Goal: Task Accomplishment & Management: Use online tool/utility

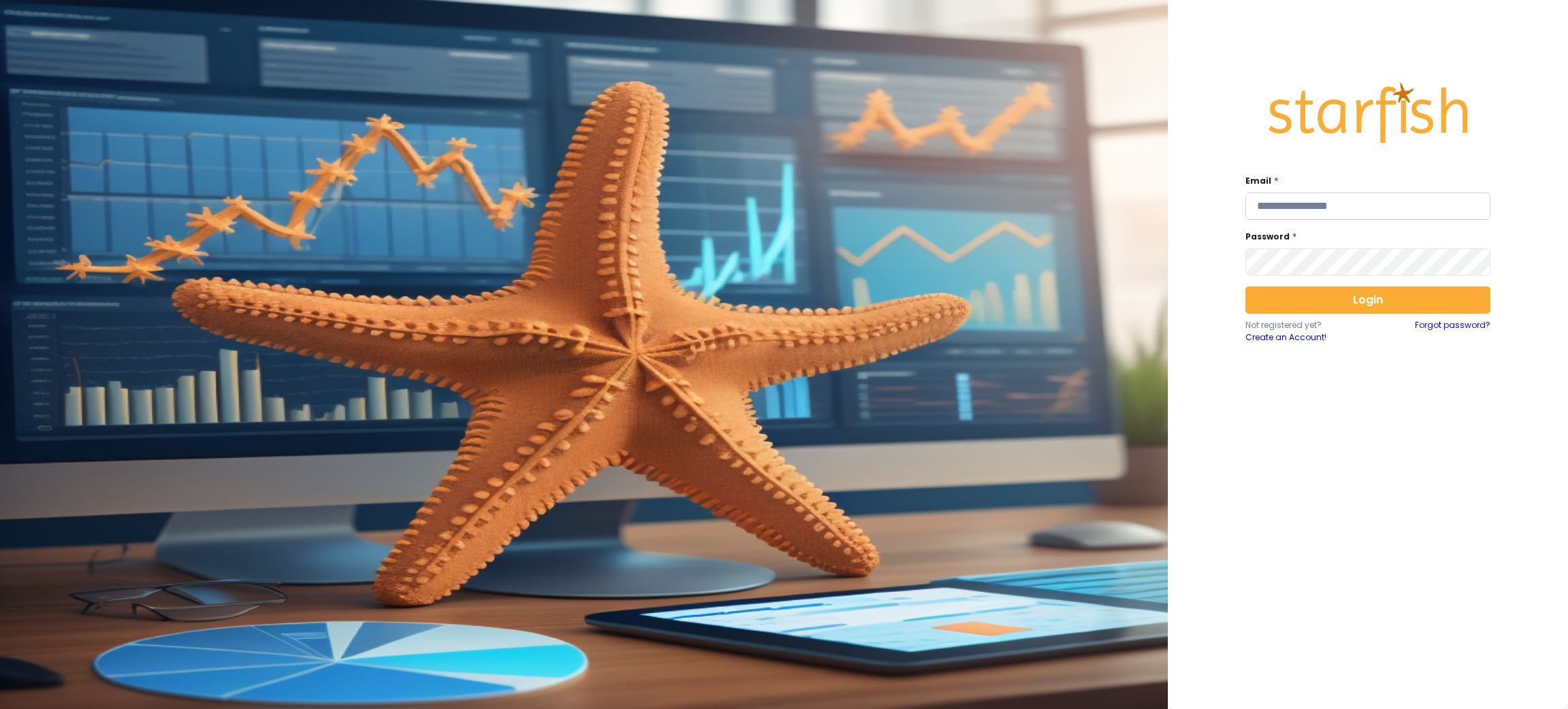
drag, startPoint x: 1285, startPoint y: 206, endPoint x: 1275, endPoint y: 203, distance: 10.4
click at [1285, 206] on input "email" at bounding box center [1368, 206] width 245 height 28
type input "**********"
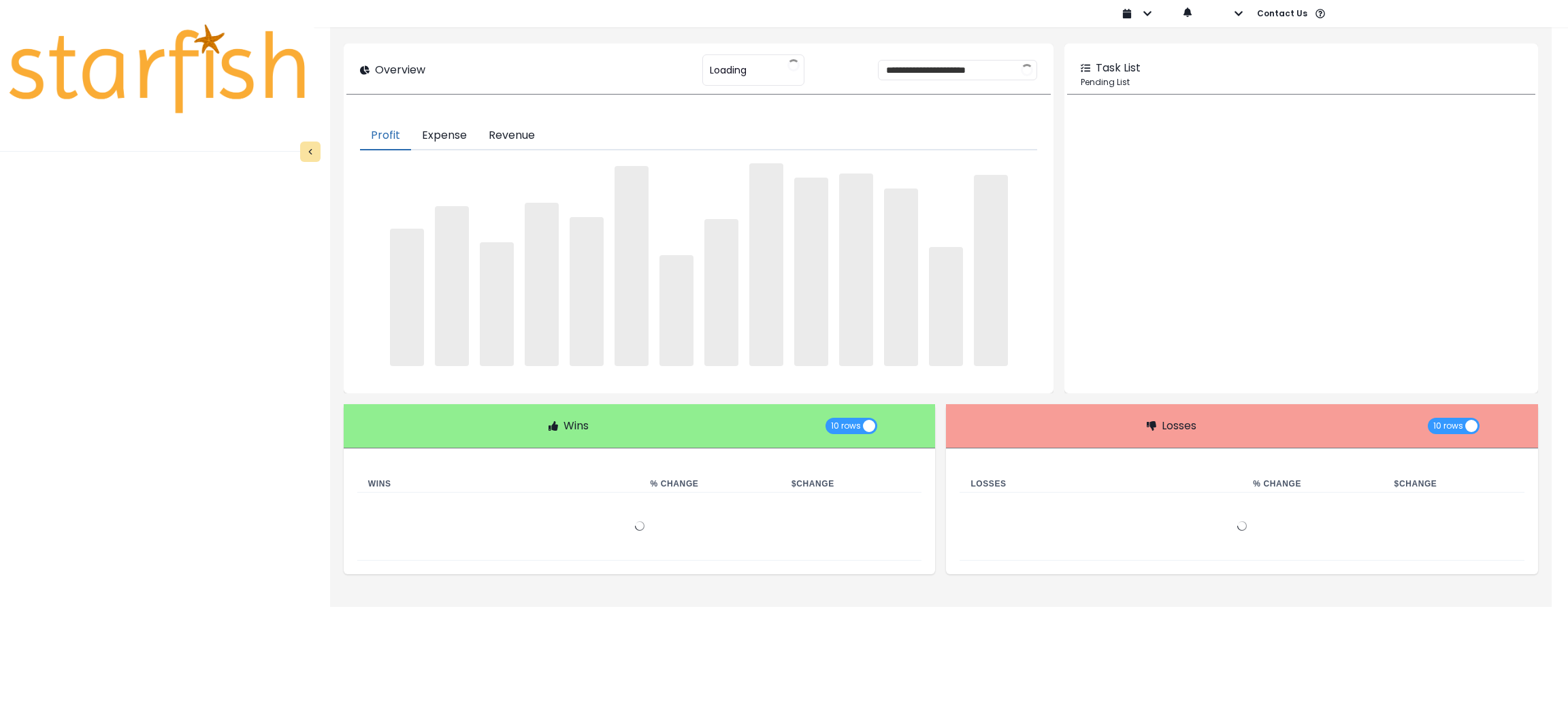
type input "********"
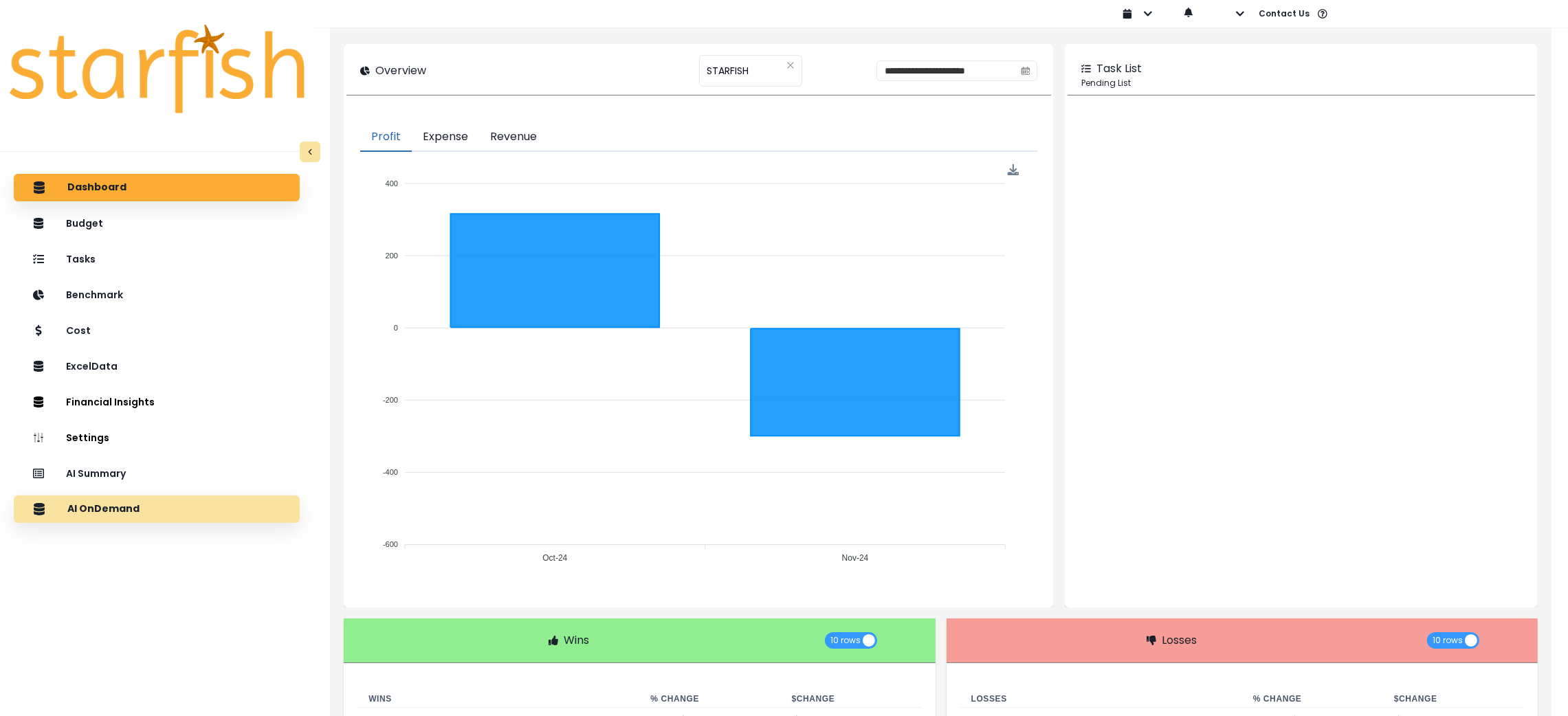
click at [106, 502] on div "AI OnDemand" at bounding box center [157, 509] width 264 height 29
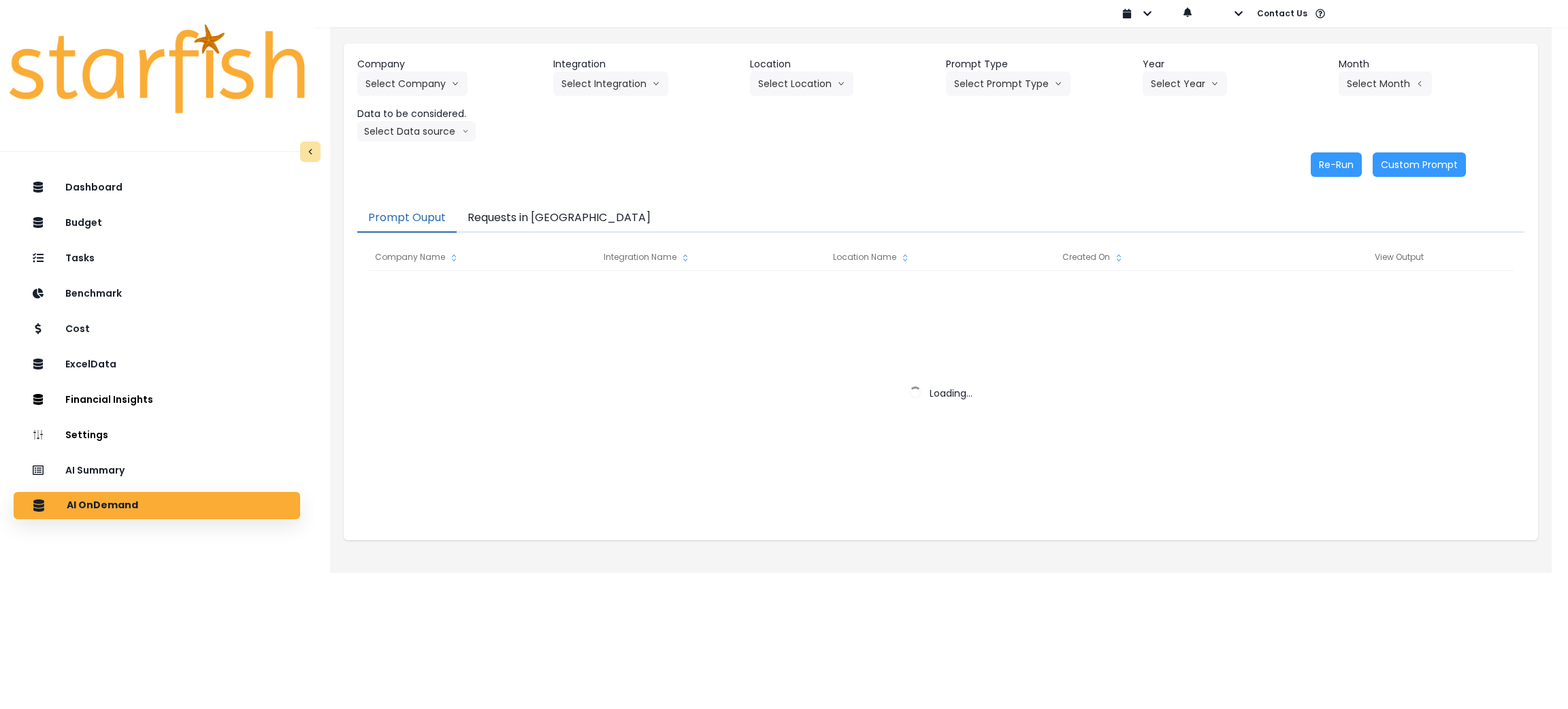
click at [524, 214] on button "Requests in Queue" at bounding box center [560, 218] width 205 height 29
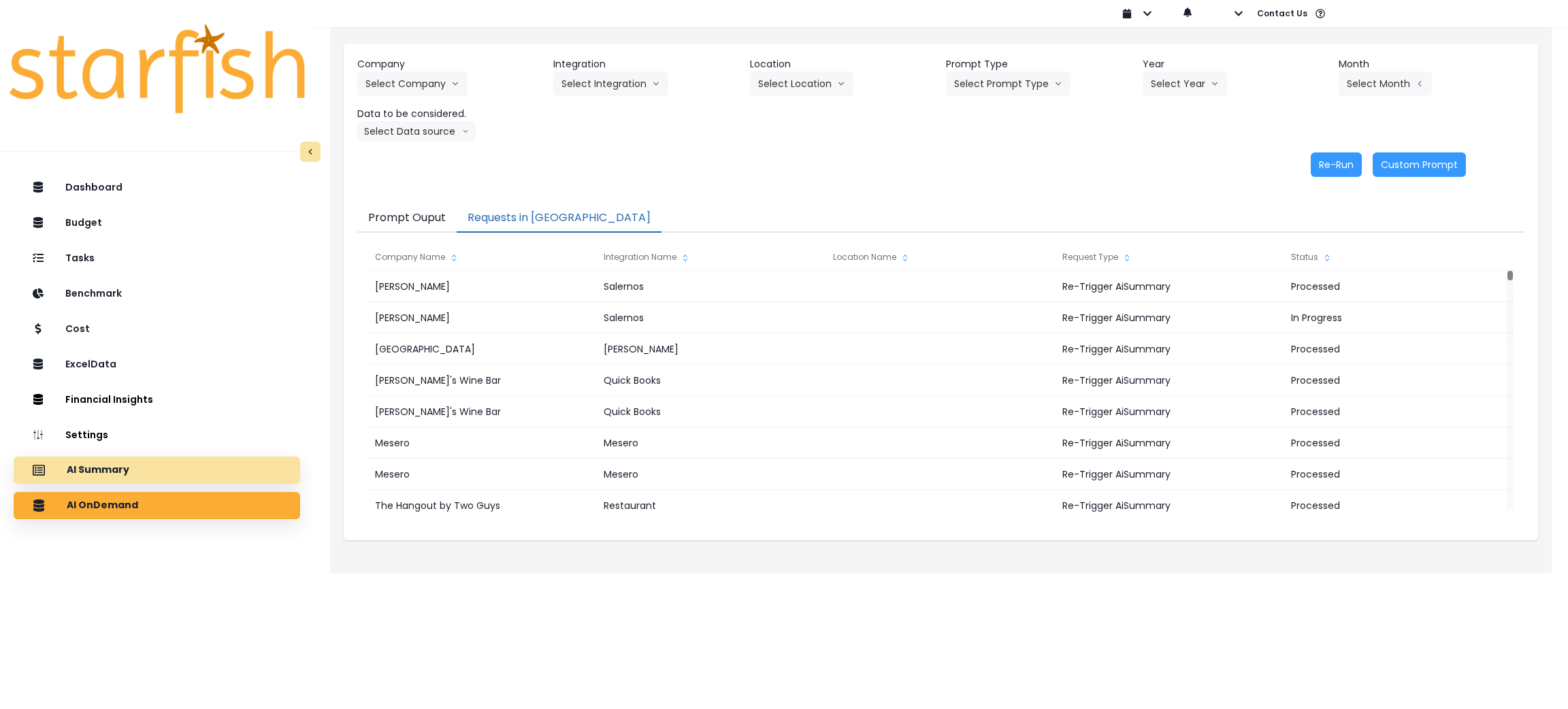
click at [157, 468] on div "AI Summary" at bounding box center [157, 470] width 264 height 29
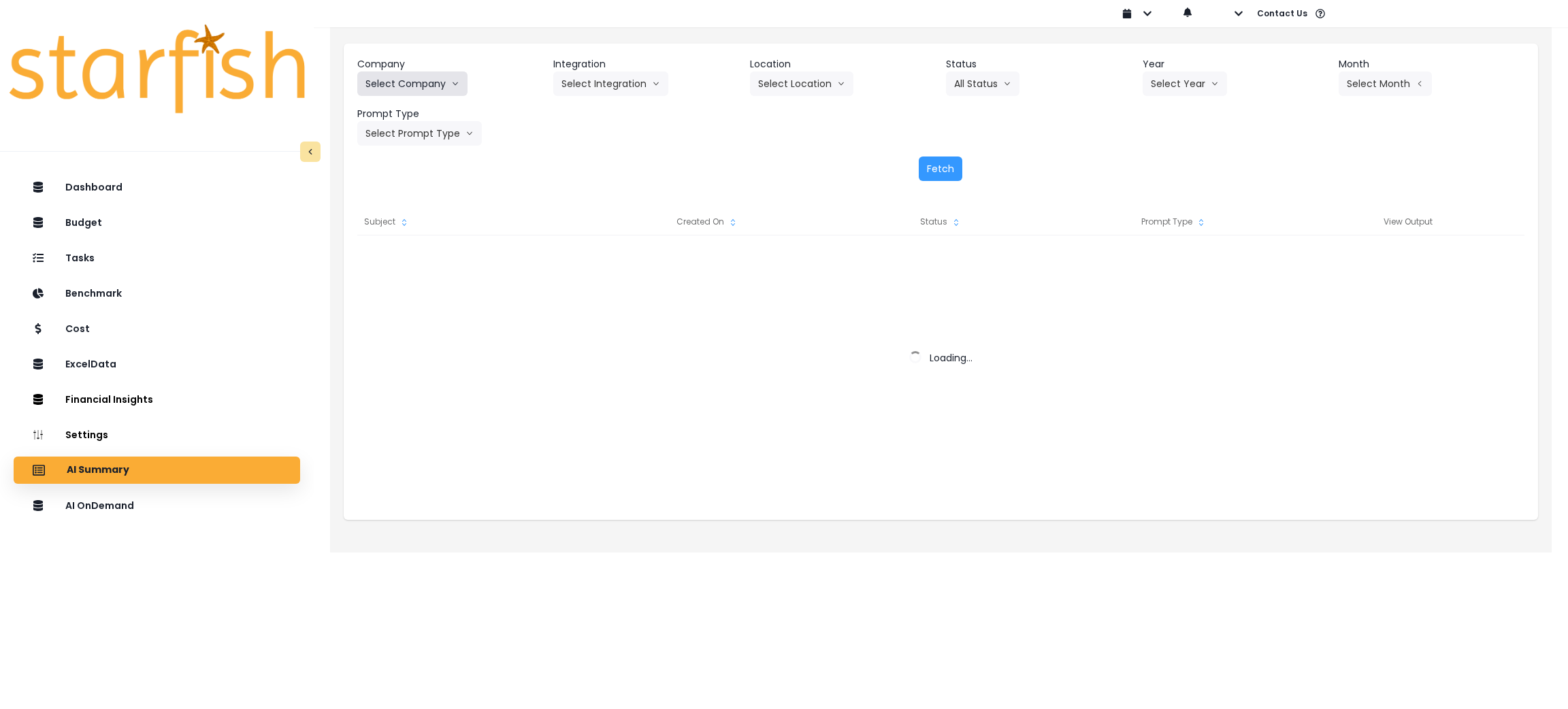
click at [417, 73] on button "Select Company" at bounding box center [412, 83] width 111 height 25
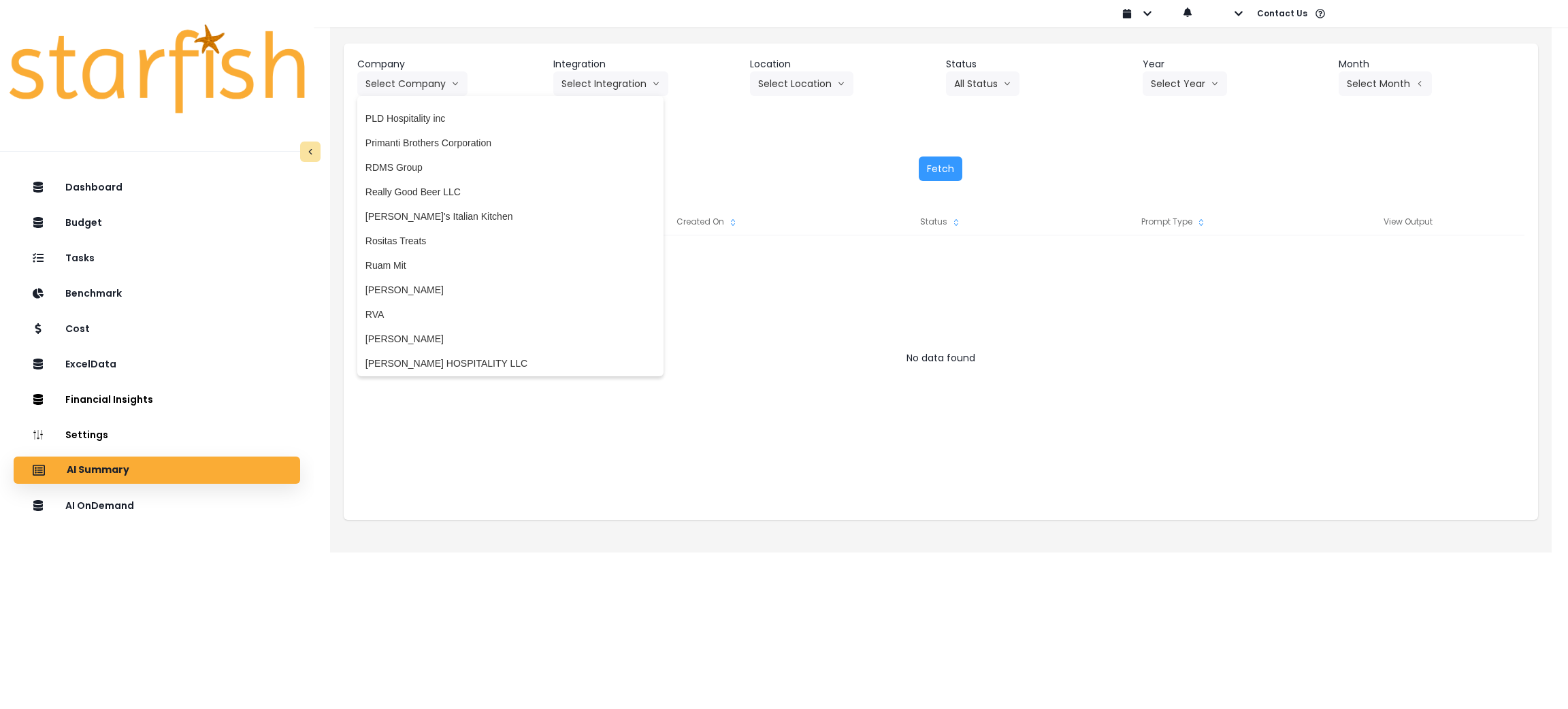
scroll to position [2654, 0]
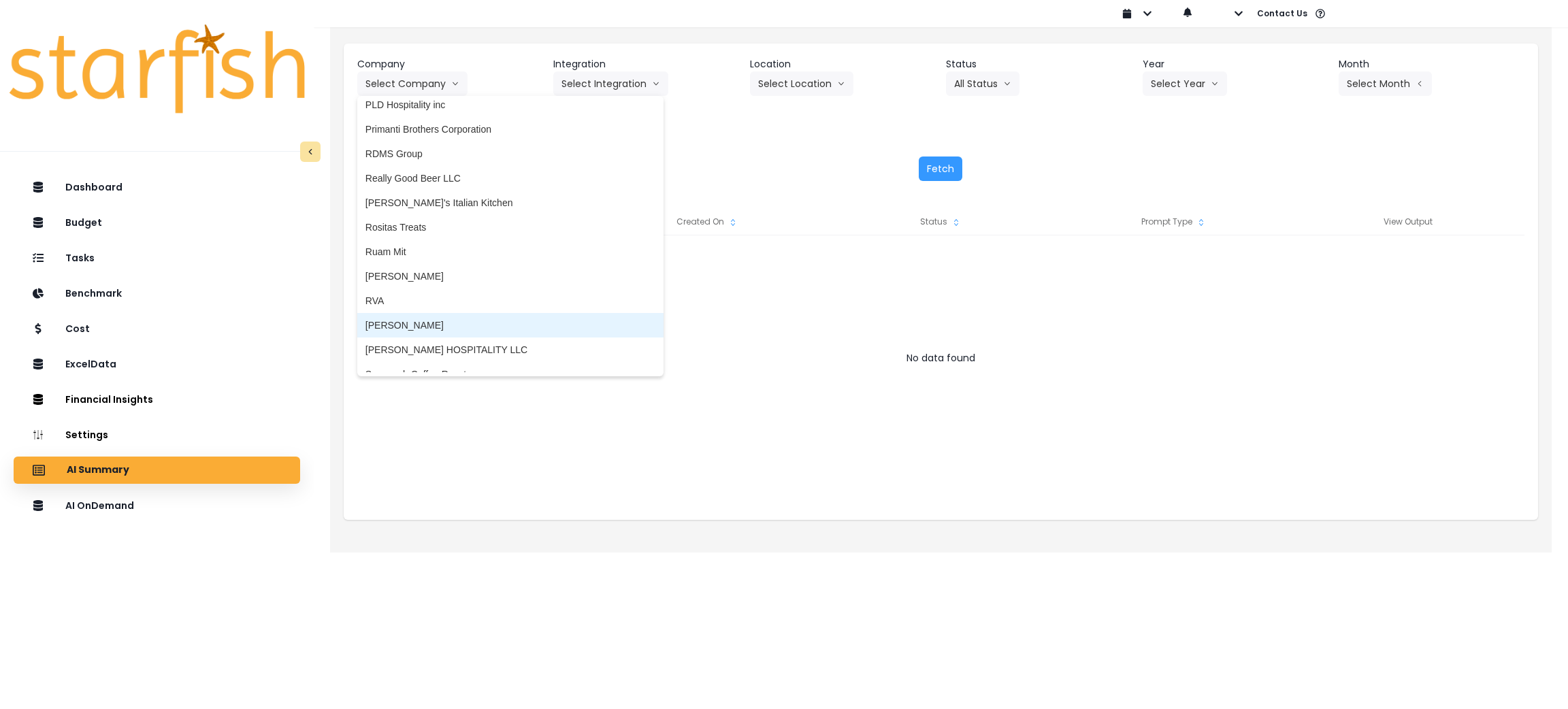
click at [429, 324] on span "Salerno's" at bounding box center [510, 326] width 290 height 14
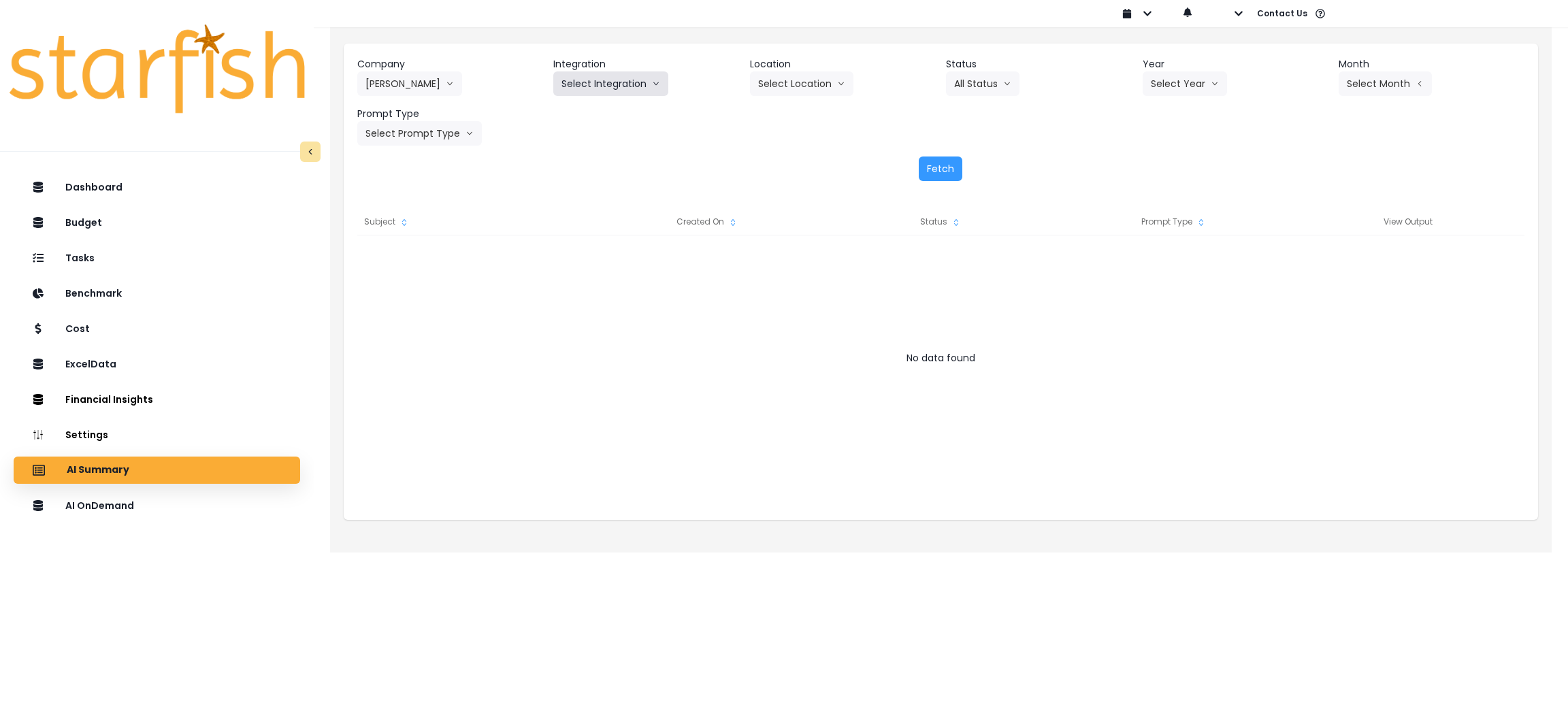
click at [603, 88] on button "Select Integration" at bounding box center [611, 83] width 115 height 25
click at [584, 121] on li "Salernos" at bounding box center [580, 112] width 53 height 25
click at [1150, 85] on button "Select Year" at bounding box center [1185, 83] width 85 height 25
drag, startPoint x: 1172, startPoint y: 168, endPoint x: 1207, endPoint y: 145, distance: 41.9
click at [1171, 168] on li "2025" at bounding box center [1161, 161] width 37 height 25
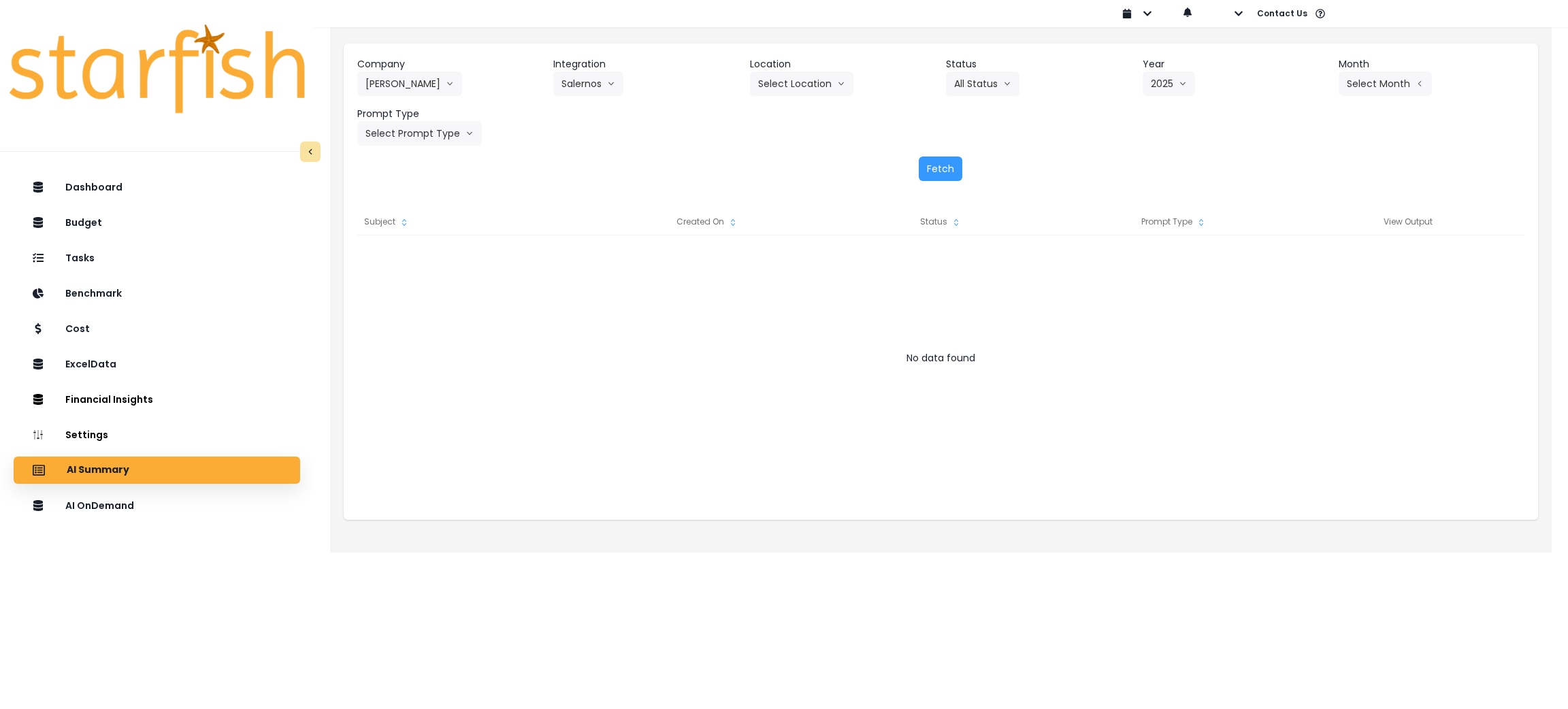
click at [1364, 98] on div "Company Salerno's 86 Costs Asti Bagel Cafe Balance Grille Bald Ginger Bar Busin…" at bounding box center [940, 102] width 1167 height 89
click at [1362, 79] on button "Select Month" at bounding box center [1384, 83] width 93 height 25
click at [1308, 258] on span "Aug" at bounding box center [1317, 260] width 27 height 14
click at [439, 136] on button "Select Prompt Type" at bounding box center [419, 133] width 124 height 25
click at [395, 259] on span "Monthly Summary" at bounding box center [404, 261] width 77 height 14
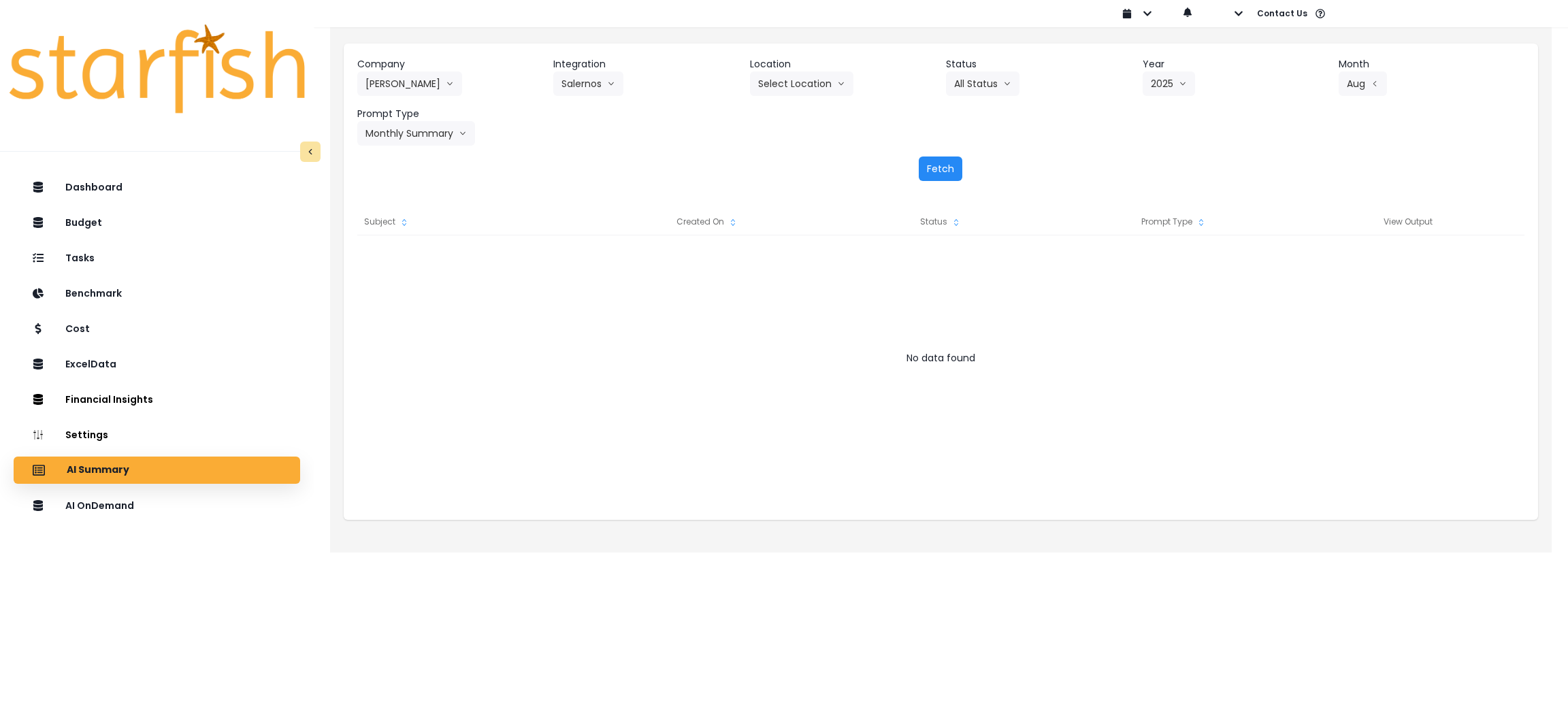
click at [946, 170] on button "Fetch" at bounding box center [940, 169] width 43 height 25
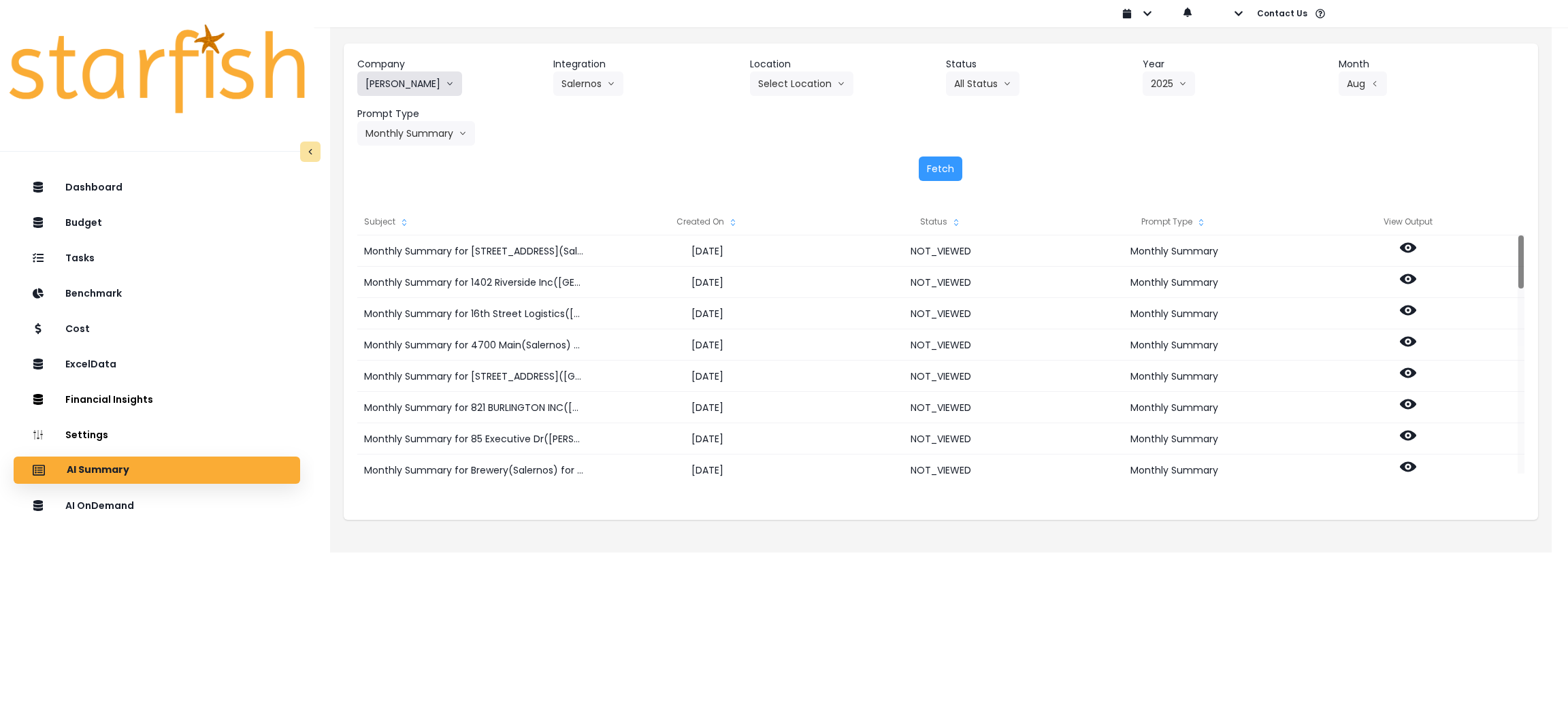
click at [407, 72] on button "Salerno's" at bounding box center [410, 83] width 105 height 25
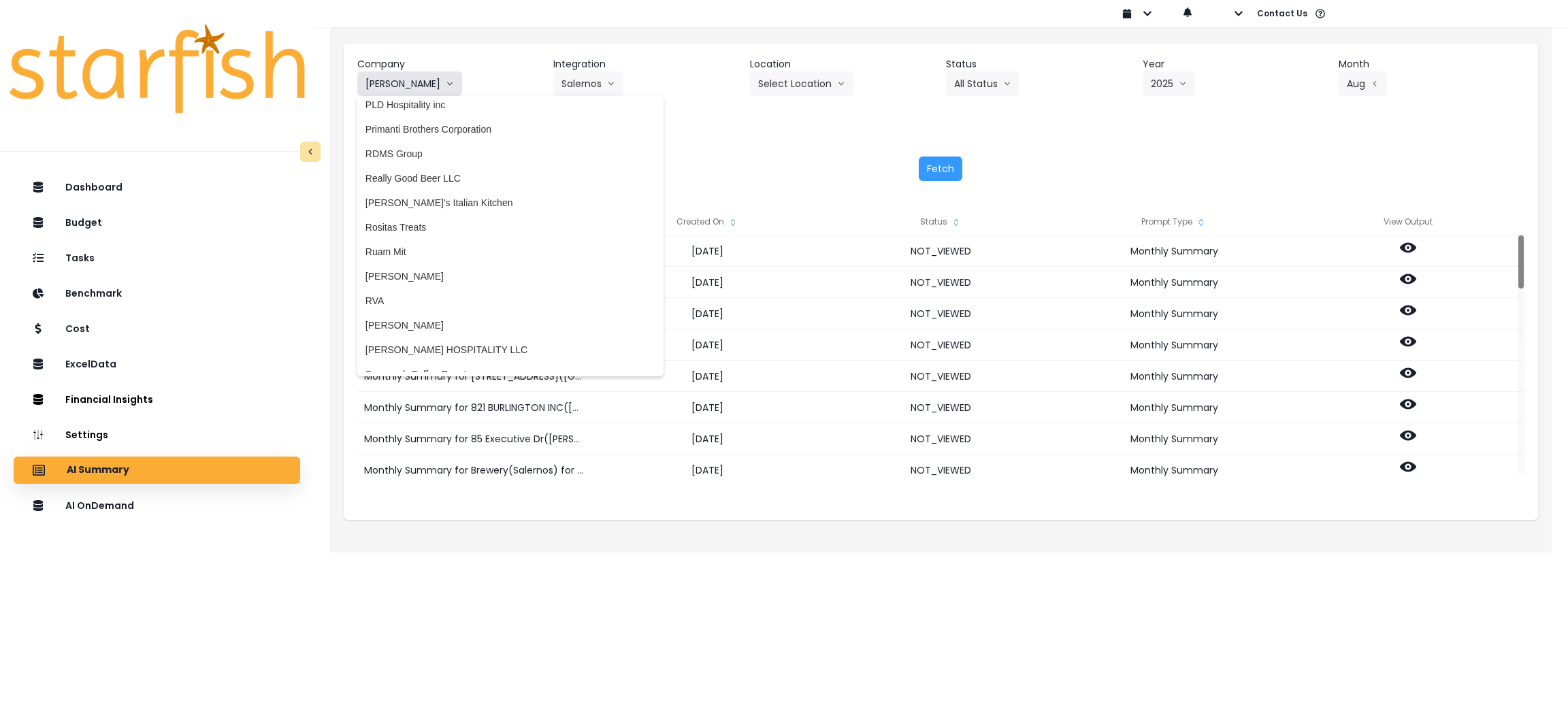
click at [407, 72] on button "Salerno's" at bounding box center [410, 83] width 105 height 25
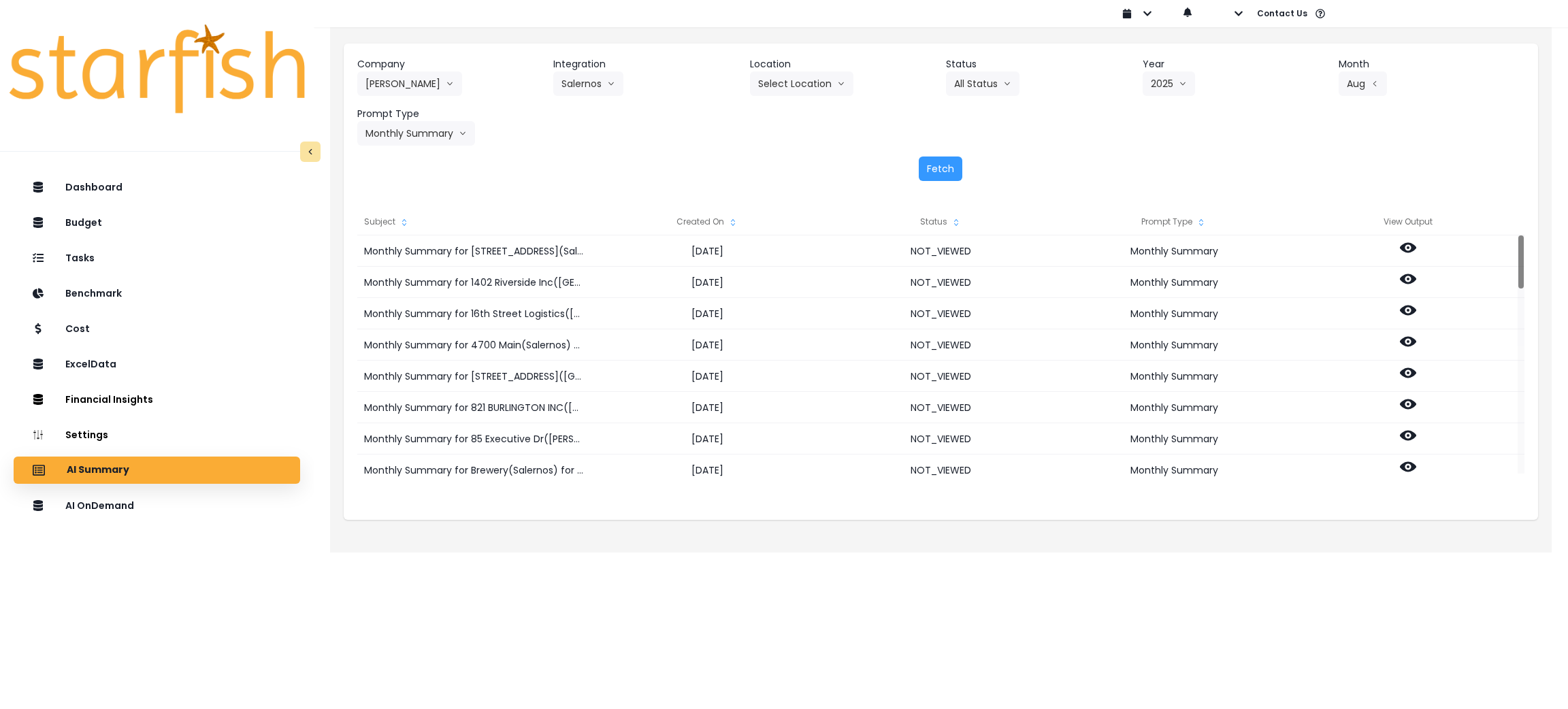
click at [753, 151] on div "Company Salerno's 86 Costs Asti Bagel Cafe Balance Grille Bald Ginger Bar Busin…" at bounding box center [940, 118] width 1194 height 151
click at [953, 158] on button "Fetch" at bounding box center [940, 169] width 43 height 25
click at [736, 218] on icon "sort" at bounding box center [732, 222] width 11 height 11
click at [733, 218] on icon "sort" at bounding box center [732, 222] width 11 height 11
click at [733, 218] on icon "sort up" at bounding box center [732, 222] width 11 height 11
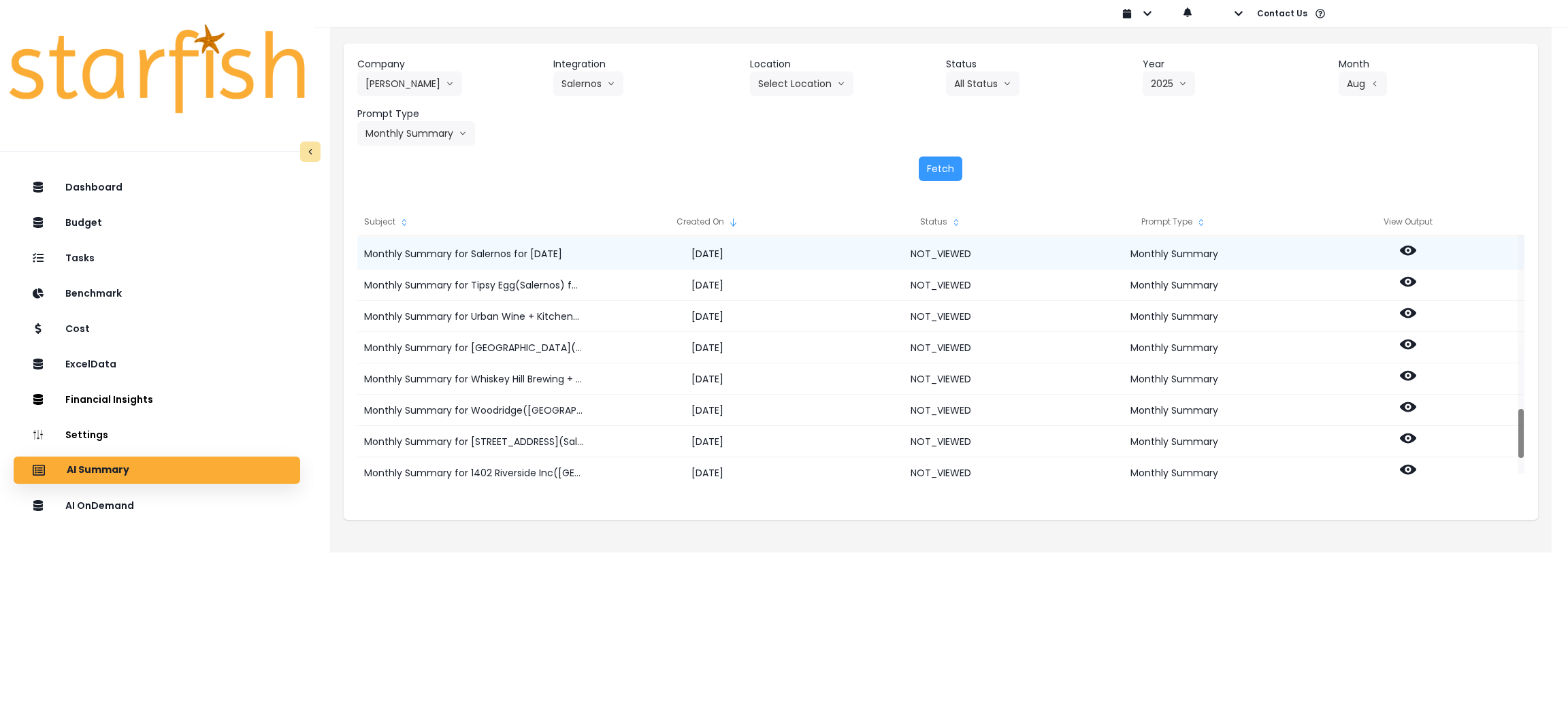
click at [1408, 247] on icon at bounding box center [1407, 251] width 17 height 10
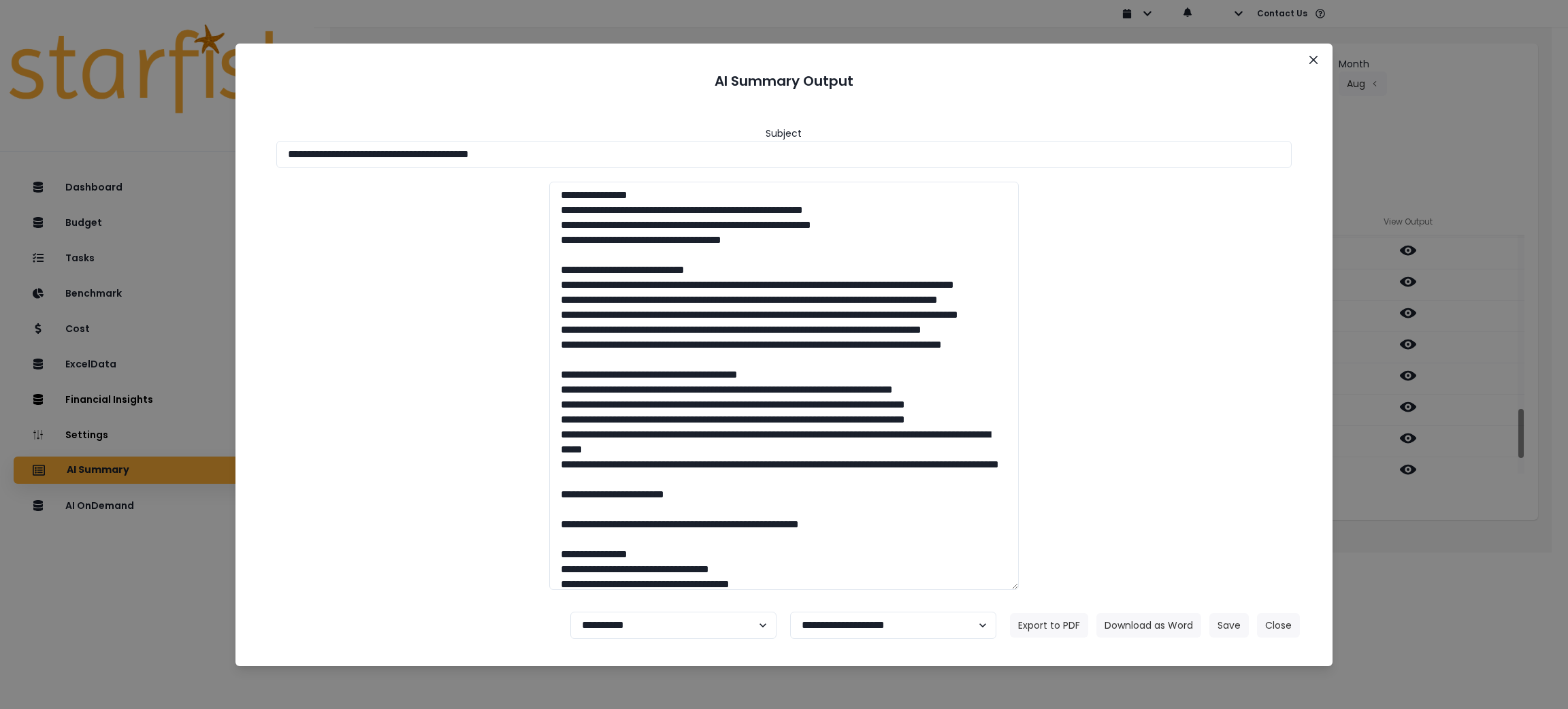
drag, startPoint x: 582, startPoint y: 153, endPoint x: 30, endPoint y: 126, distance: 552.7
click at [30, 126] on div "**********" at bounding box center [784, 354] width 1568 height 709
click at [1142, 627] on button "Download as Word" at bounding box center [1149, 625] width 105 height 25
click at [1308, 297] on div "**********" at bounding box center [784, 351] width 1065 height 499
click at [1443, 572] on div "**********" at bounding box center [784, 354] width 1568 height 709
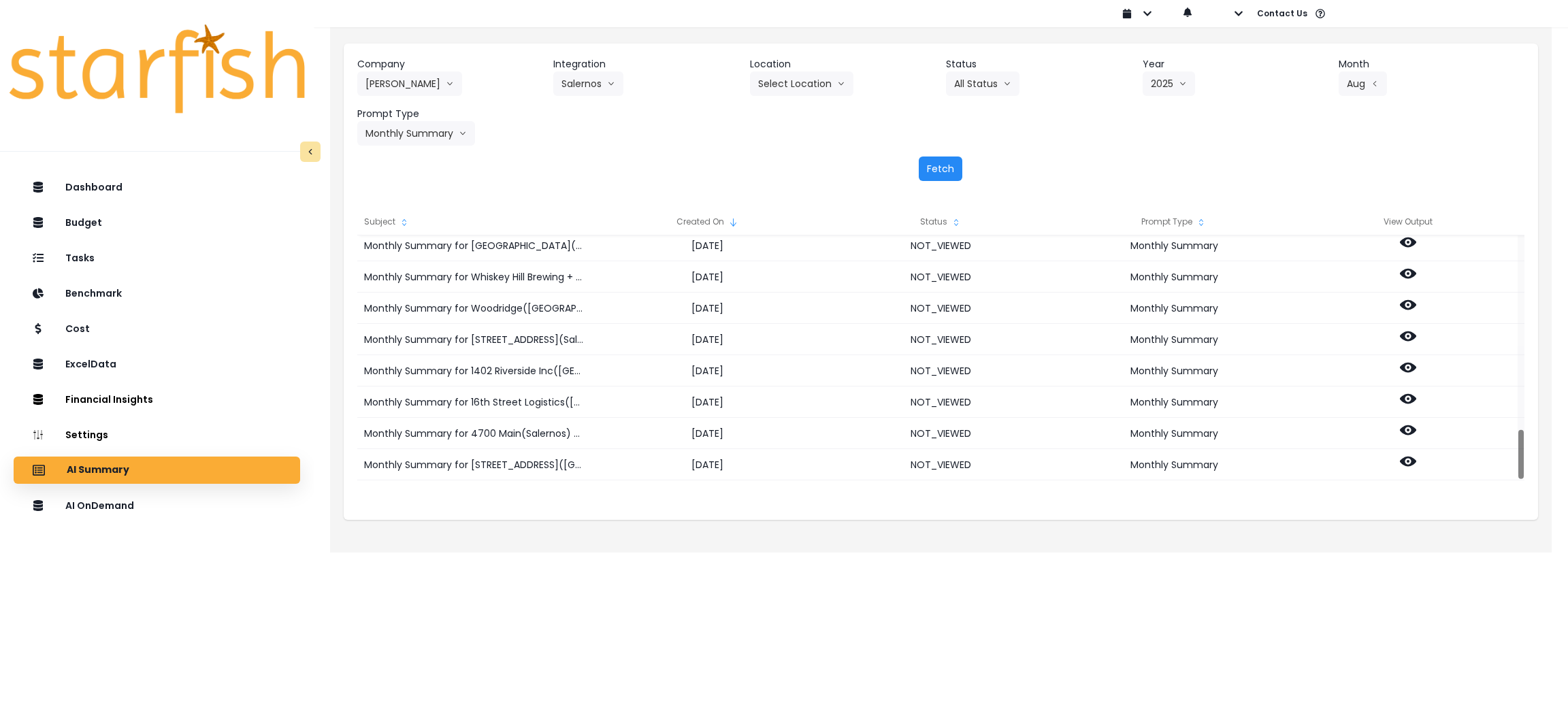
click at [950, 170] on button "Fetch" at bounding box center [940, 169] width 43 height 25
click at [87, 504] on p "AI OnDemand" at bounding box center [103, 506] width 71 height 12
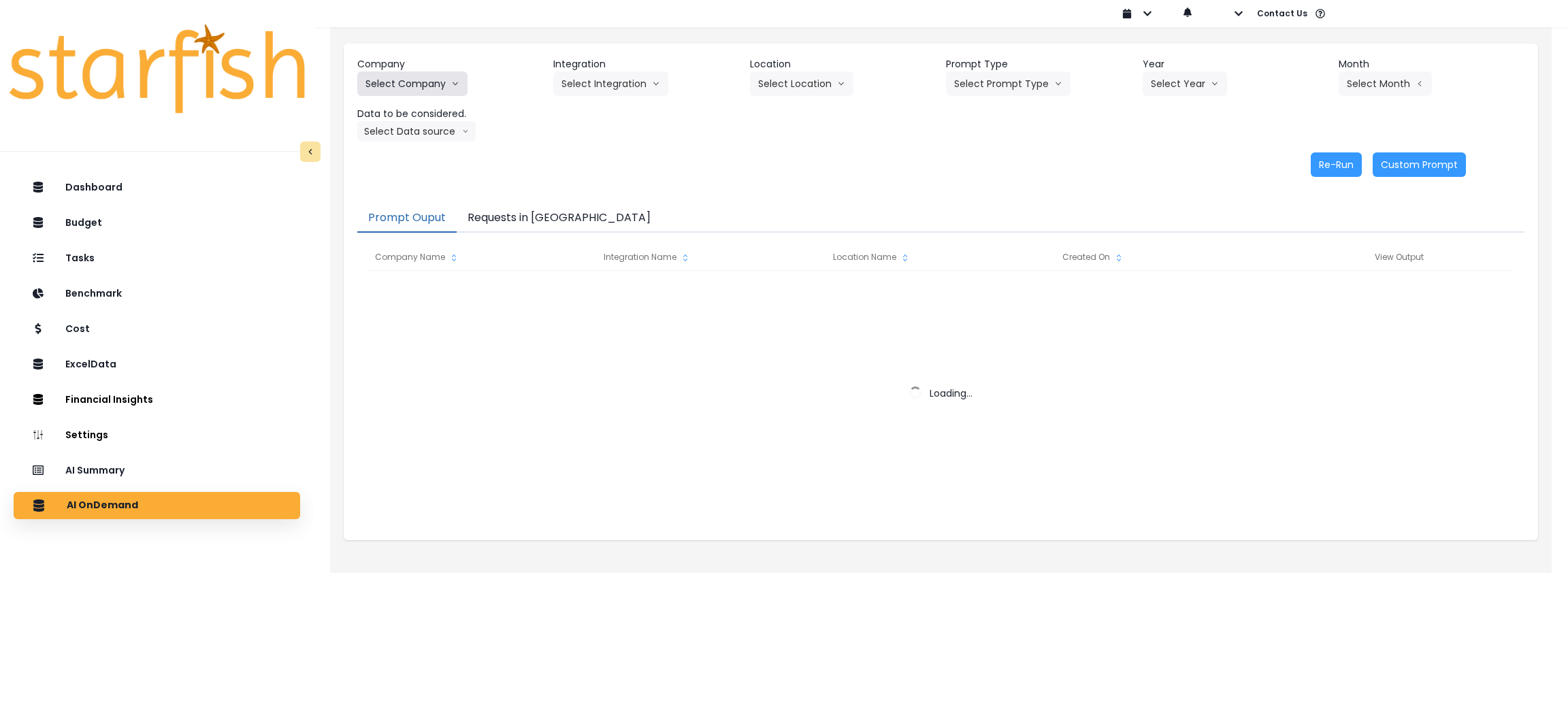
click at [439, 80] on button "Select Company" at bounding box center [412, 83] width 111 height 25
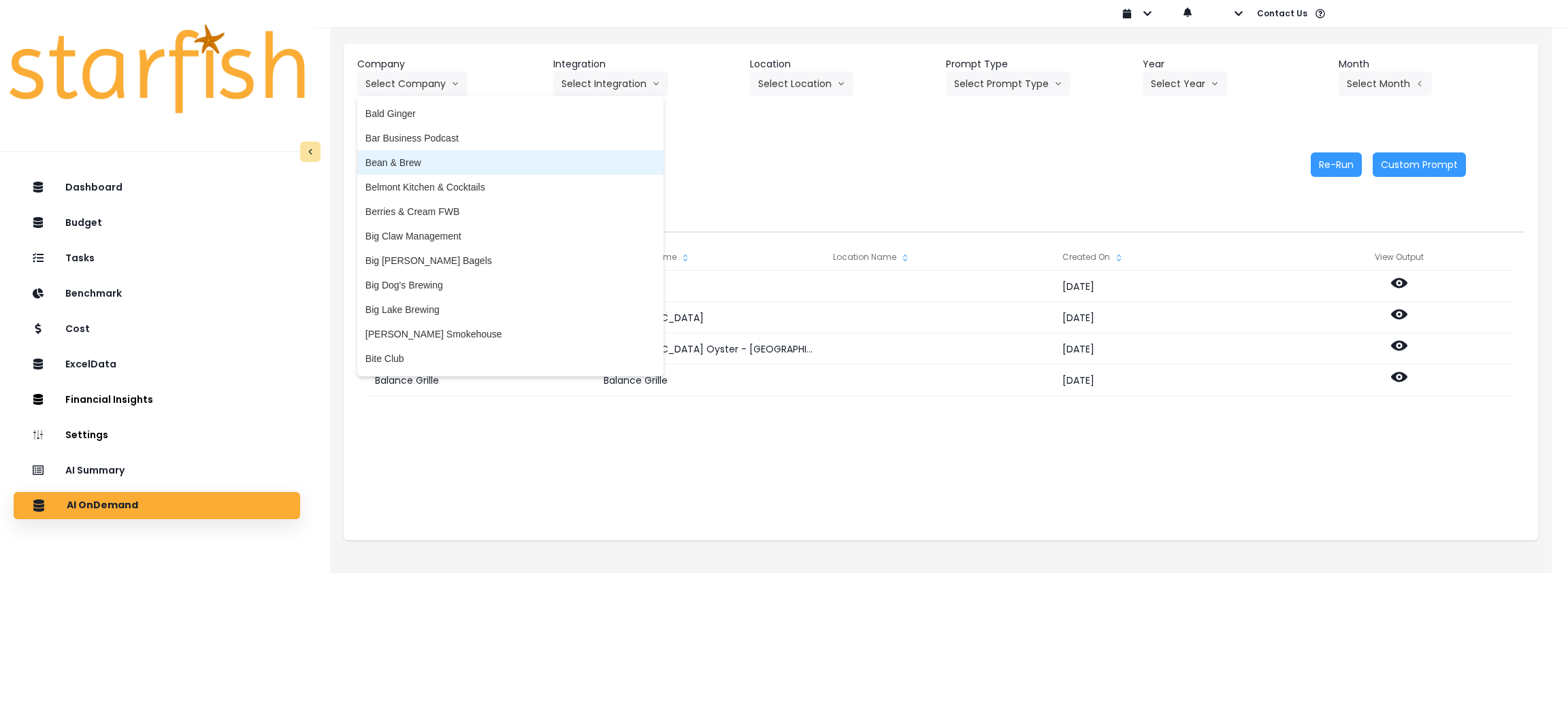
scroll to position [102, 0]
click at [817, 152] on div "Re-Run Custom Prompt" at bounding box center [911, 164] width 1108 height 25
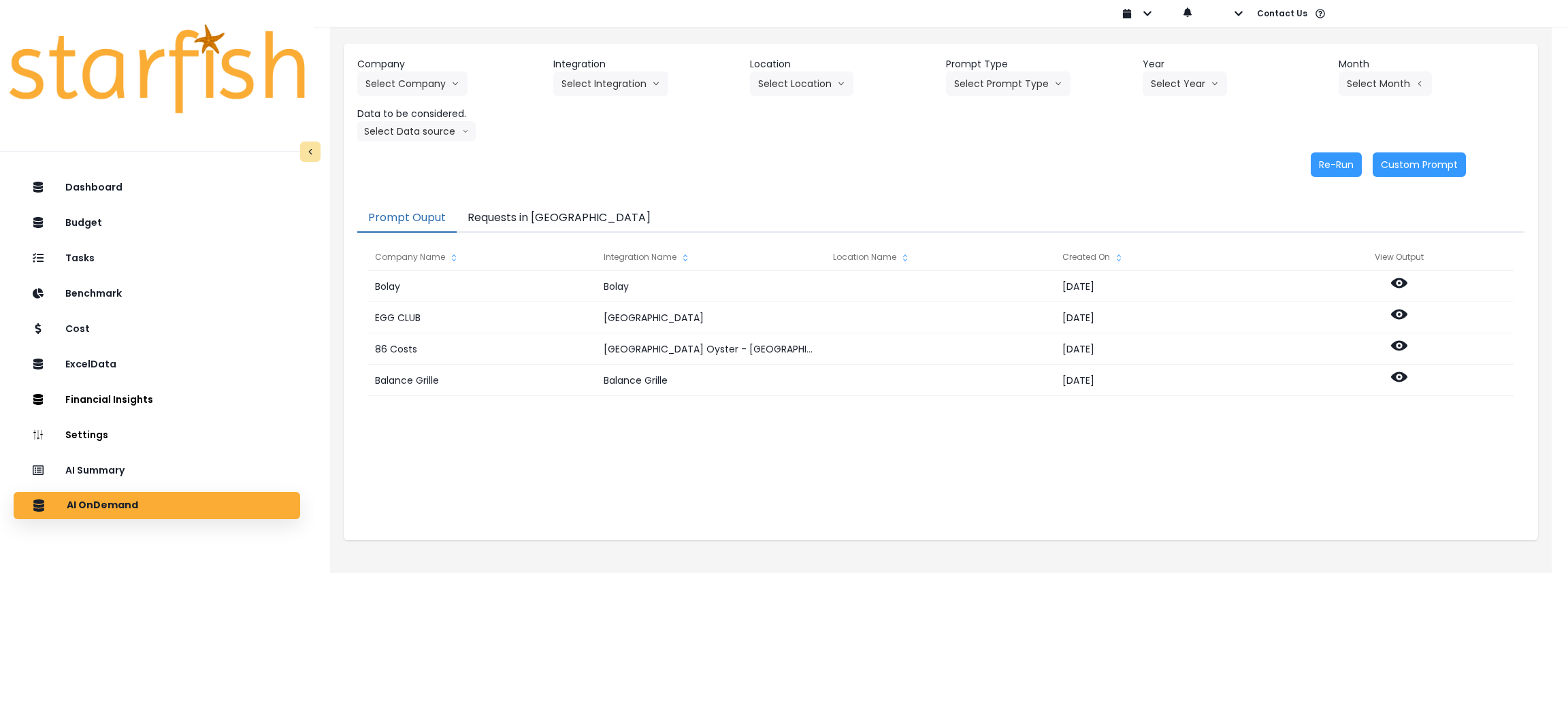
click at [509, 216] on button "Requests in Queue" at bounding box center [560, 218] width 205 height 29
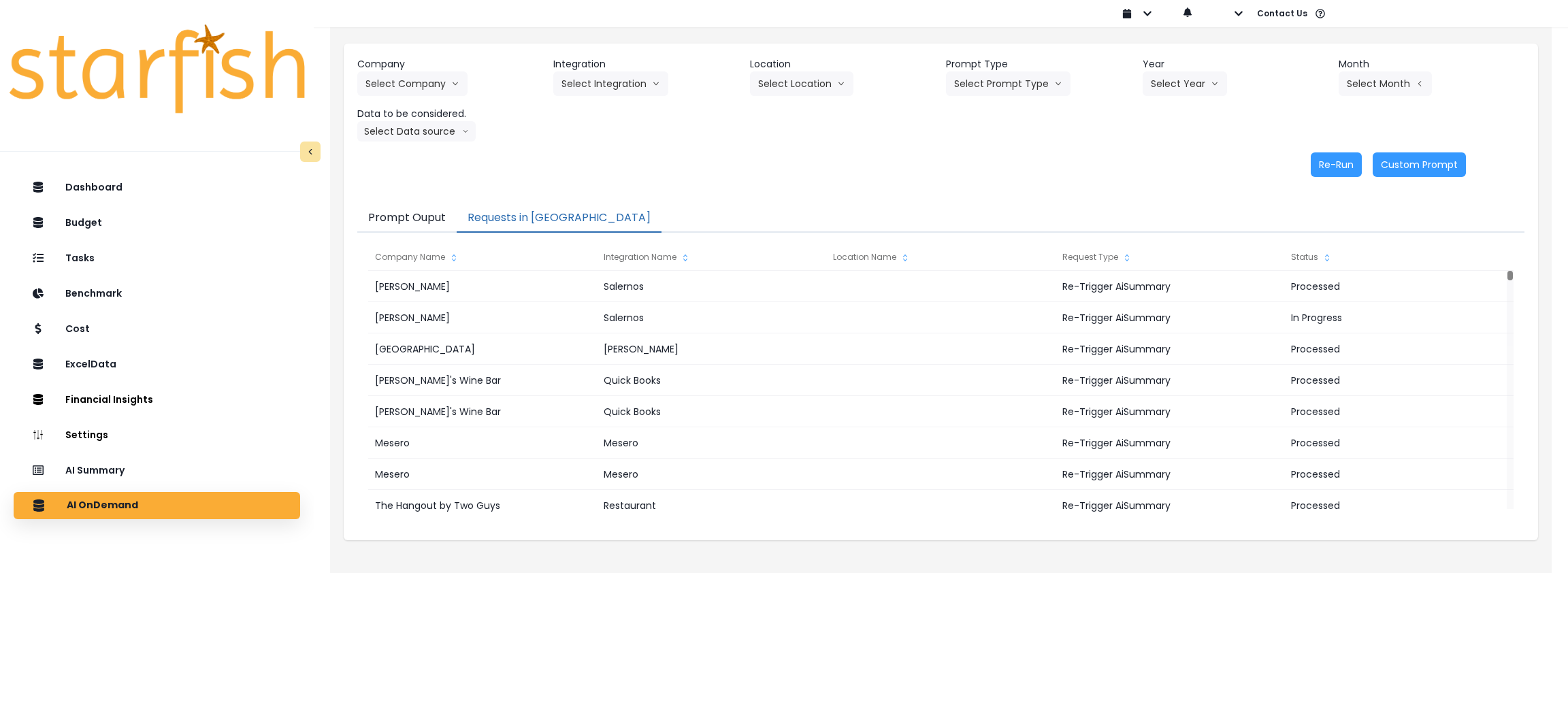
click at [768, 163] on div "Re-Run Custom Prompt" at bounding box center [911, 164] width 1108 height 25
click at [177, 452] on div "Dashboard Budget Tasks Benchmark Cost ExcelData Financial Insights Location Ana…" at bounding box center [157, 474] width 314 height 607
click at [177, 469] on div "AI Summary" at bounding box center [157, 470] width 264 height 29
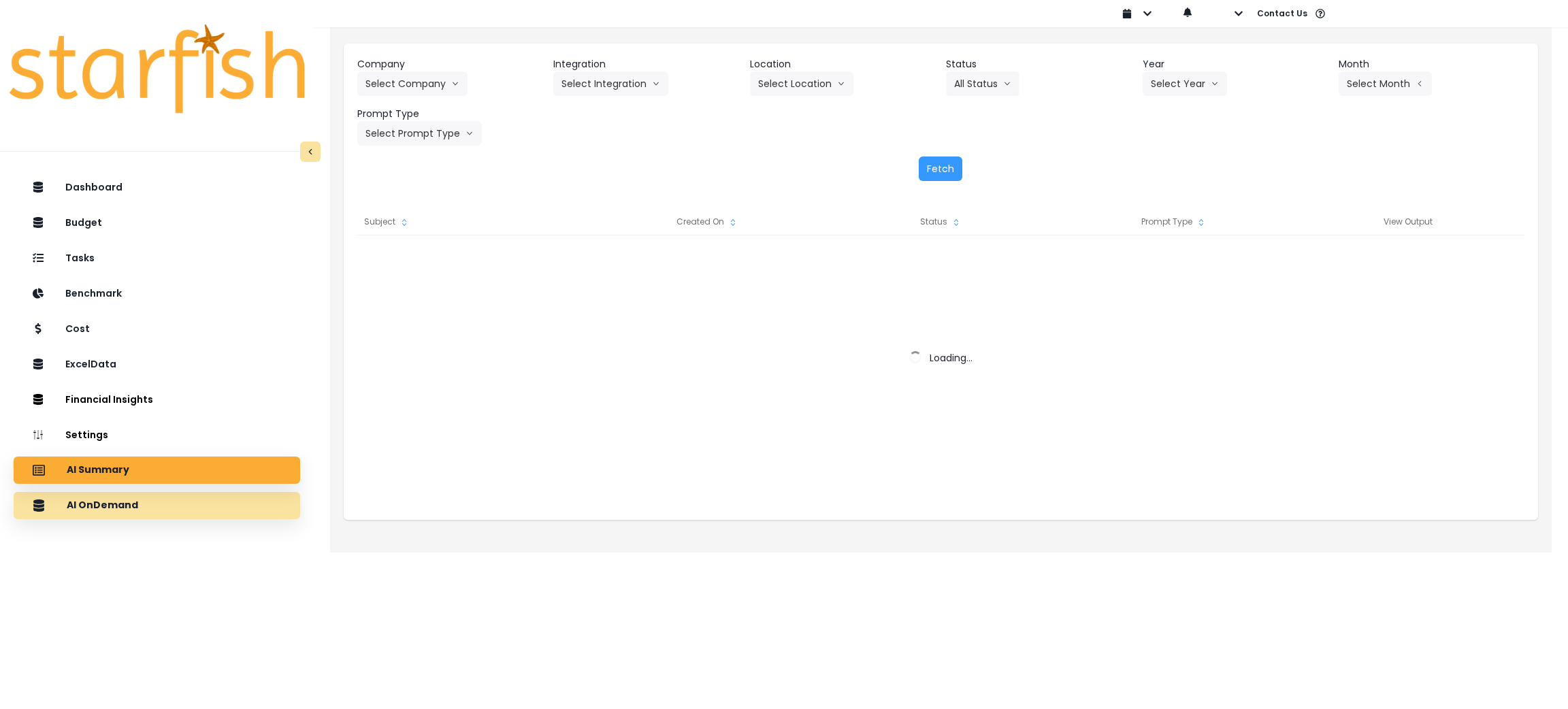
click at [179, 507] on div "AI OnDemand" at bounding box center [157, 506] width 264 height 29
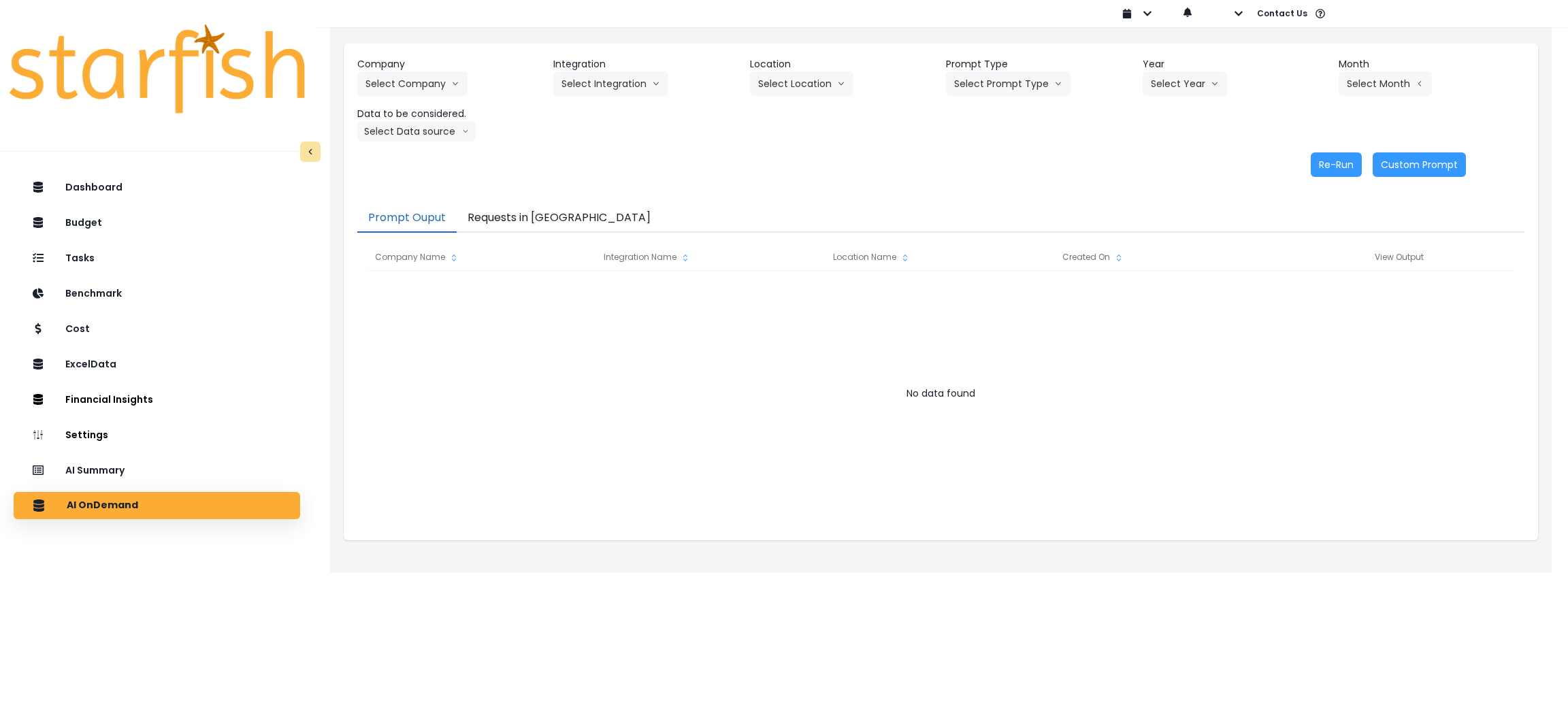
click at [536, 222] on button "Requests in Queue" at bounding box center [560, 218] width 205 height 29
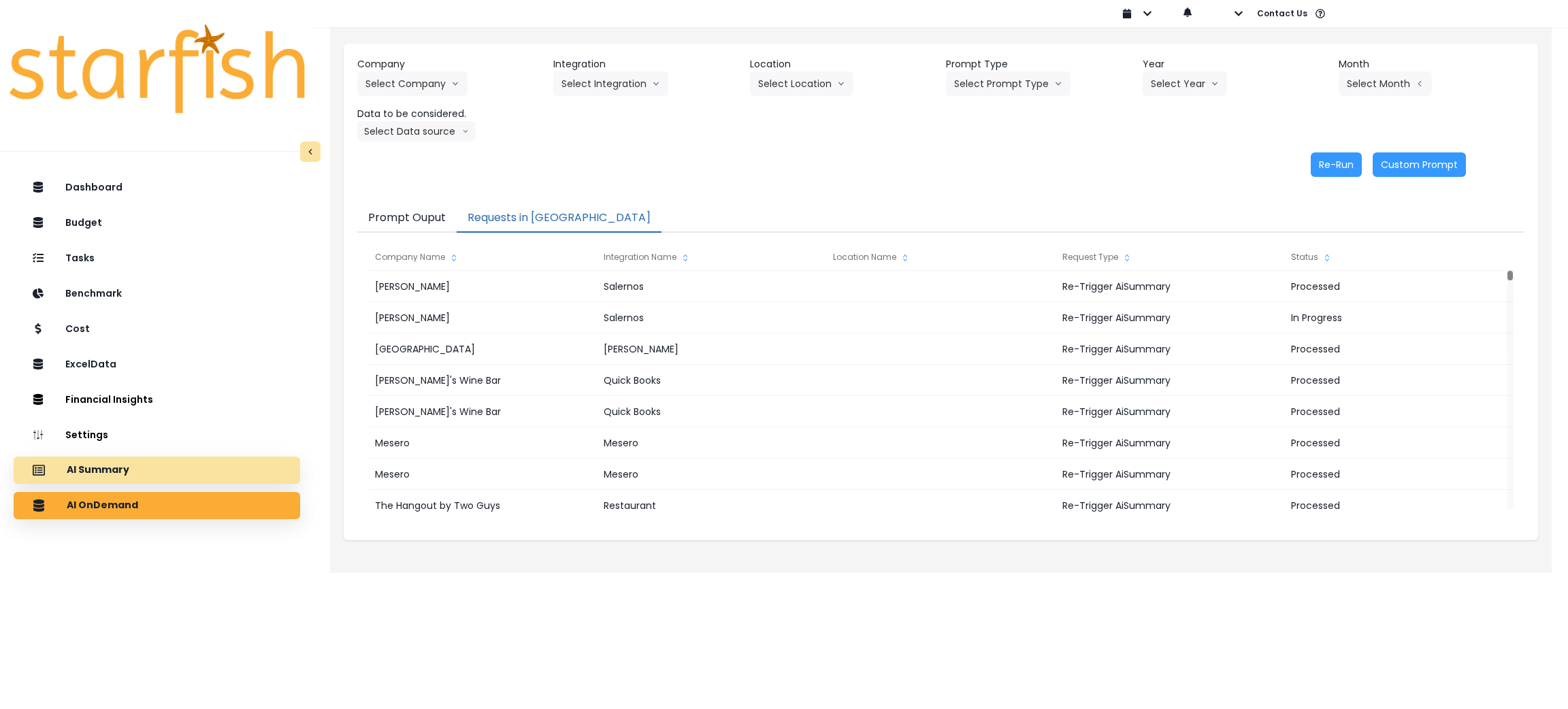
click at [181, 466] on div "AI Summary" at bounding box center [157, 470] width 264 height 29
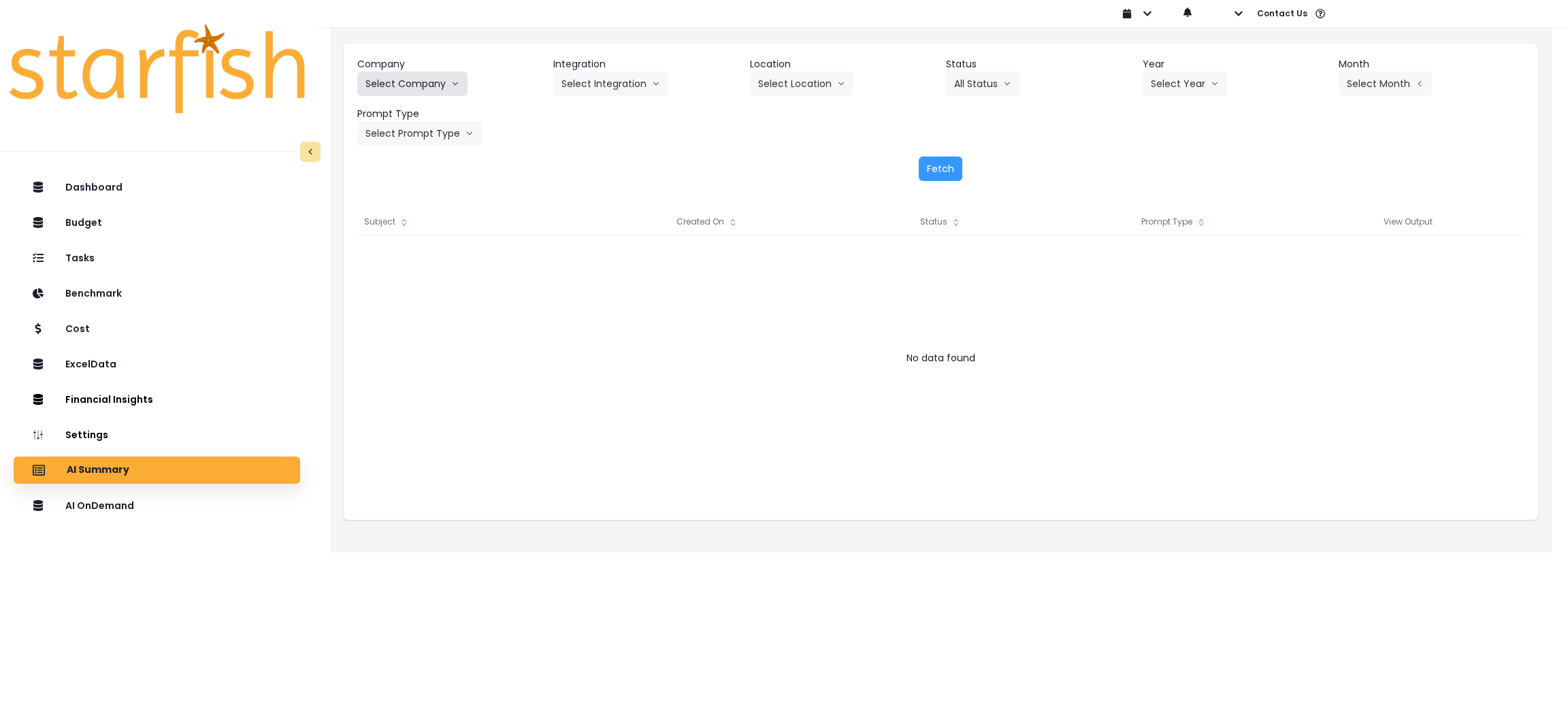
click at [417, 79] on button "Select Company" at bounding box center [412, 83] width 111 height 25
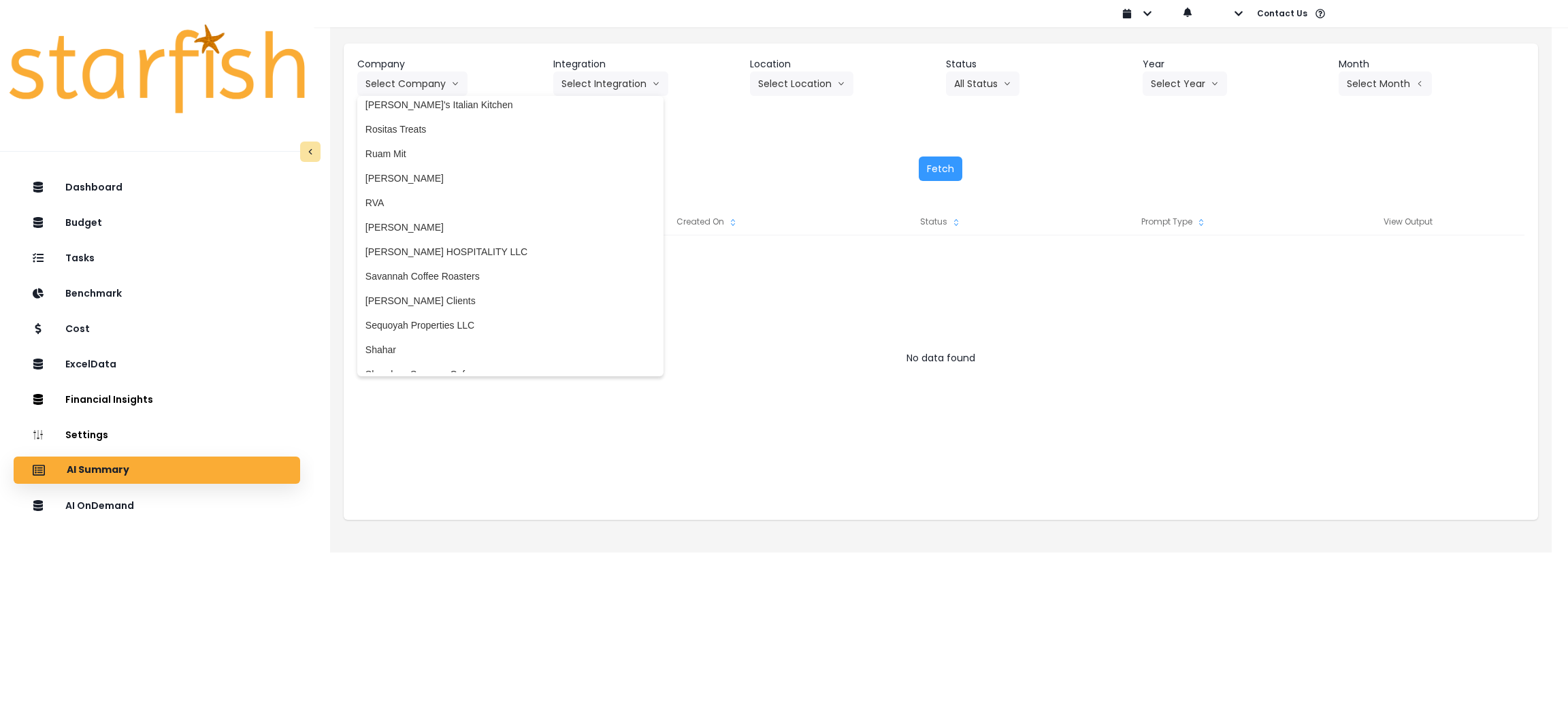
scroll to position [2757, 0]
click at [411, 216] on span "Salerno's" at bounding box center [510, 223] width 290 height 14
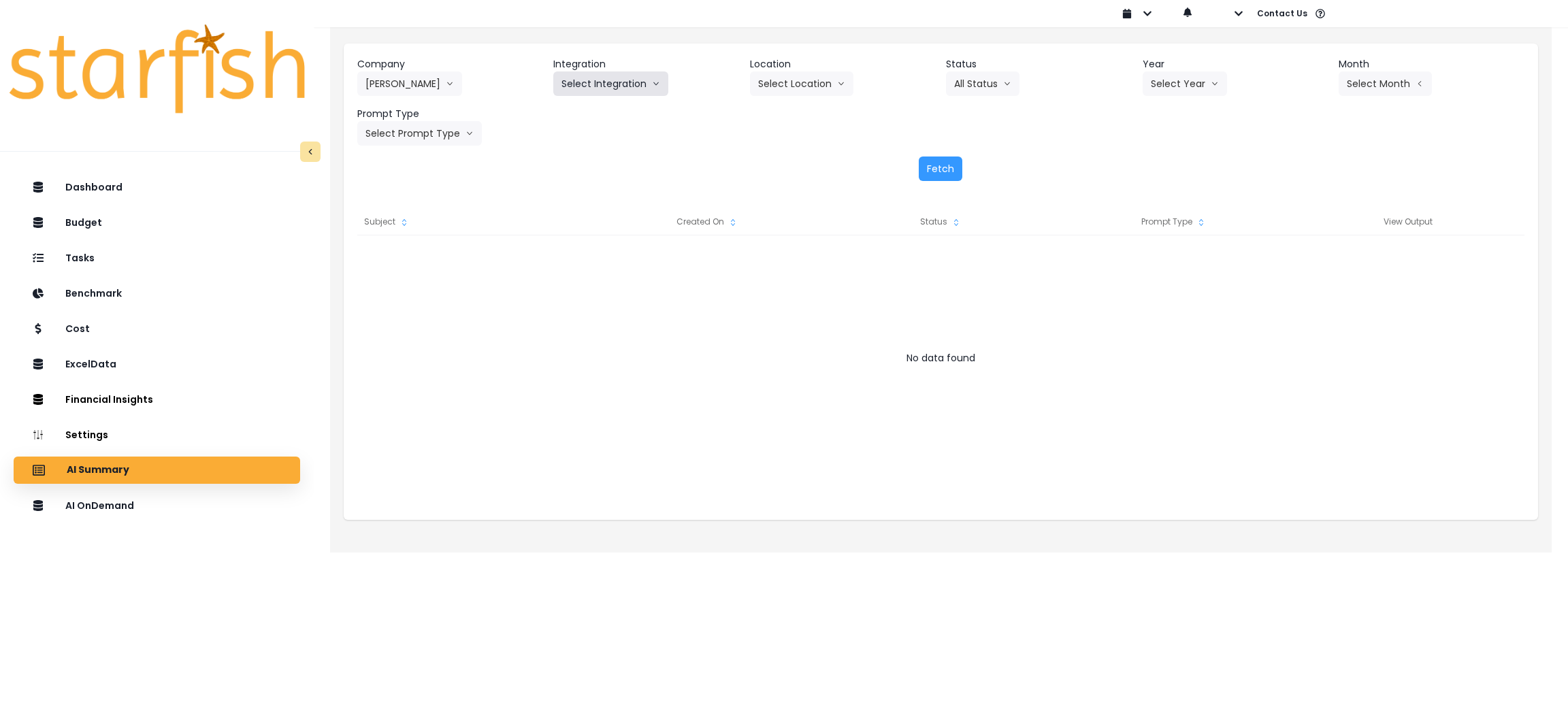
click at [624, 90] on button "Select Integration" at bounding box center [611, 83] width 115 height 25
click at [577, 109] on span "Salernos" at bounding box center [580, 113] width 37 height 14
click at [790, 100] on div "Company Salerno's 86 Costs Asti Bagel Cafe Balance Grille Bald Ginger Bar Busin…" at bounding box center [940, 102] width 1167 height 89
click at [789, 91] on button "Select Location" at bounding box center [801, 83] width 104 height 25
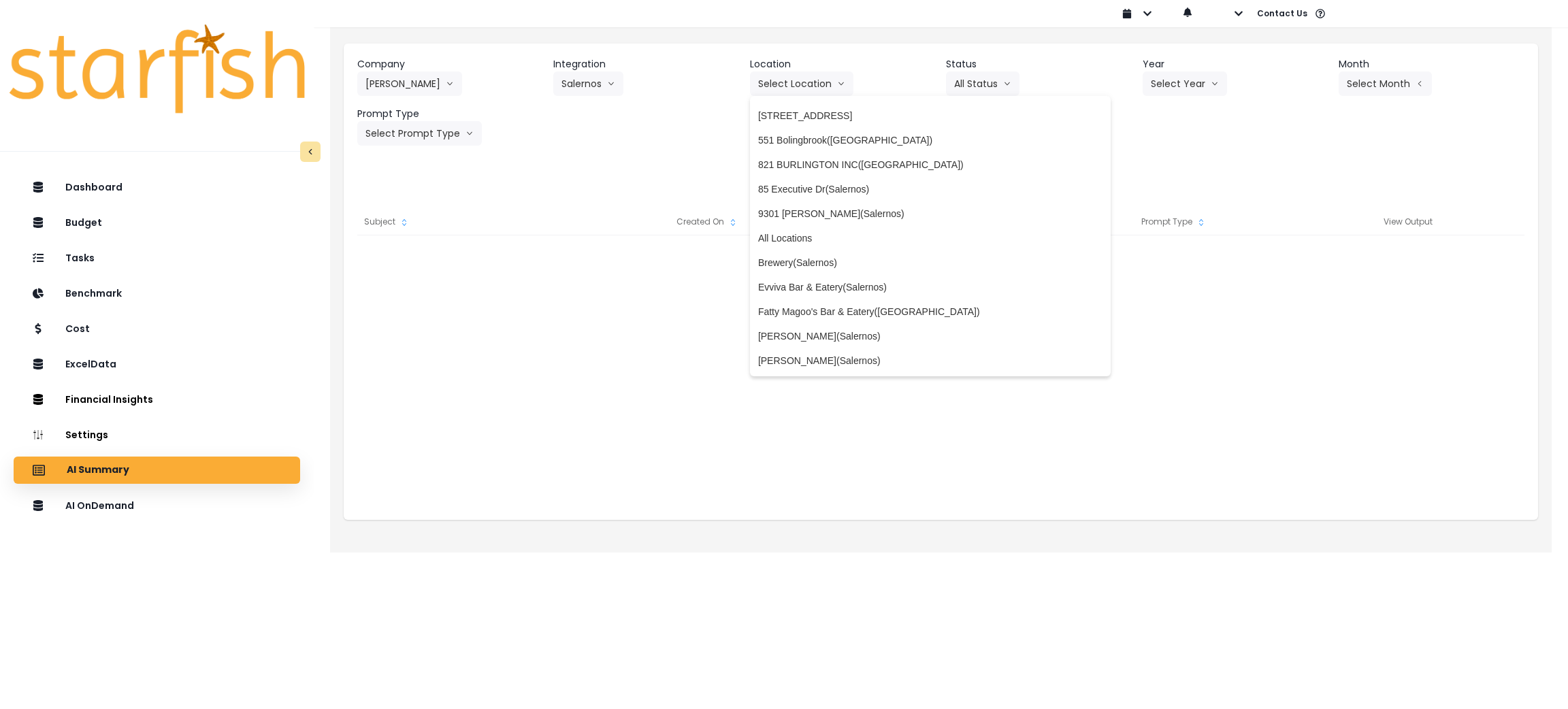
scroll to position [102, 0]
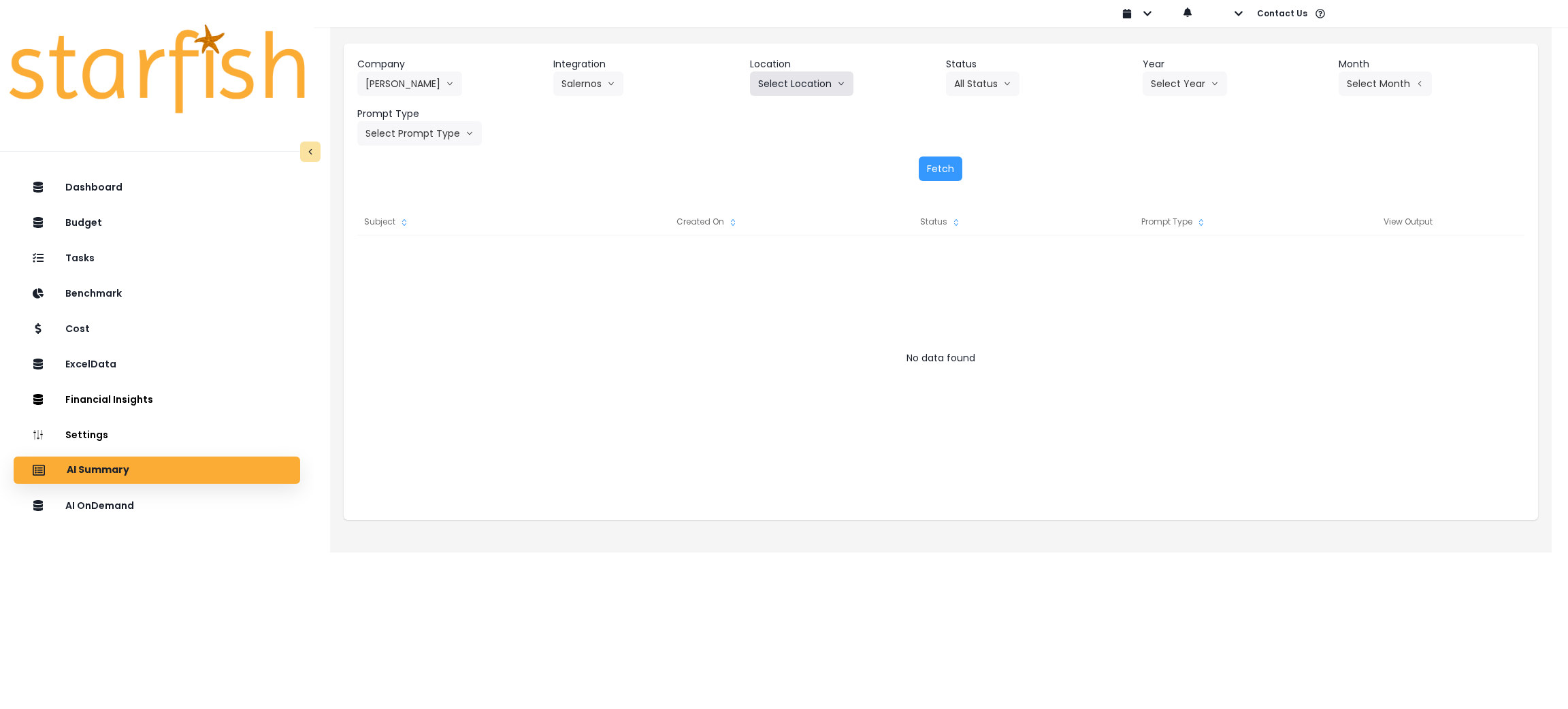
click at [794, 71] on button "Select Location" at bounding box center [801, 83] width 104 height 25
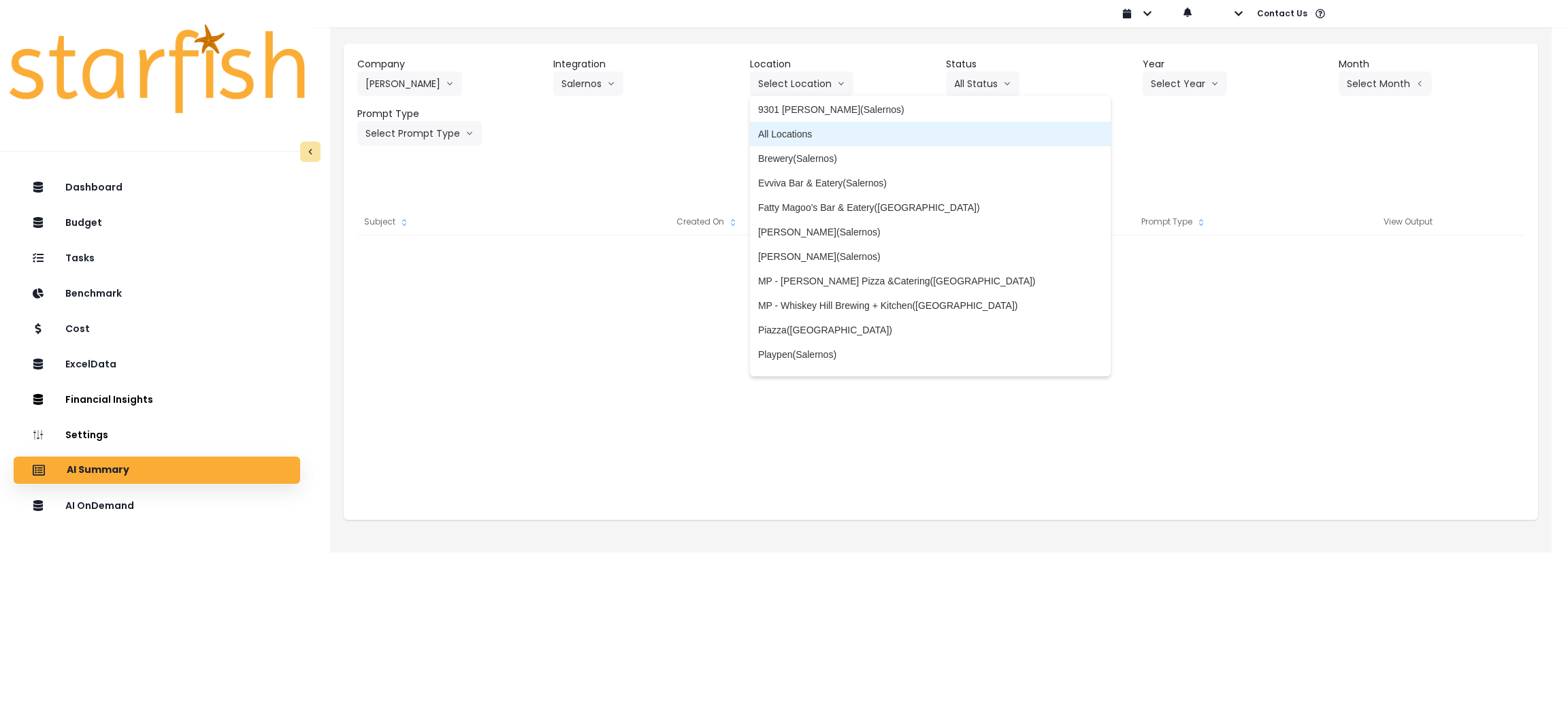
scroll to position [204, 0]
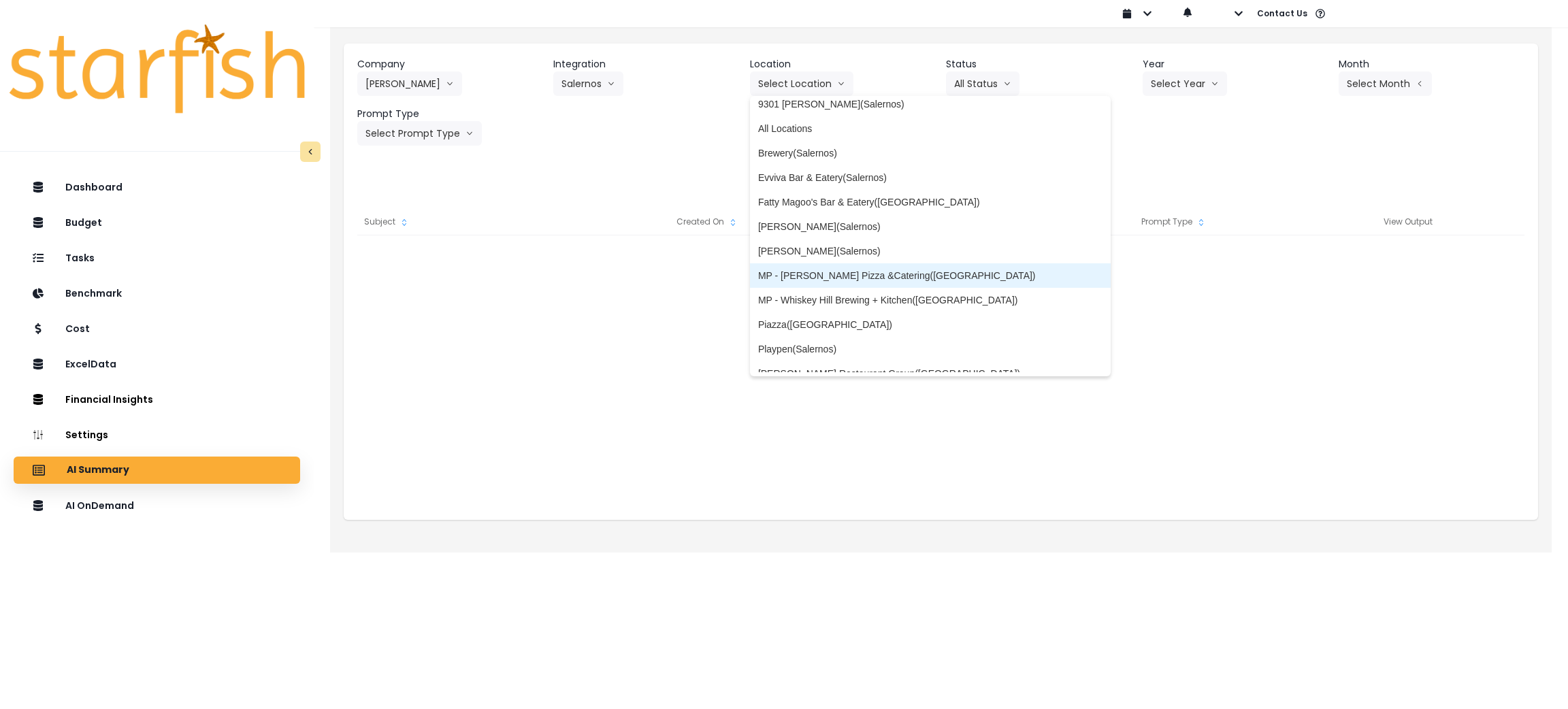
click at [859, 272] on span "MP - Salerno Pizza &Catering(Salernos)" at bounding box center [931, 276] width 345 height 14
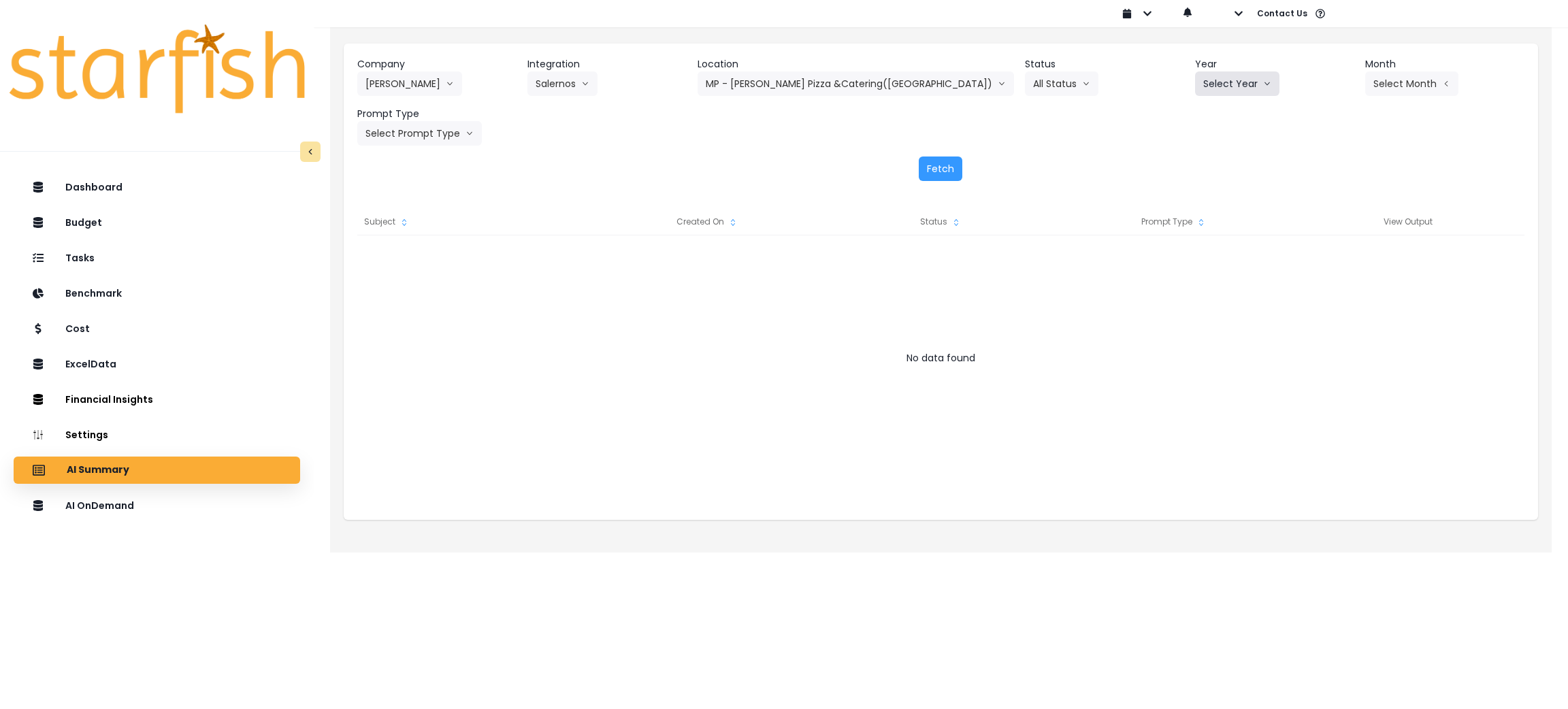
click at [1198, 89] on button "Select Year" at bounding box center [1237, 83] width 85 height 25
click at [1203, 159] on span "2025" at bounding box center [1213, 162] width 21 height 14
click at [1365, 89] on button "Select Month" at bounding box center [1411, 83] width 93 height 25
click at [1322, 267] on li "Aug" at bounding box center [1343, 259] width 42 height 25
click at [414, 130] on button "Select Prompt Type" at bounding box center [419, 133] width 124 height 25
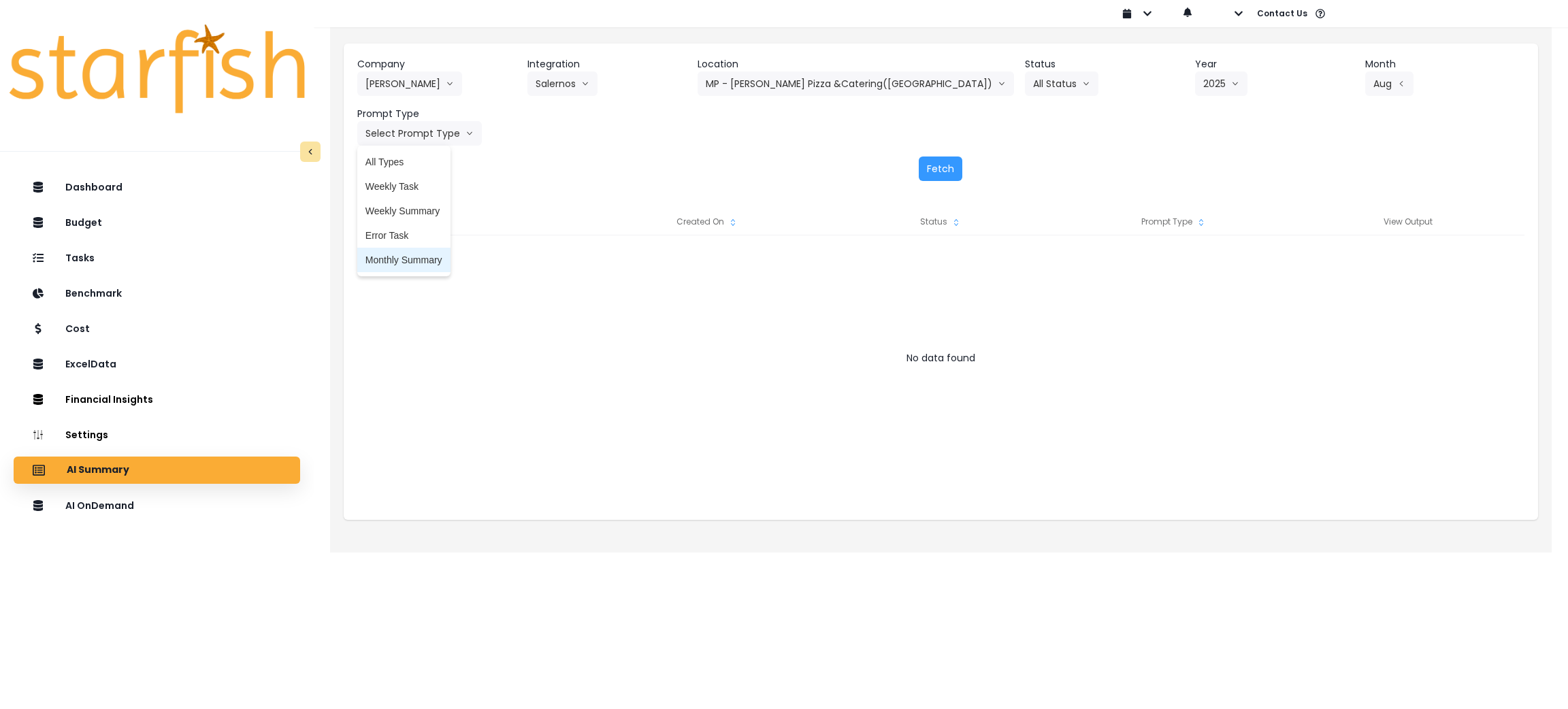
click at [405, 270] on li "Monthly Summary" at bounding box center [404, 260] width 93 height 25
click at [935, 170] on button "Fetch" at bounding box center [940, 169] width 43 height 25
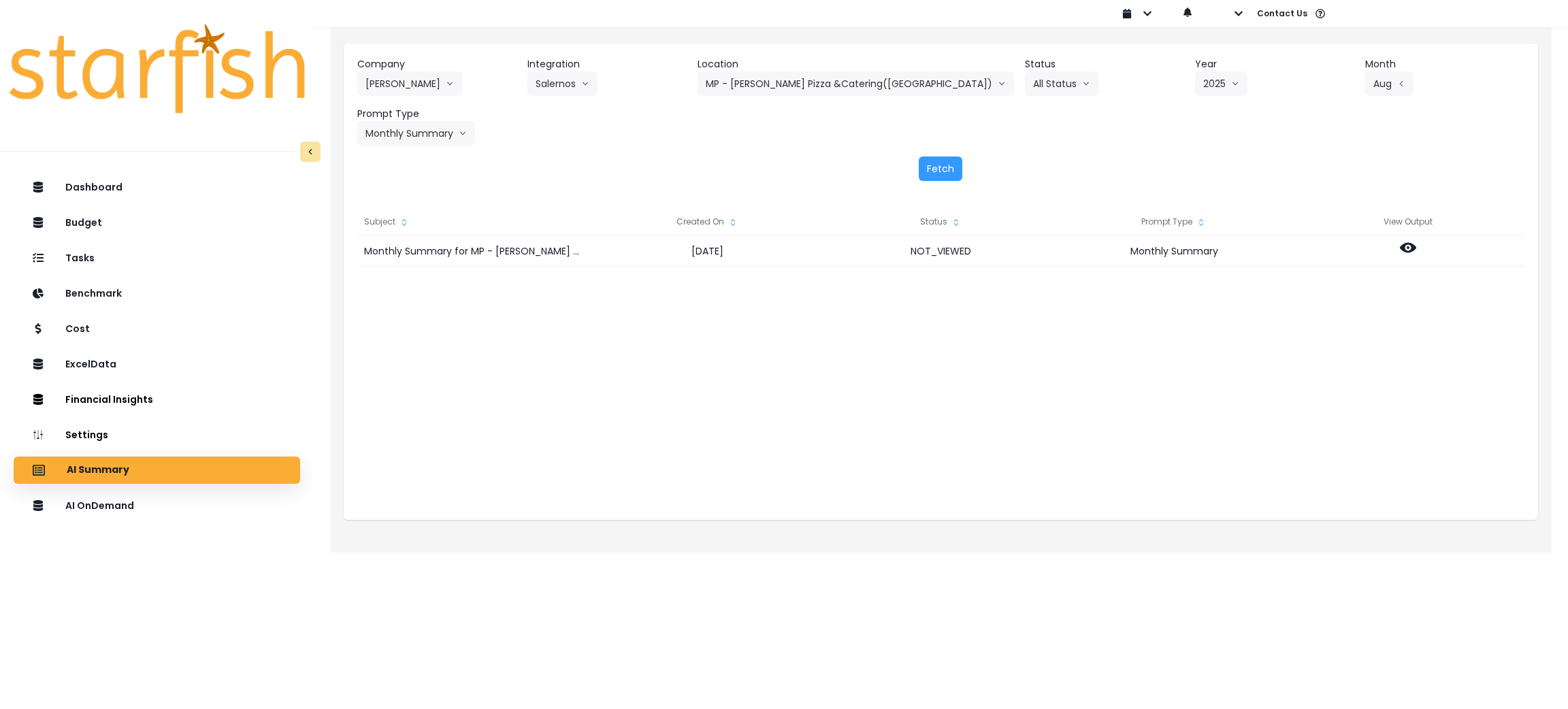
click at [893, 387] on div "Monthly Summary for MP - Salerno Pizza &Catering(Salernos) for August 2025 2025…" at bounding box center [940, 372] width 1167 height 273
click at [742, 157] on div "Fetch" at bounding box center [940, 169] width 1167 height 25
click at [825, 89] on button "MP - Salerno Pizza &Catering(Salernos)" at bounding box center [856, 83] width 317 height 25
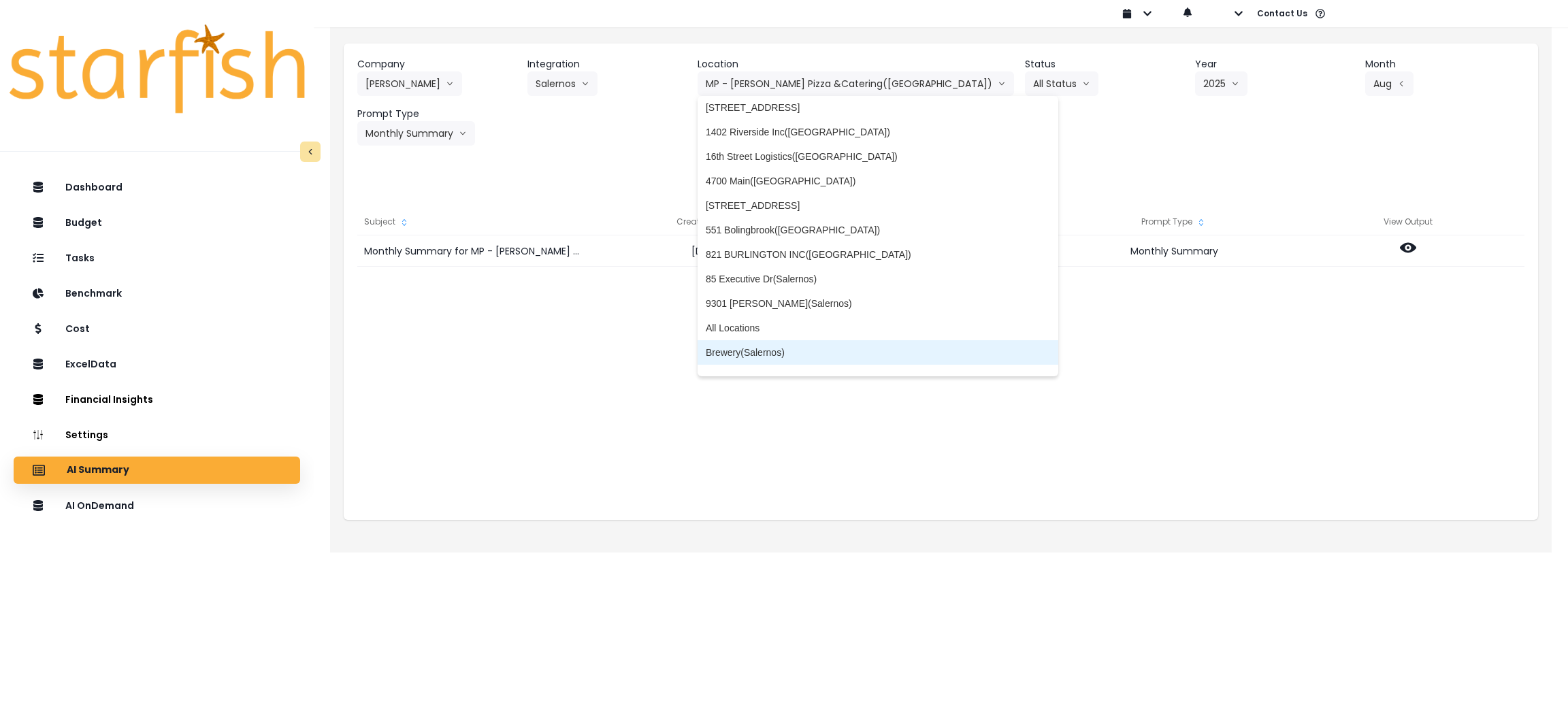
scroll to position [0, 0]
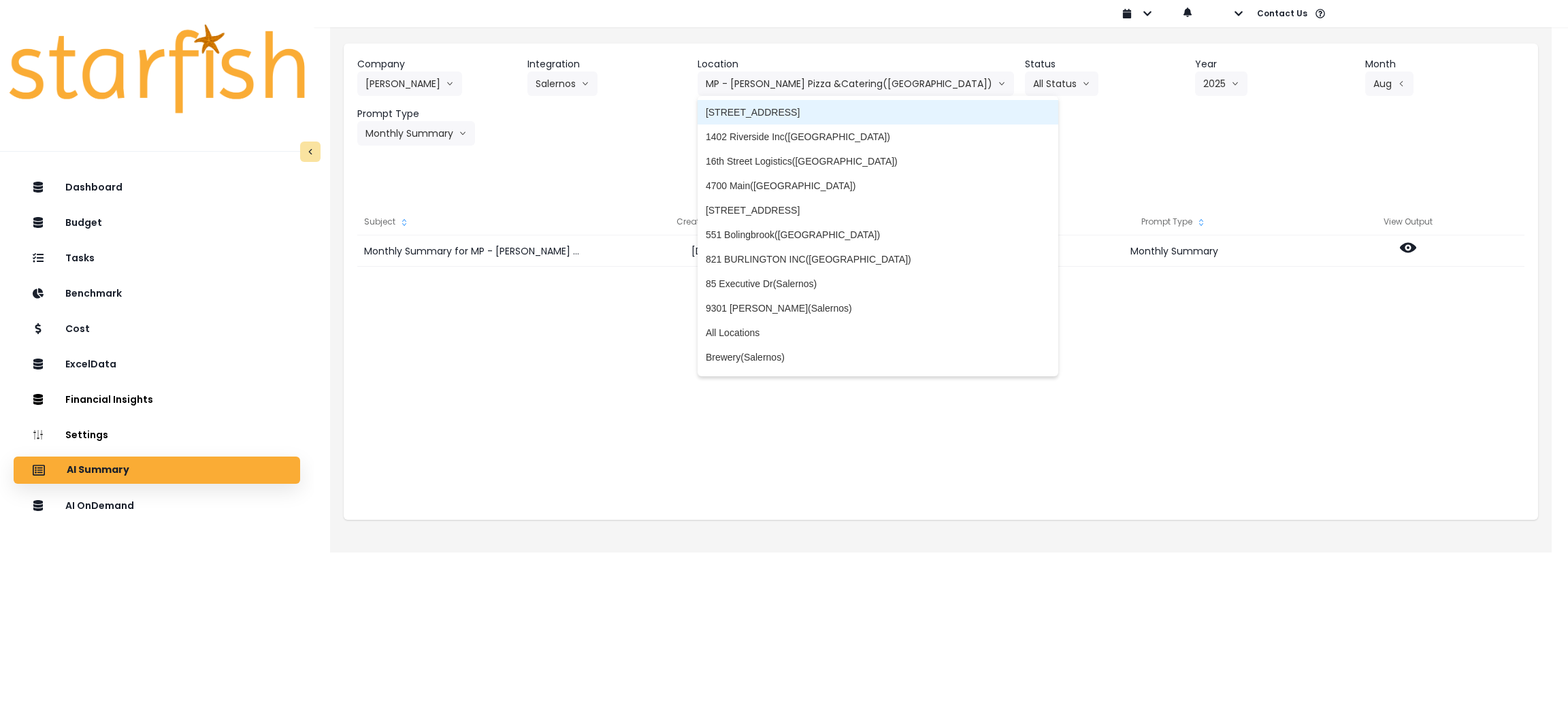
click at [818, 104] on li "1108 Front St(Salernos)" at bounding box center [878, 112] width 361 height 25
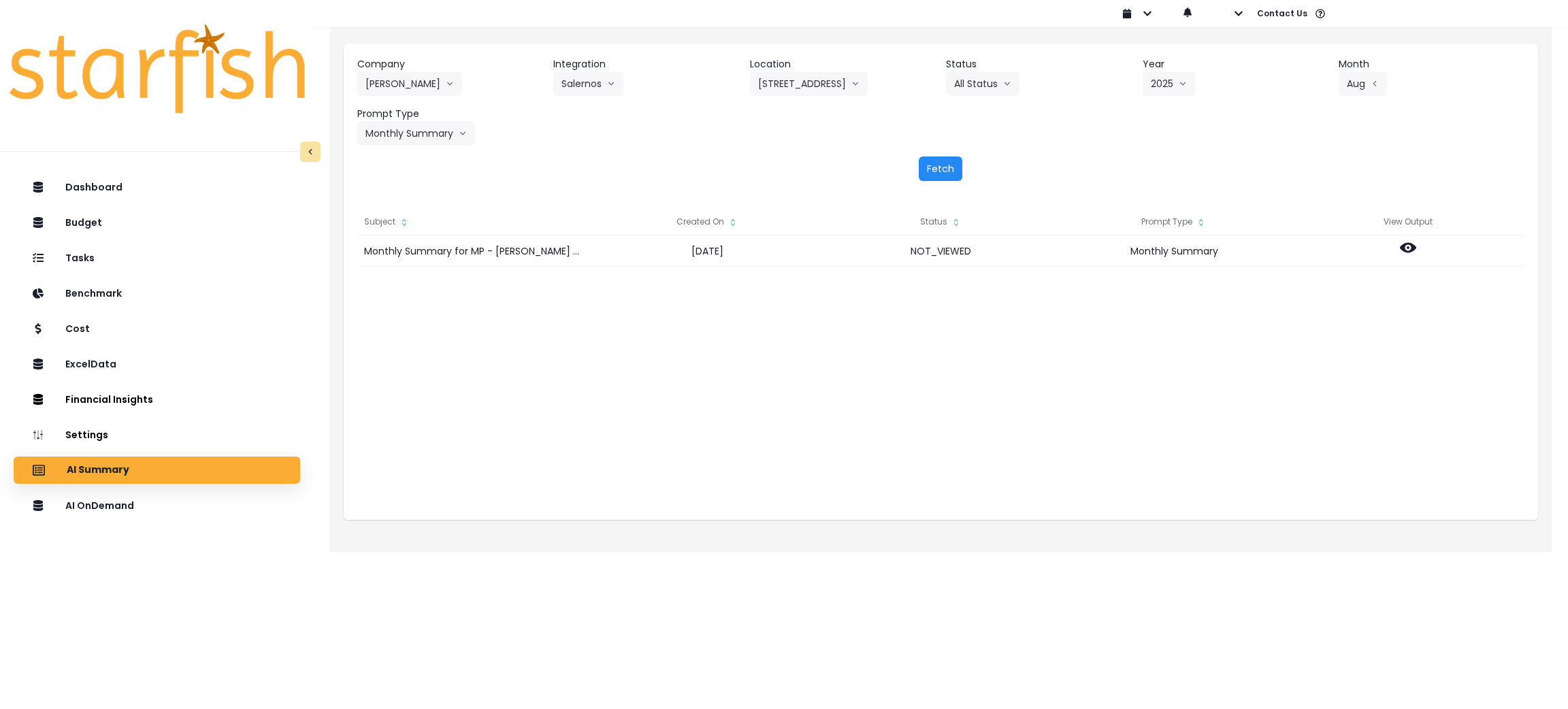
click at [930, 161] on button "Fetch" at bounding box center [940, 169] width 43 height 25
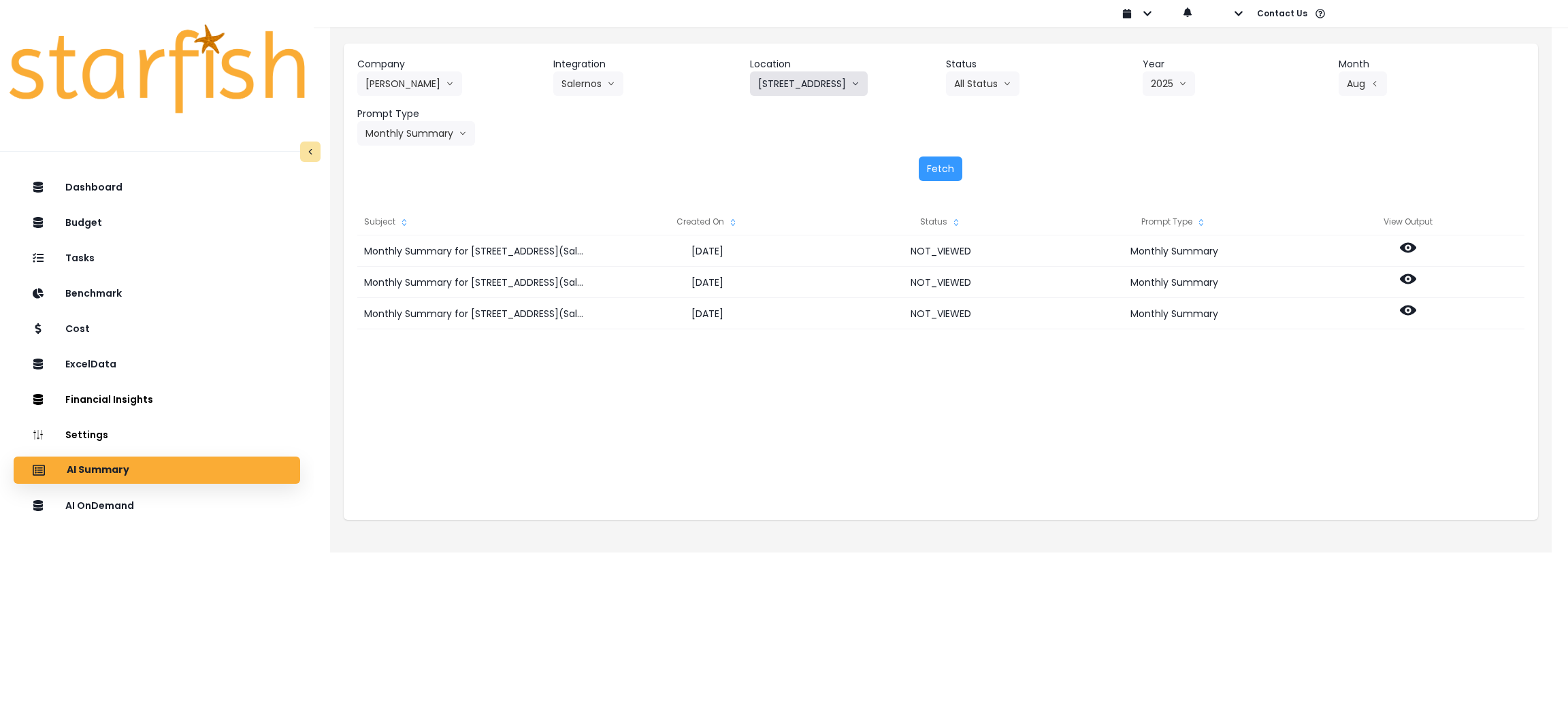
click at [825, 88] on button "1108 Front St(Salernos)" at bounding box center [808, 83] width 117 height 25
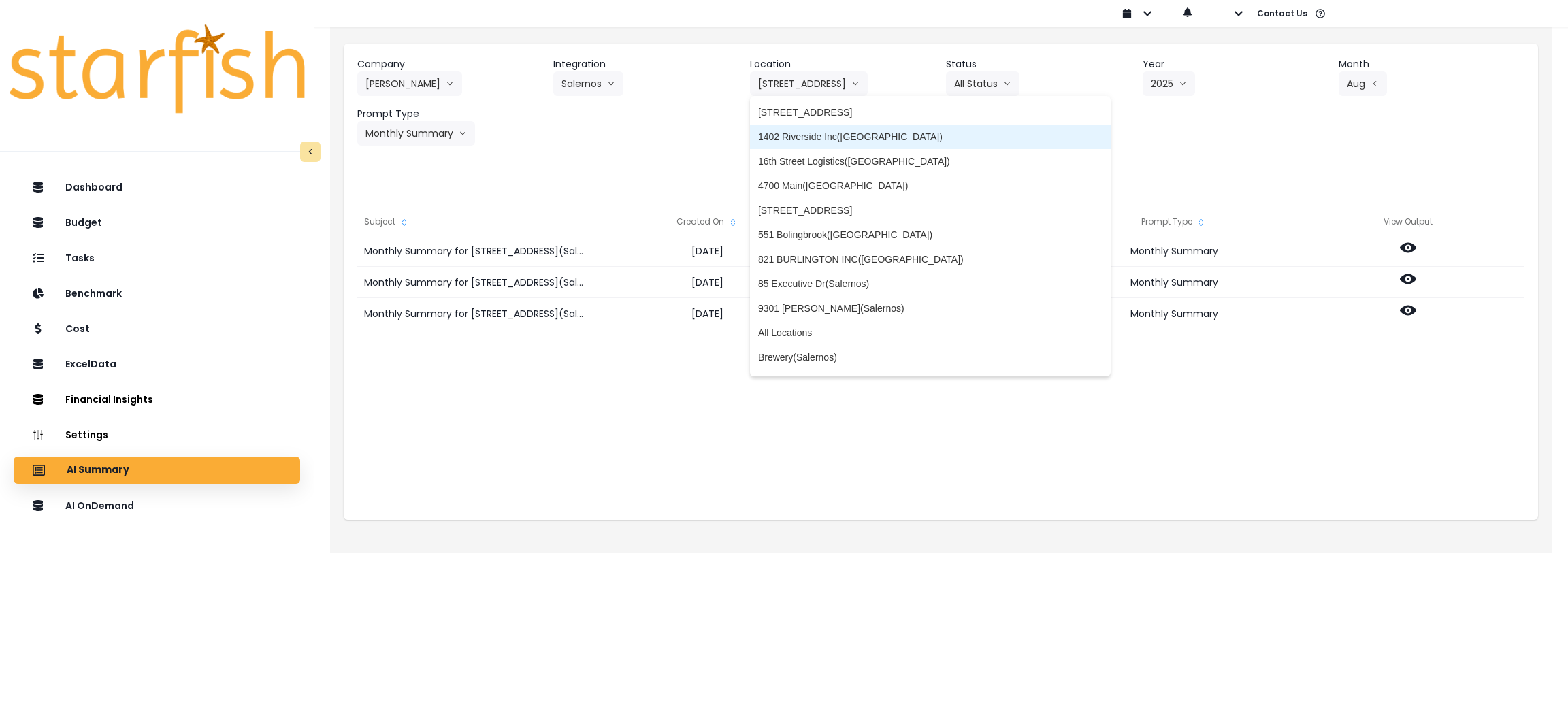
click at [823, 133] on span "1402 Riverside Inc(Salernos)" at bounding box center [931, 137] width 345 height 14
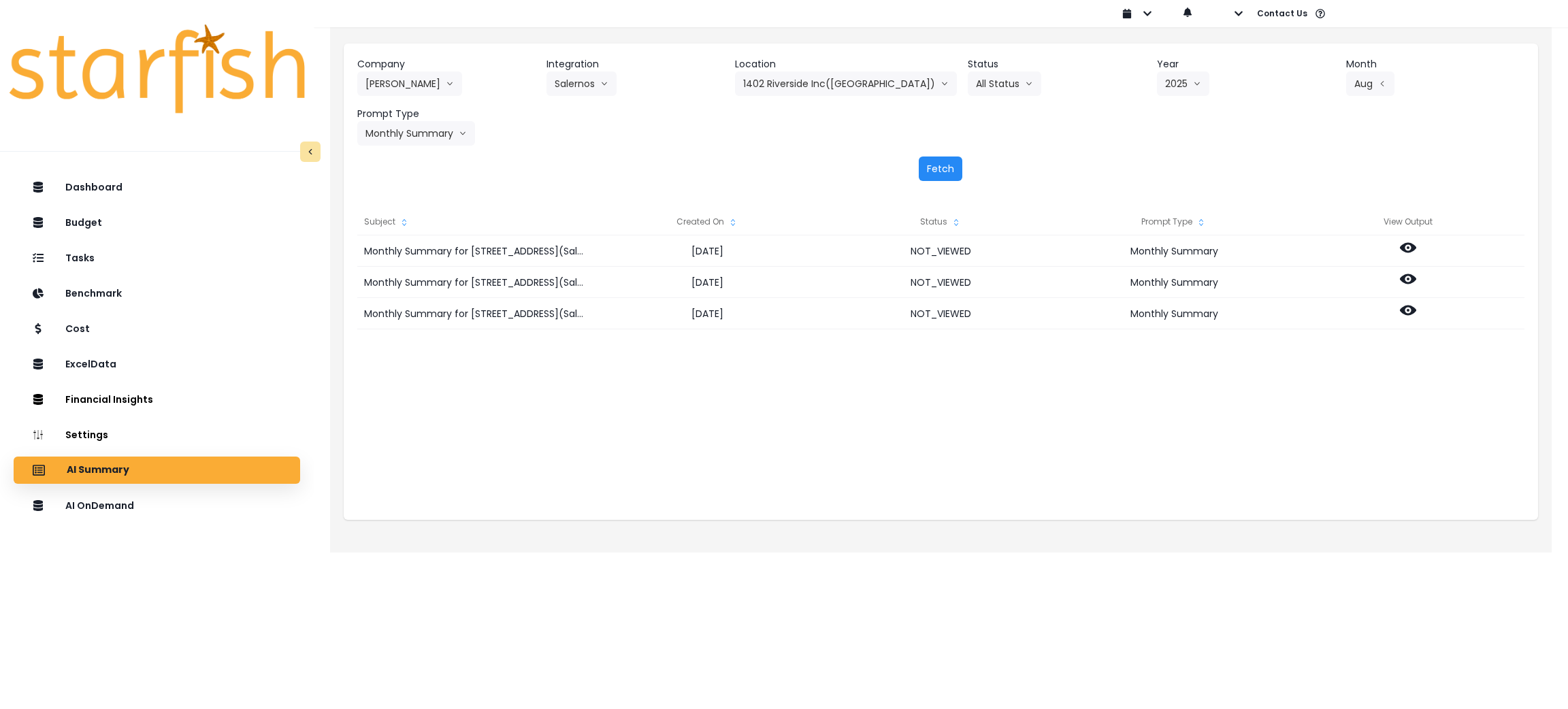
click at [942, 176] on button "Fetch" at bounding box center [940, 169] width 43 height 25
click at [818, 89] on button "1402 Riverside Inc(Salernos)" at bounding box center [846, 83] width 222 height 25
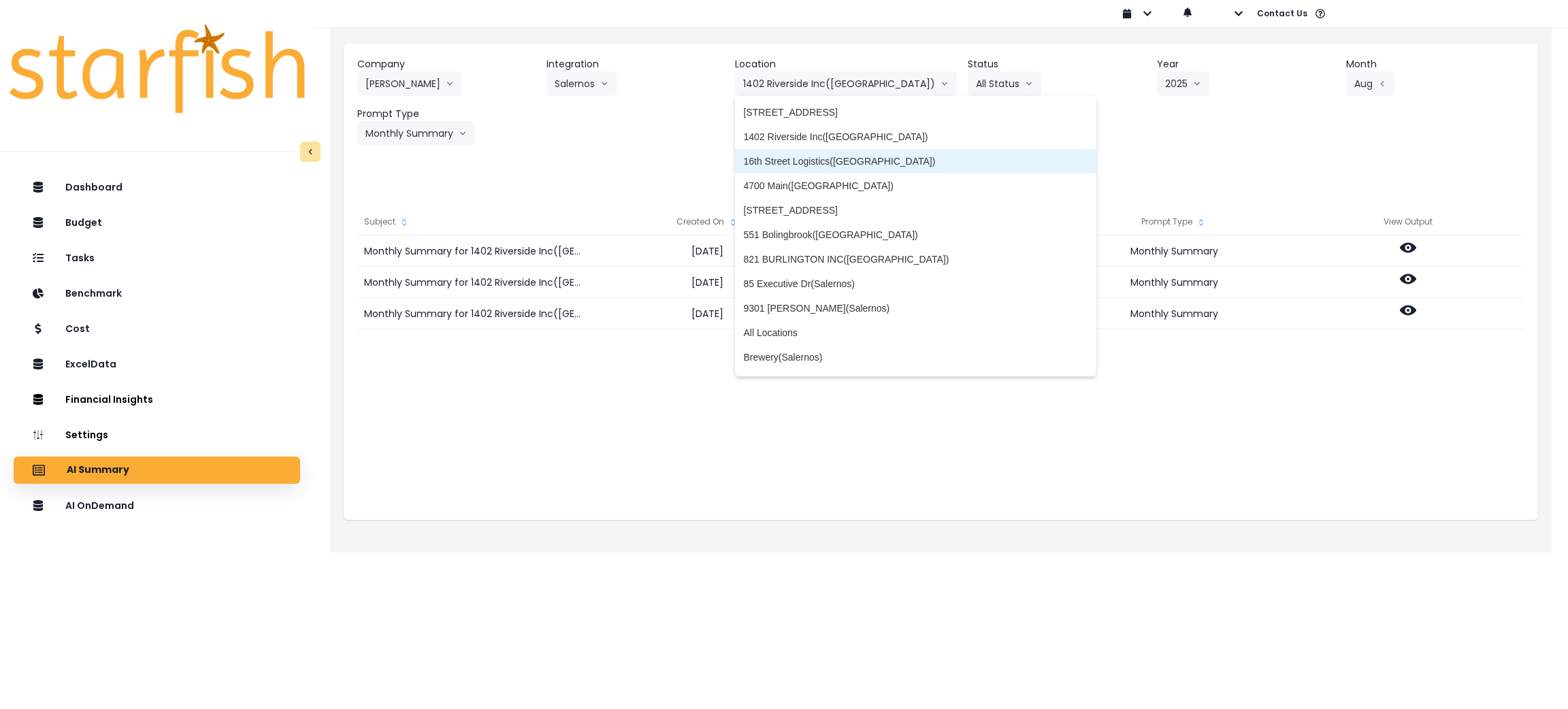
click at [807, 163] on span "16th Street Logistics(Salernos)" at bounding box center [916, 162] width 345 height 14
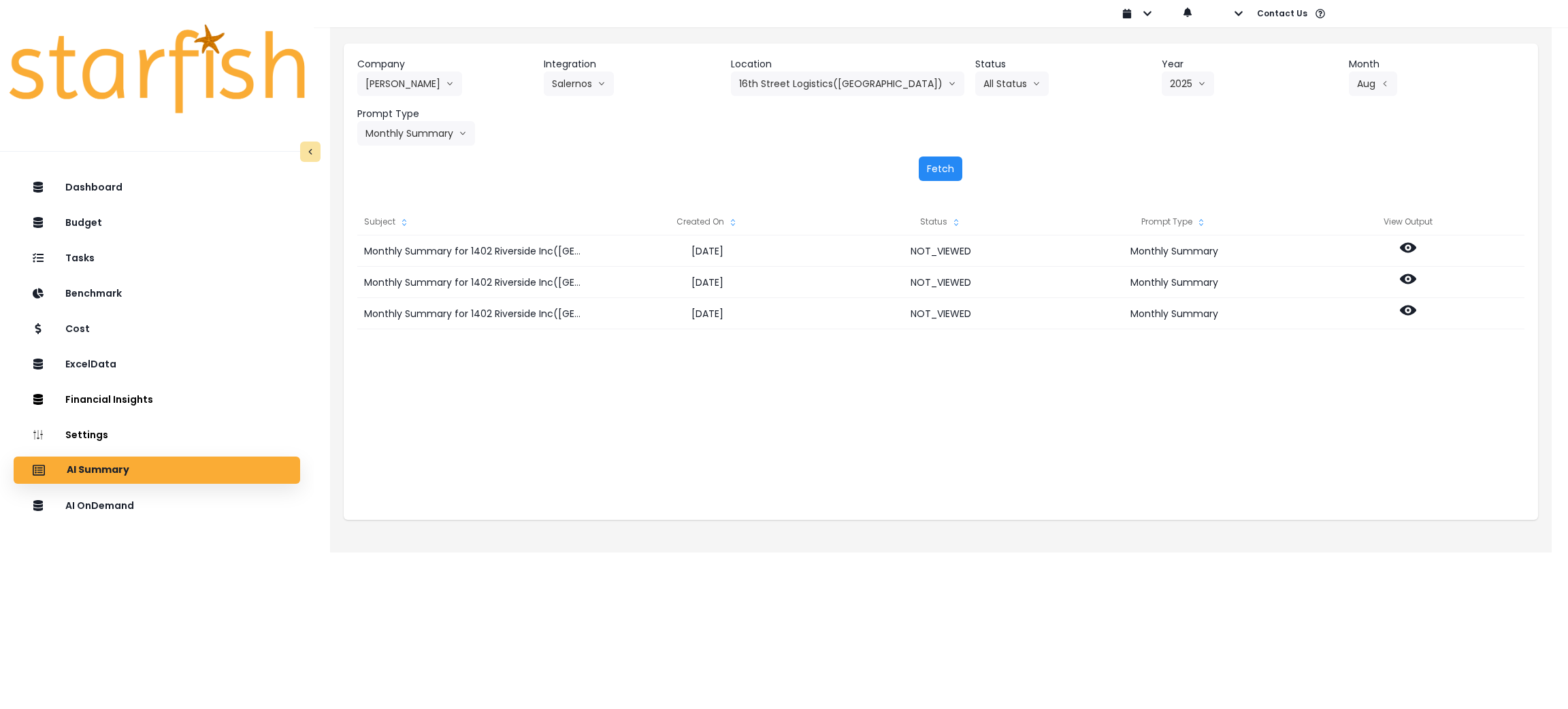
click at [935, 170] on button "Fetch" at bounding box center [940, 169] width 43 height 25
click at [706, 545] on div "Company Salerno's 86 Costs Asti Bagel Cafe Balance Grille Bald Ginger Bar Busin…" at bounding box center [940, 285] width 1222 height 534
click at [813, 89] on button "16th Street Logistics(Salernos)" at bounding box center [848, 83] width 234 height 25
click at [626, 459] on div "Monthly Summary for 16th Street Logistics(Salernos) for August 2025 2025-10-03 …" at bounding box center [940, 372] width 1167 height 273
click at [161, 517] on div "AI OnDemand" at bounding box center [157, 506] width 264 height 29
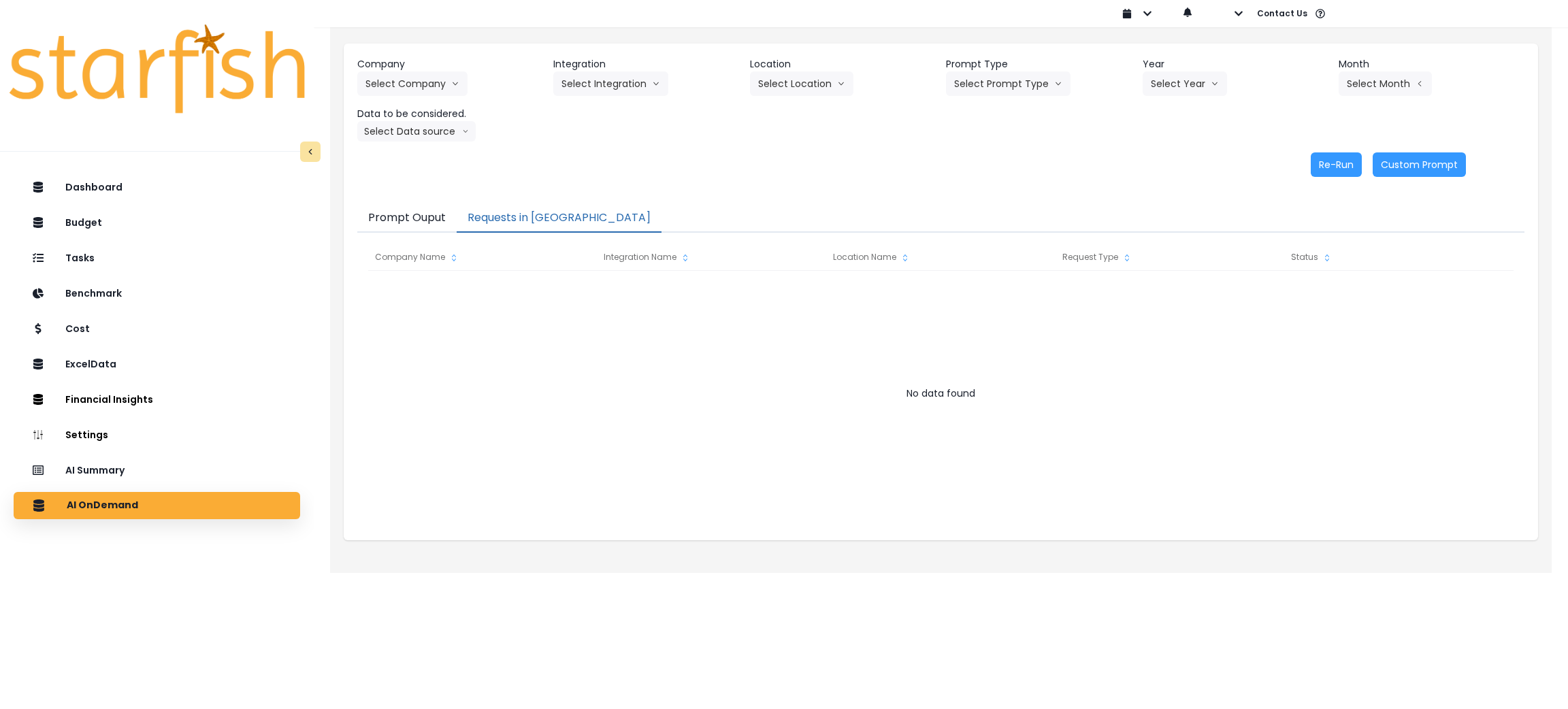
click at [534, 227] on button "Requests in Queue" at bounding box center [560, 218] width 205 height 29
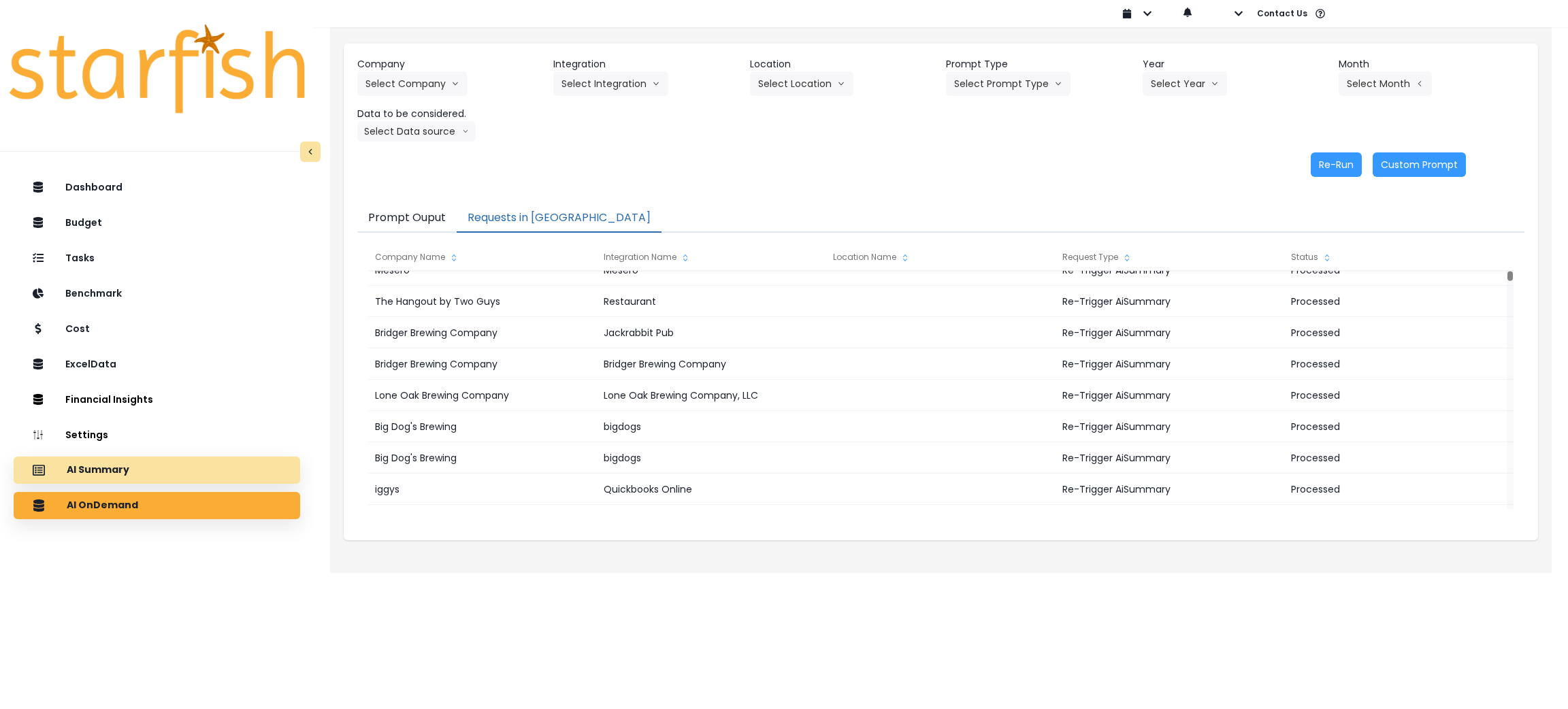
click at [133, 461] on div "AI Summary" at bounding box center [157, 470] width 264 height 29
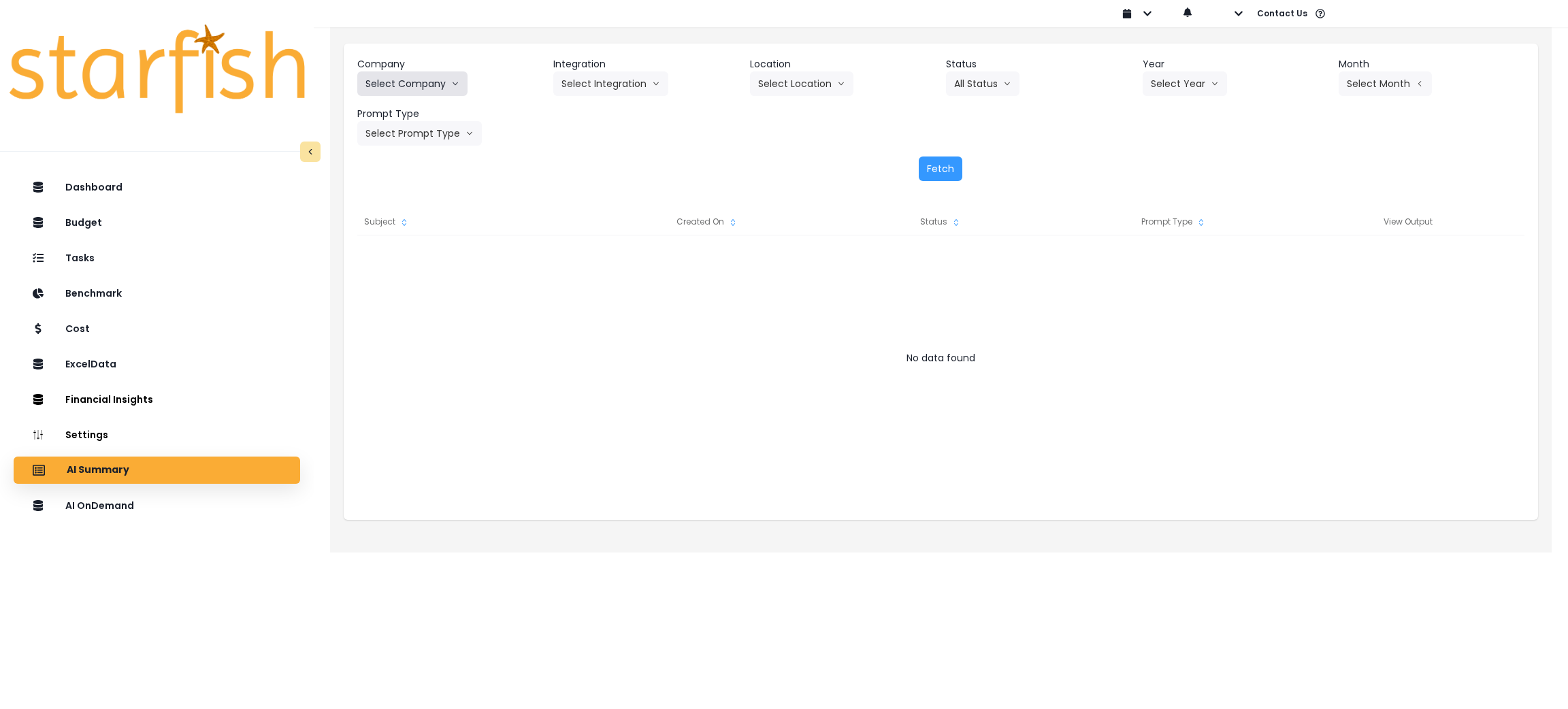
click at [455, 84] on icon "arrow down line" at bounding box center [455, 84] width 8 height 14
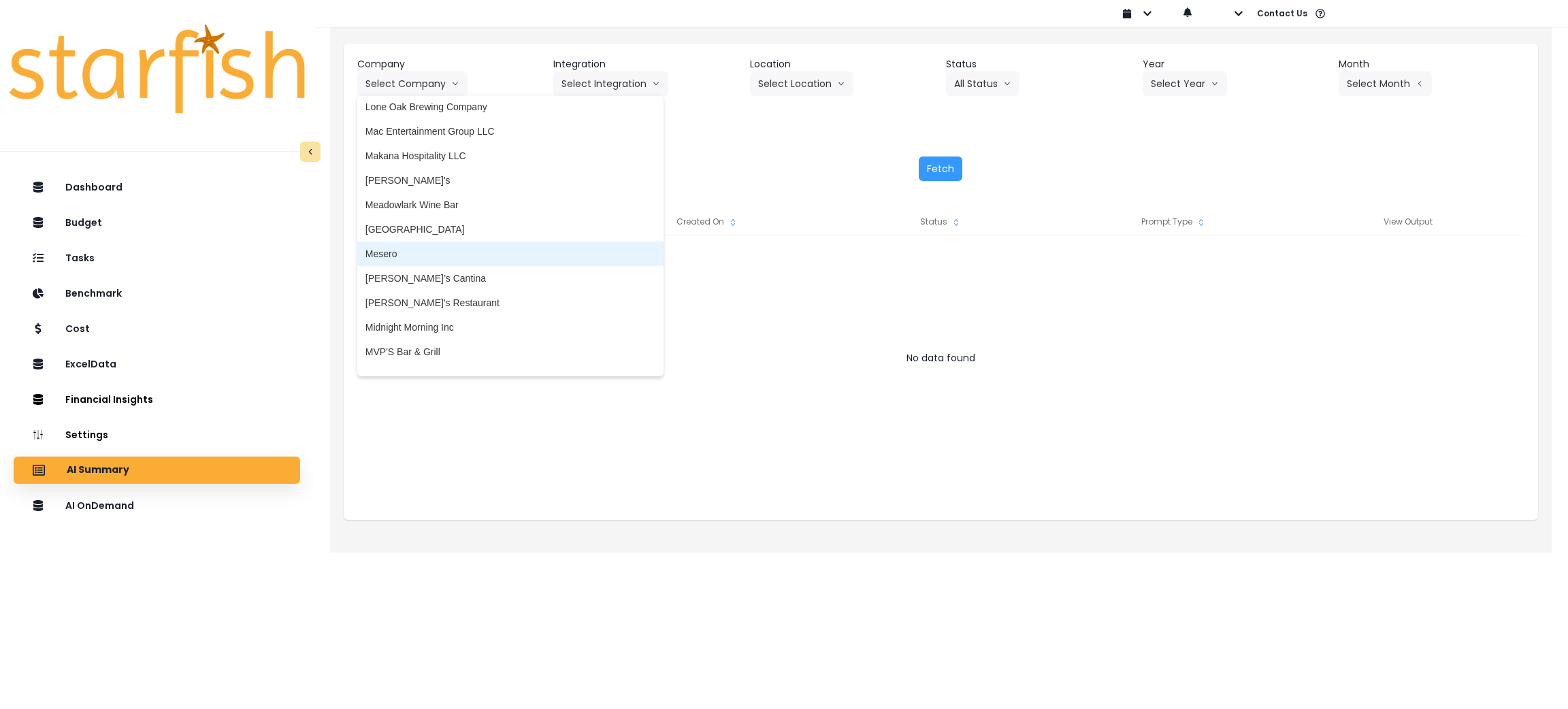
scroll to position [2042, 0]
click at [493, 245] on span "Mesero" at bounding box center [510, 252] width 290 height 14
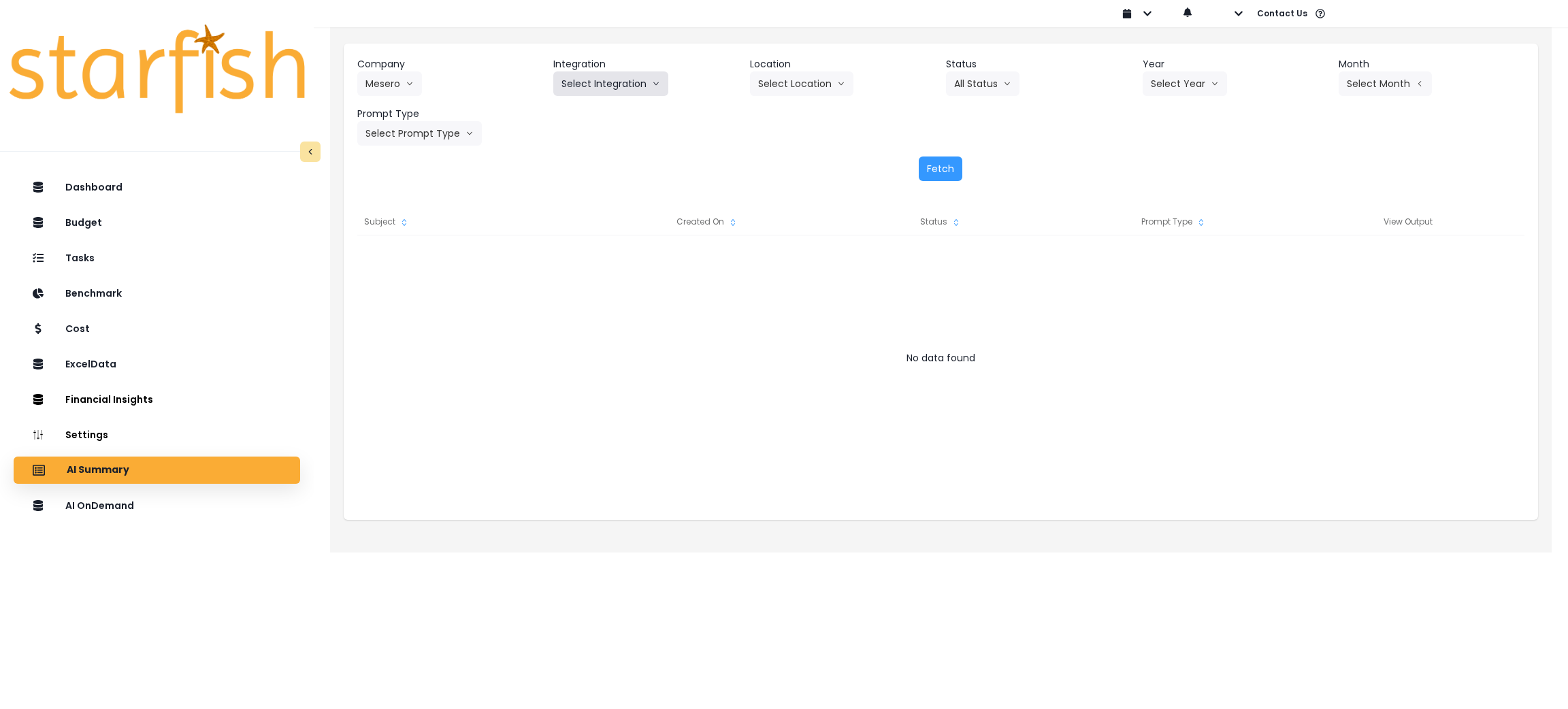
click at [662, 85] on button "Select Integration" at bounding box center [611, 83] width 115 height 25
click at [561, 115] on span "Mesero" at bounding box center [577, 113] width 32 height 14
click at [1207, 85] on button "Select Year" at bounding box center [1185, 83] width 85 height 25
click at [1160, 159] on span "2025" at bounding box center [1160, 162] width 21 height 14
click at [1366, 84] on button "Select Period" at bounding box center [1383, 83] width 92 height 25
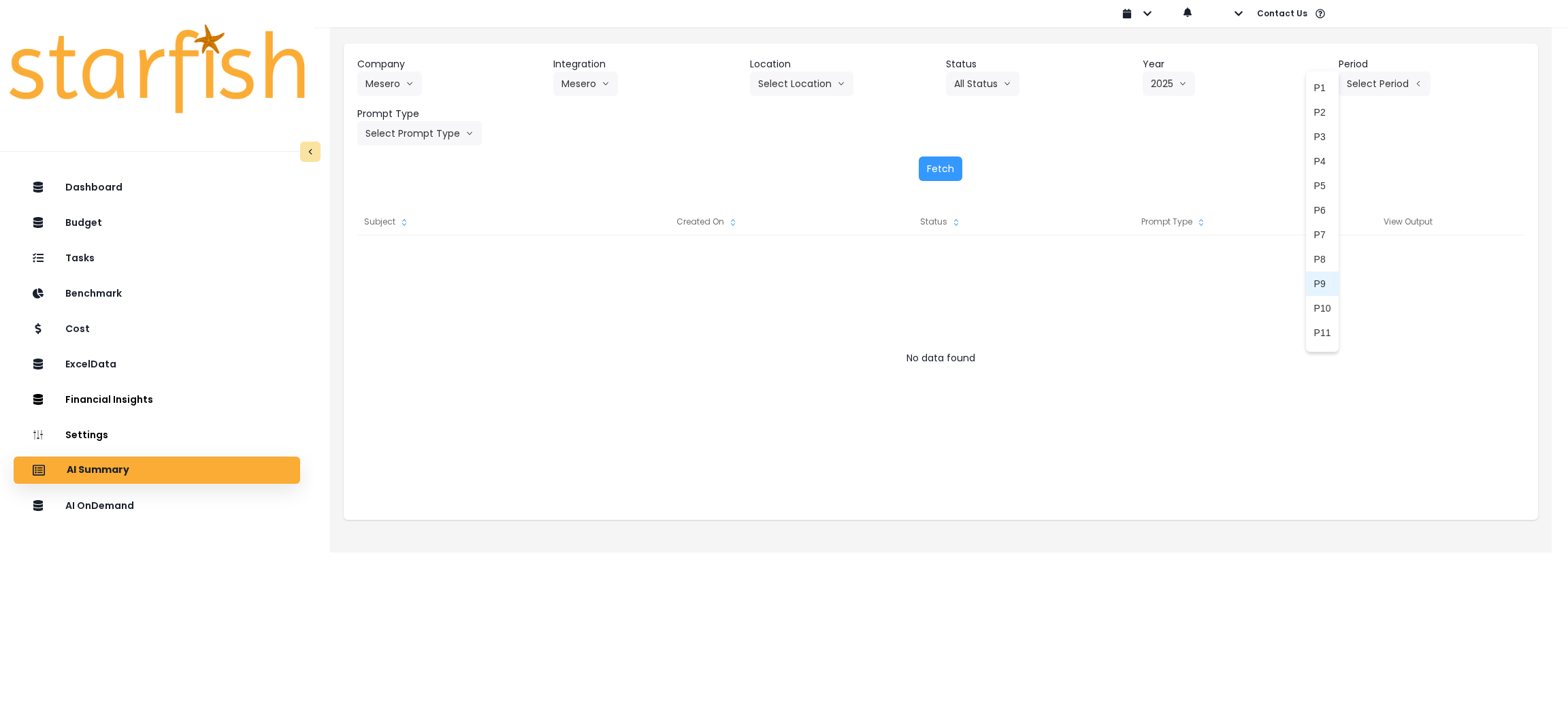
click at [1315, 289] on li "P9" at bounding box center [1322, 283] width 34 height 25
click at [456, 141] on button "Select Prompt Type" at bounding box center [419, 133] width 124 height 25
click at [411, 226] on li "Error Task" at bounding box center [404, 235] width 93 height 25
click at [406, 111] on header "Prompt Type" at bounding box center [450, 114] width 186 height 14
click at [411, 152] on div "Company Mesero 86 Costs Asti Bagel Cafe Balance Grille Bald Ginger Bar Business…" at bounding box center [940, 118] width 1194 height 151
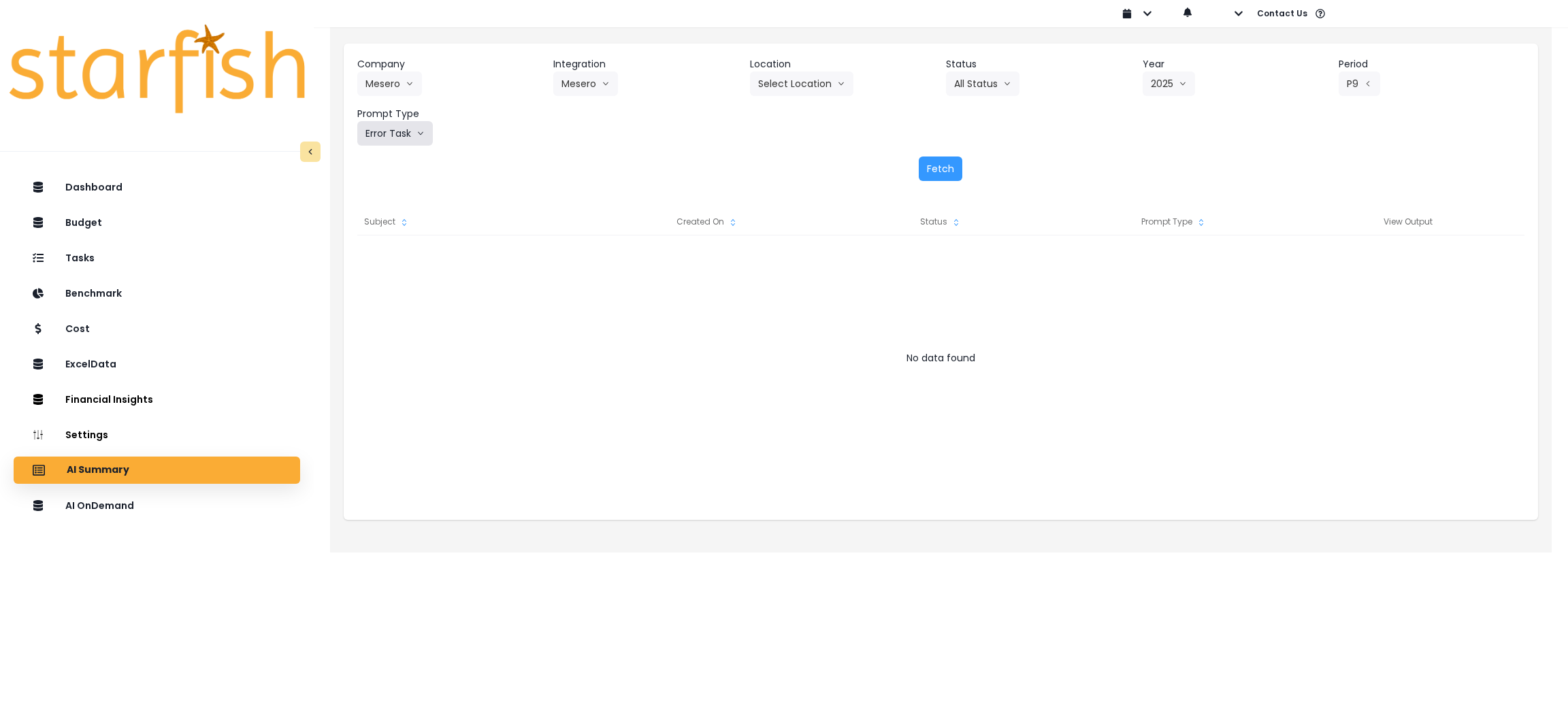
click at [411, 130] on button "Error Task" at bounding box center [395, 133] width 76 height 25
click at [391, 252] on li "Monthly Summary" at bounding box center [404, 260] width 93 height 25
click at [938, 159] on button "Fetch" at bounding box center [940, 169] width 43 height 25
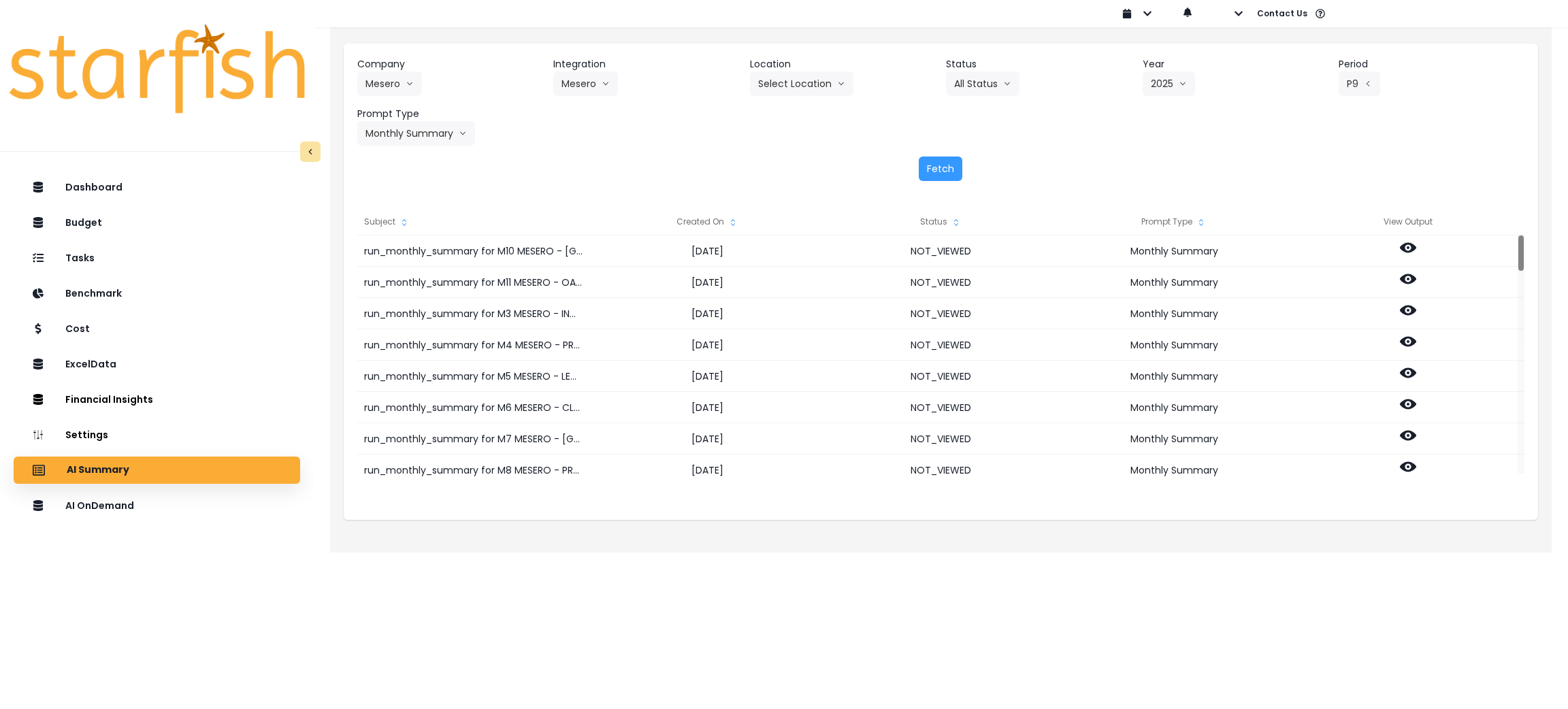
click at [724, 216] on div "Created On" at bounding box center [708, 222] width 234 height 28
click at [150, 520] on div "AI OnDemand" at bounding box center [157, 506] width 264 height 29
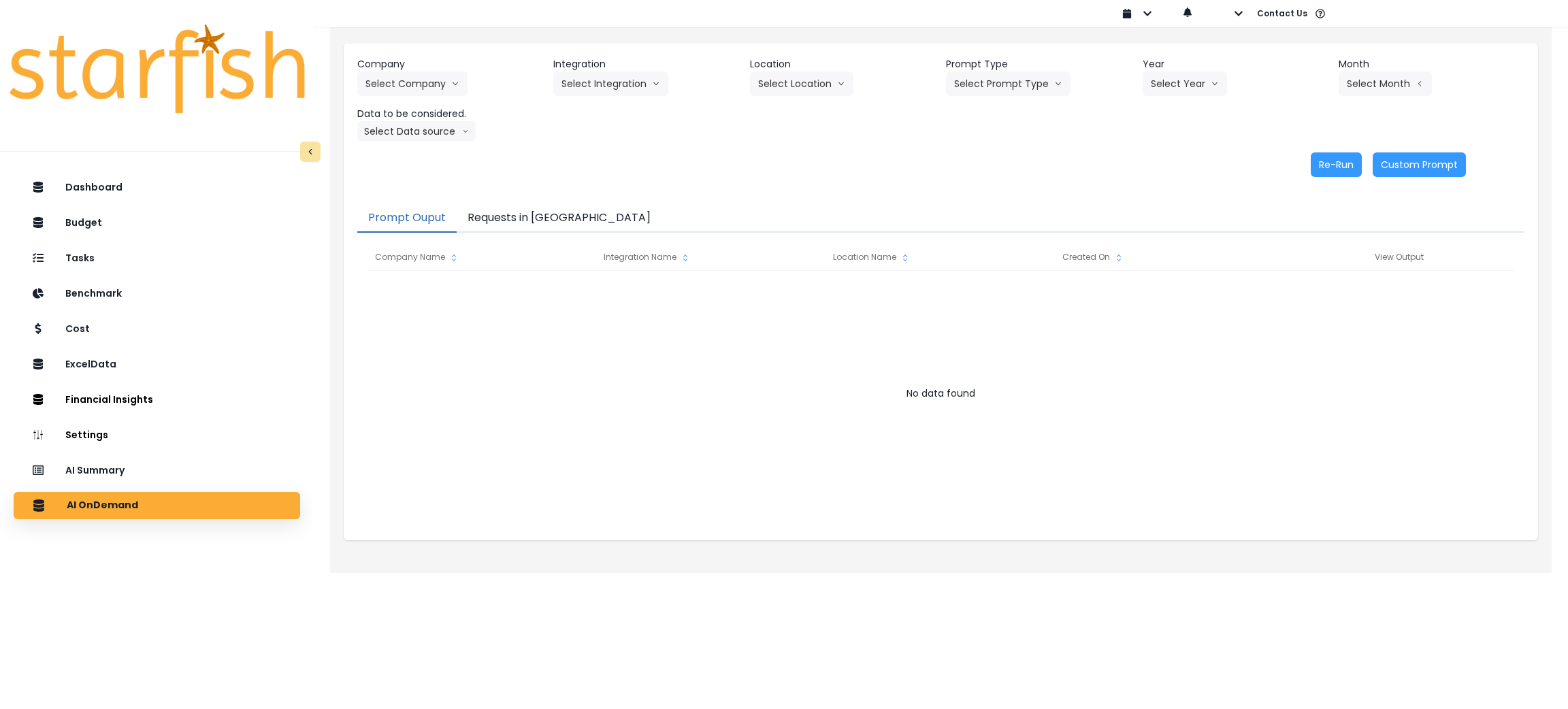
click at [558, 215] on button "Requests in Queue" at bounding box center [560, 218] width 205 height 29
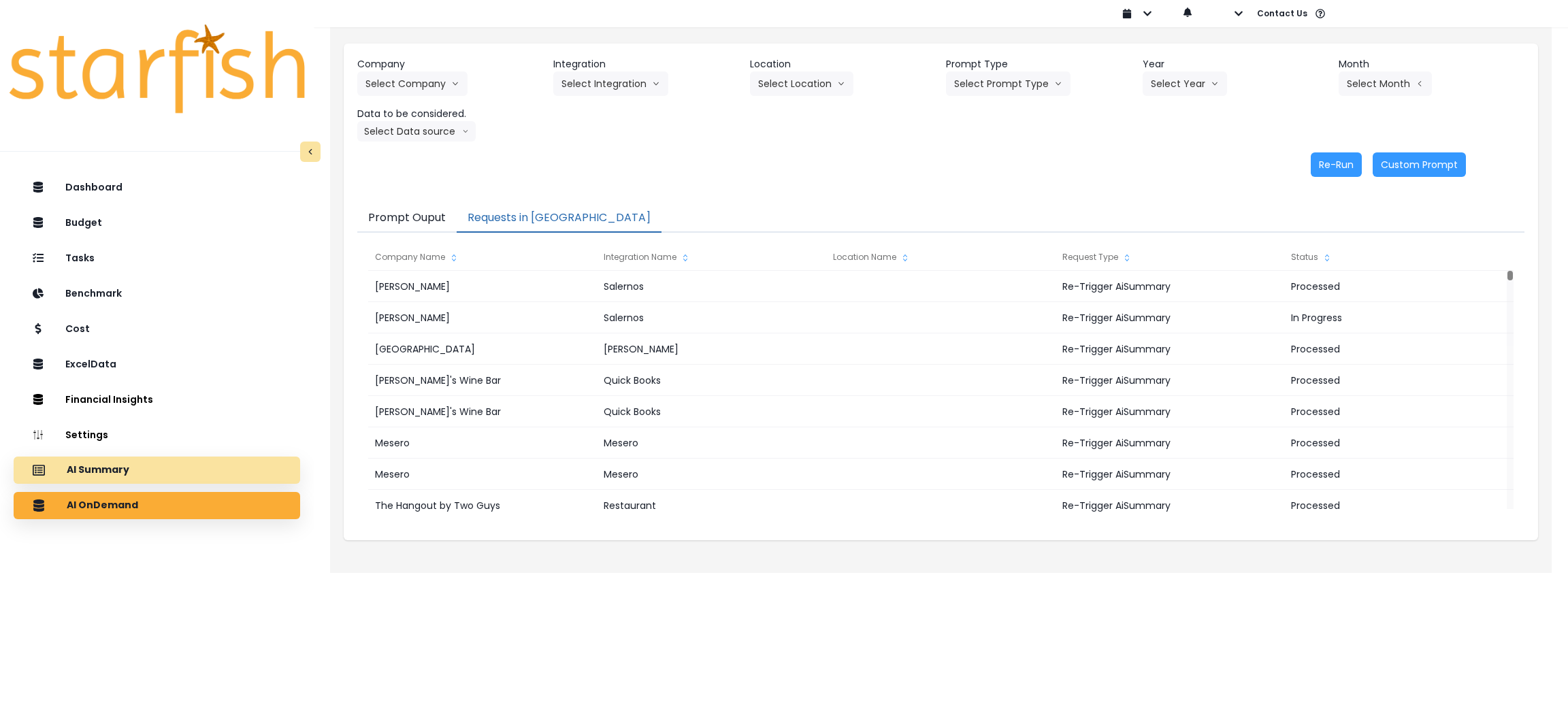
click at [175, 468] on div "AI Summary" at bounding box center [157, 470] width 264 height 29
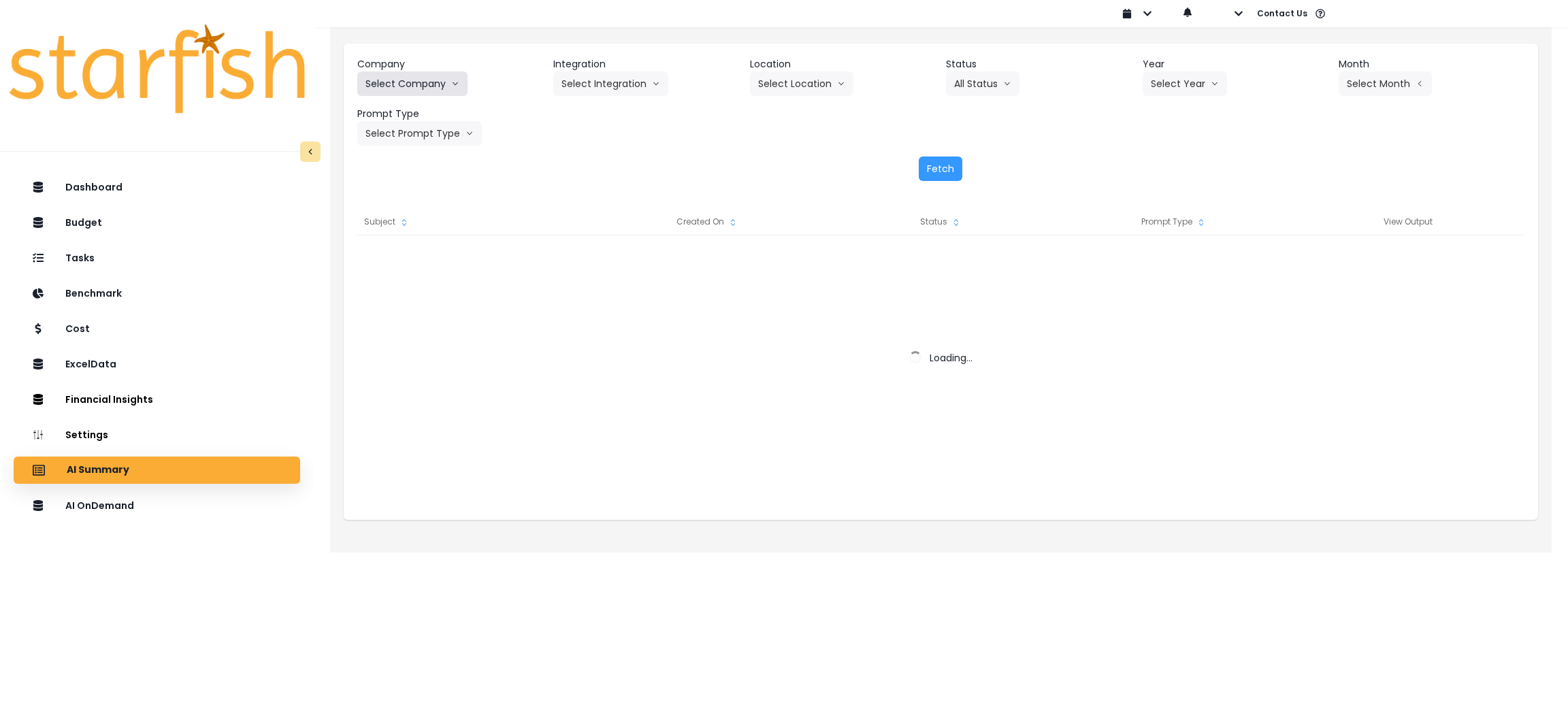
click at [439, 88] on button "Select Company" at bounding box center [412, 83] width 111 height 25
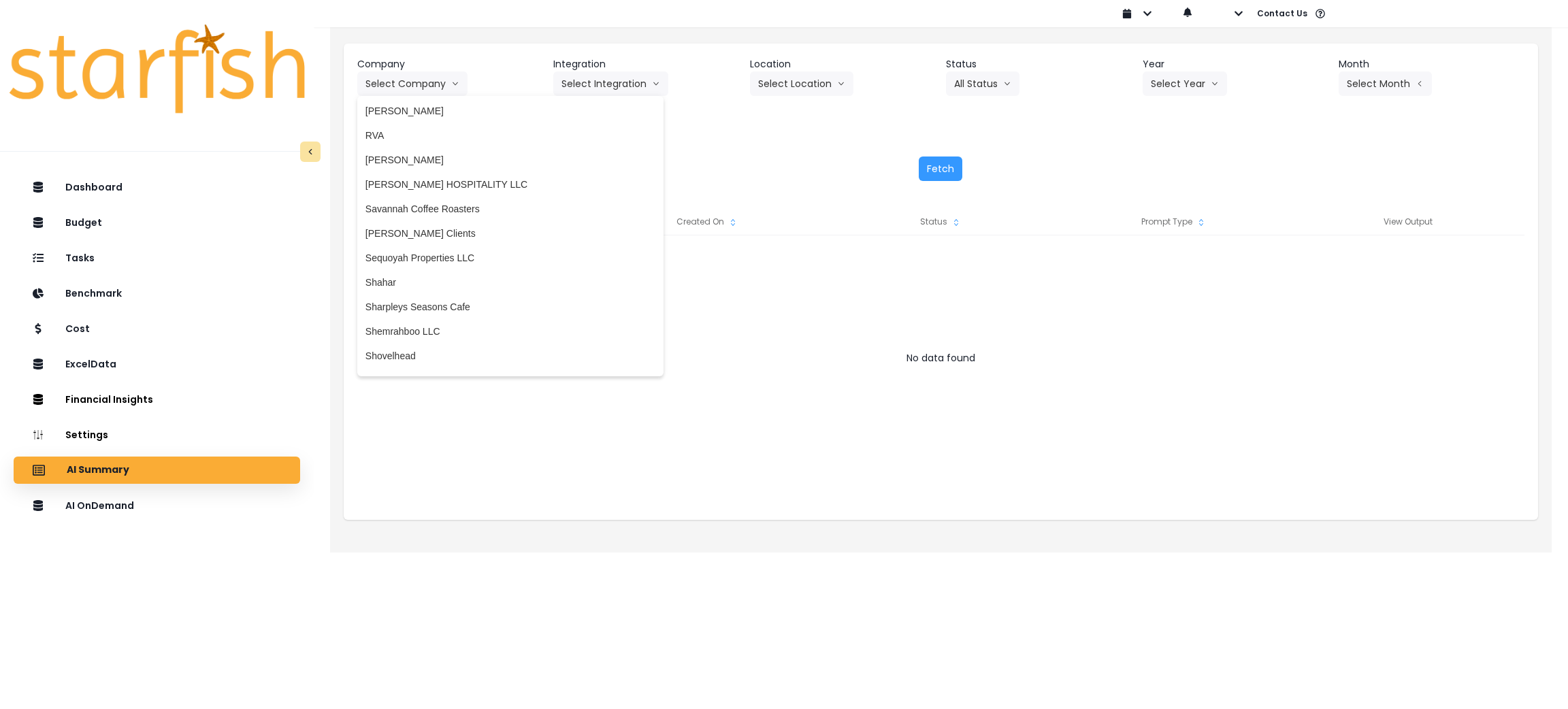
scroll to position [2757, 0]
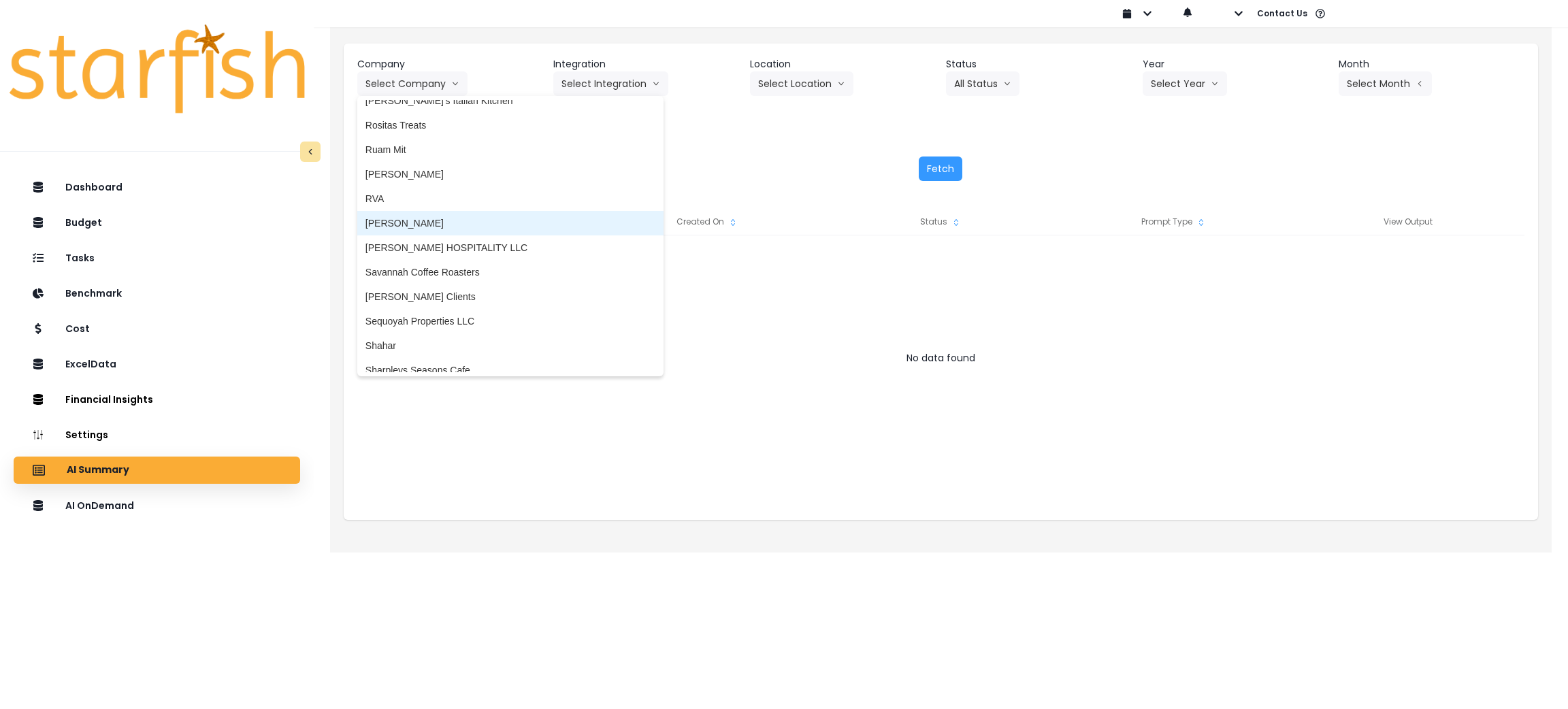
click at [407, 216] on span "Salerno's" at bounding box center [510, 223] width 290 height 14
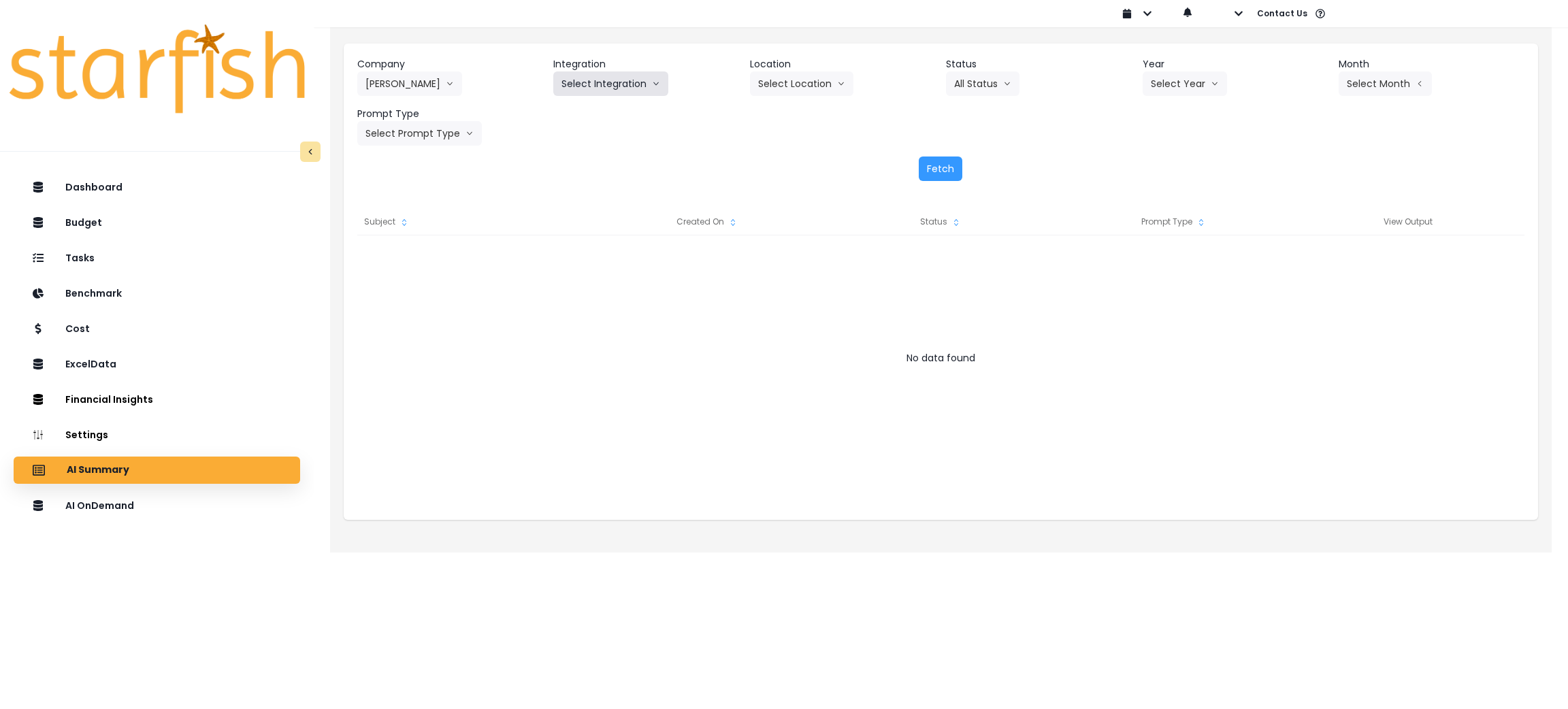
click at [554, 81] on button "Select Integration" at bounding box center [611, 83] width 115 height 25
click at [558, 116] on li "Salernos" at bounding box center [580, 112] width 53 height 25
click at [813, 86] on button "Select Location" at bounding box center [801, 83] width 104 height 25
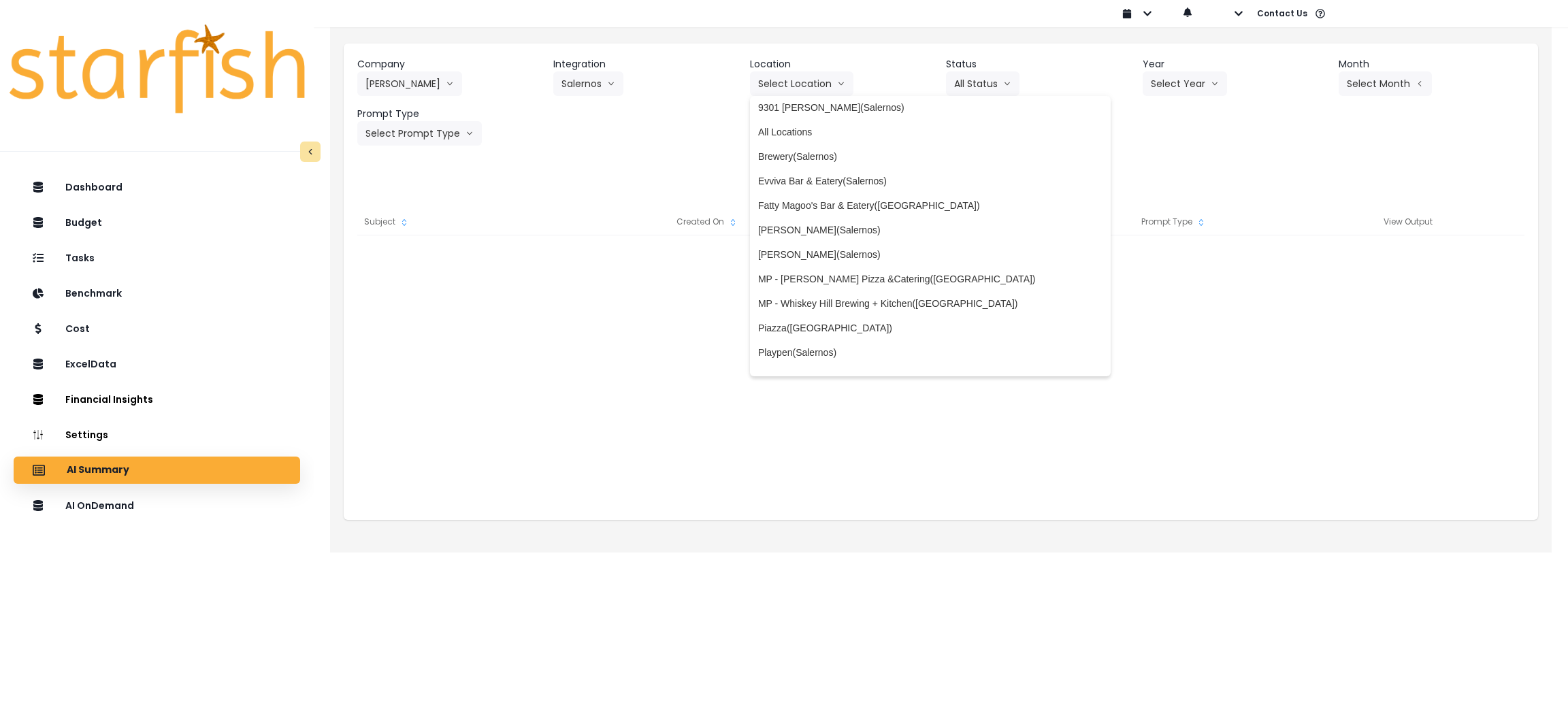
scroll to position [204, 0]
click at [871, 176] on span "Evviva Bar & Eatery(Salernos)" at bounding box center [931, 178] width 345 height 14
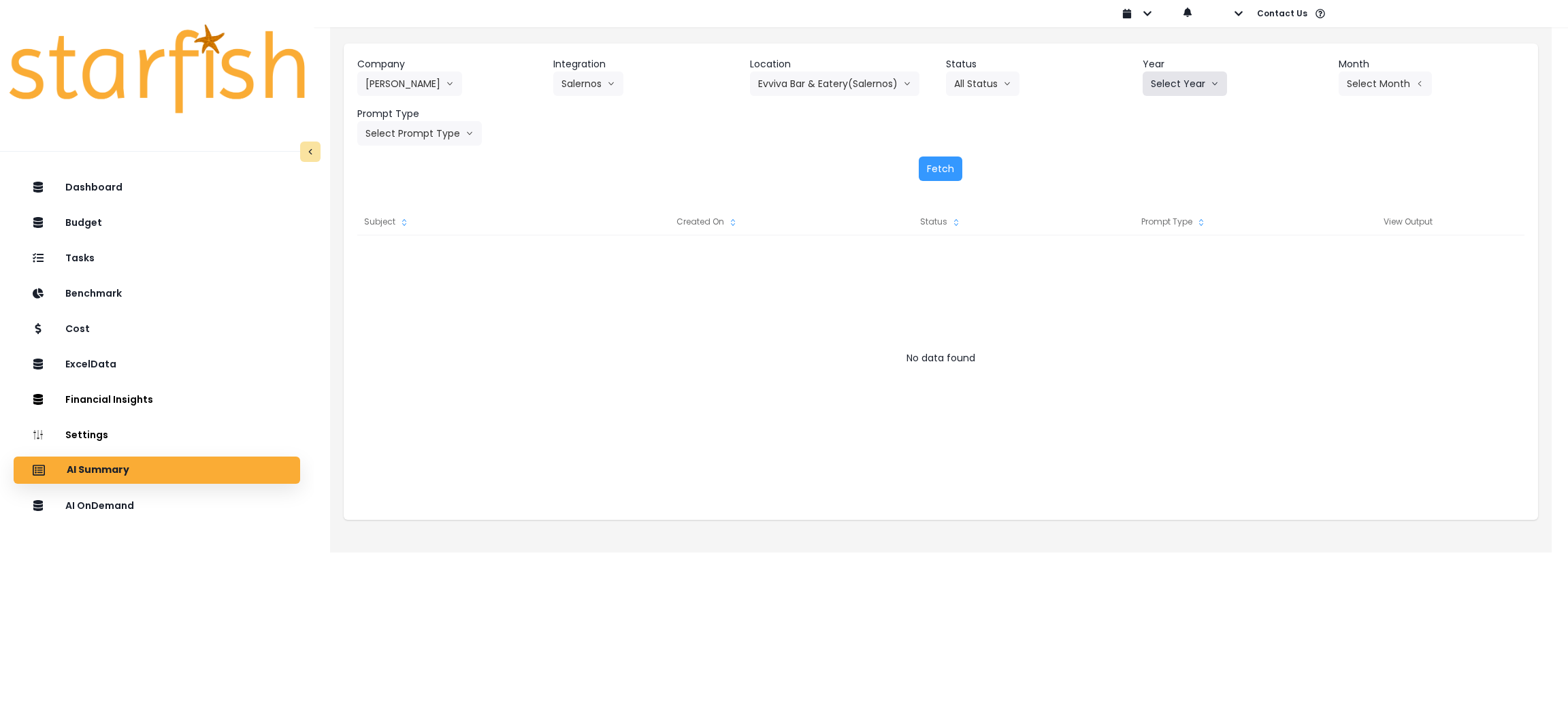
click at [1182, 85] on button "Select Year" at bounding box center [1185, 83] width 85 height 25
click at [1160, 167] on span "2025" at bounding box center [1160, 162] width 21 height 14
click at [1389, 80] on button "Select Month" at bounding box center [1384, 83] width 93 height 25
click at [1307, 256] on span "Aug" at bounding box center [1317, 260] width 27 height 14
click at [411, 128] on button "Select Prompt Type" at bounding box center [419, 133] width 124 height 25
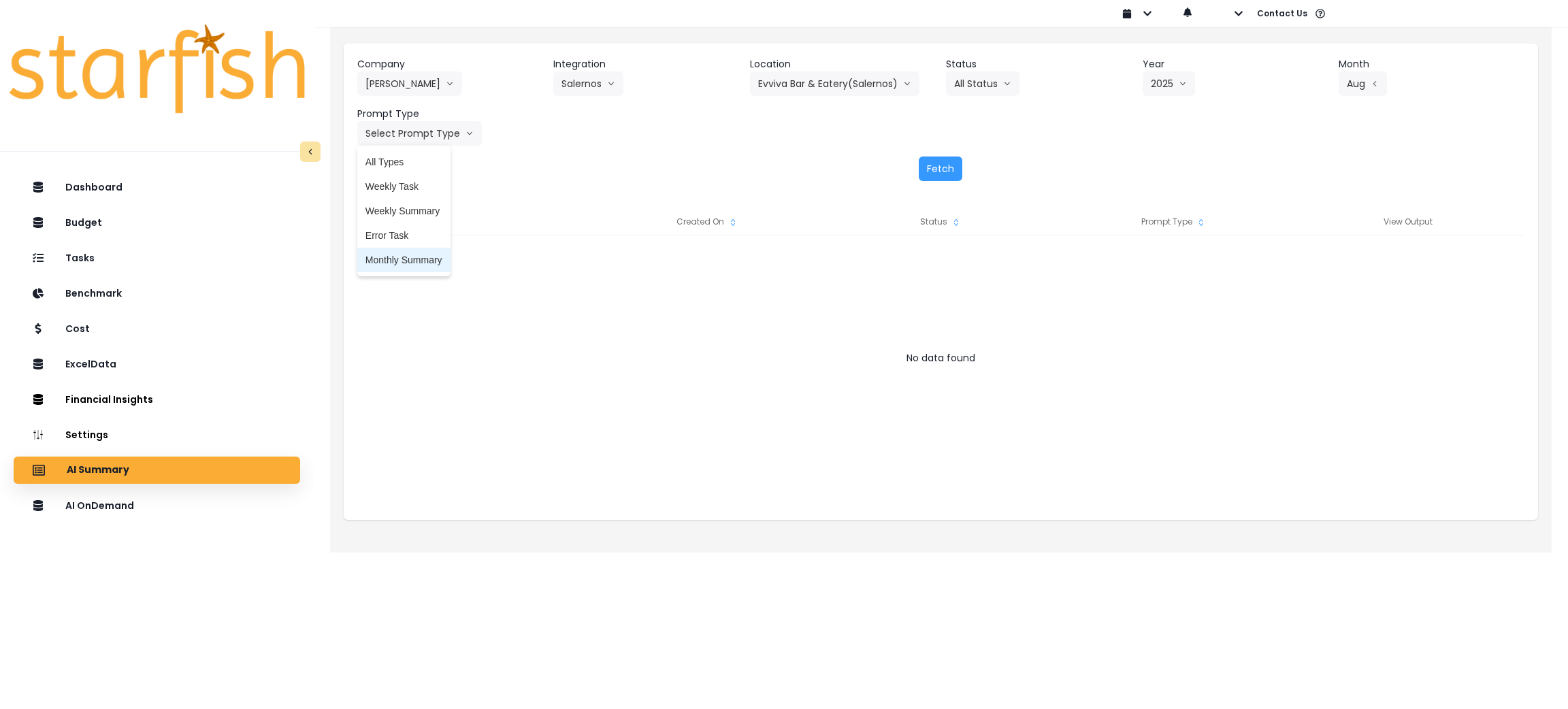
click at [401, 259] on span "Monthly Summary" at bounding box center [404, 261] width 77 height 14
click at [948, 167] on button "Fetch" at bounding box center [940, 169] width 43 height 25
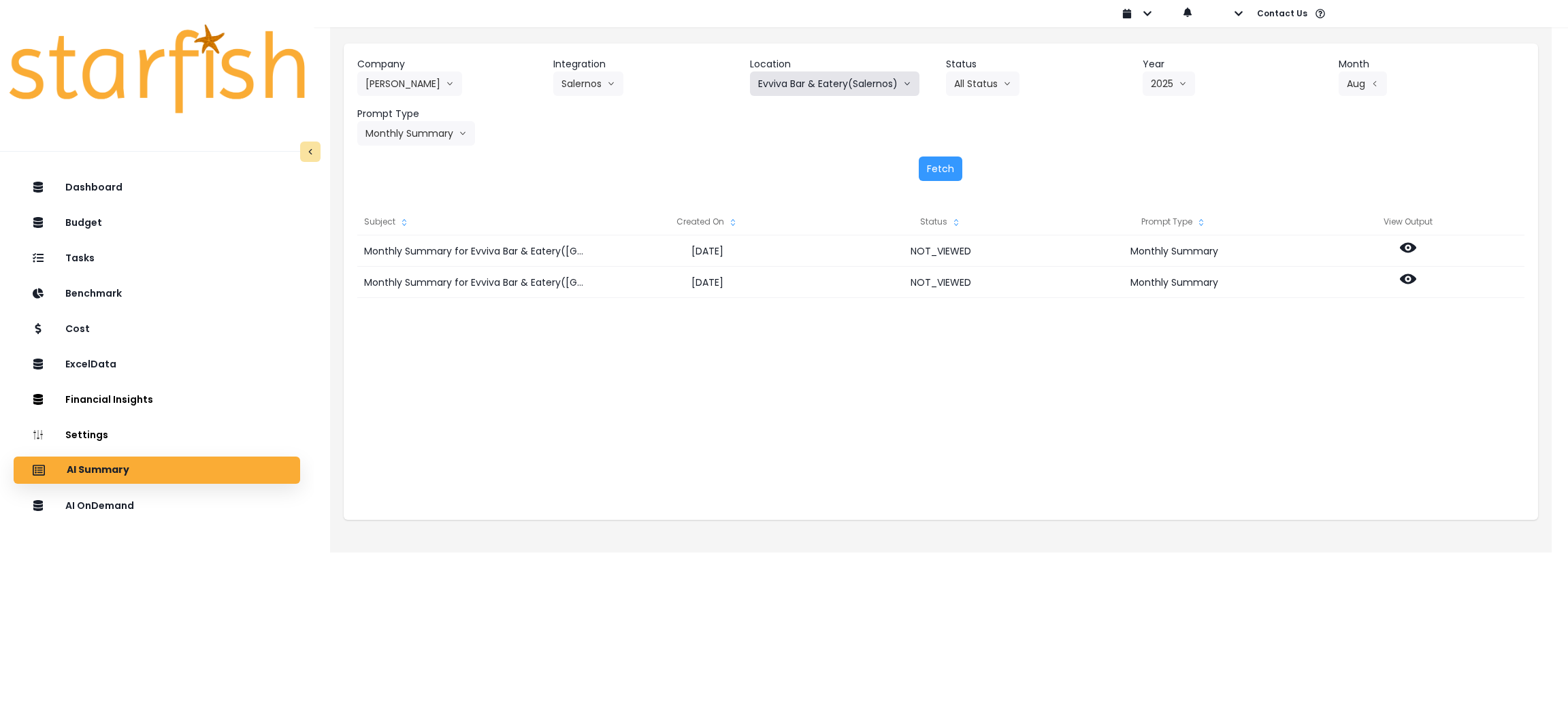
click at [824, 81] on button "Evviva Bar & Eatery(Salernos)" at bounding box center [835, 83] width 170 height 25
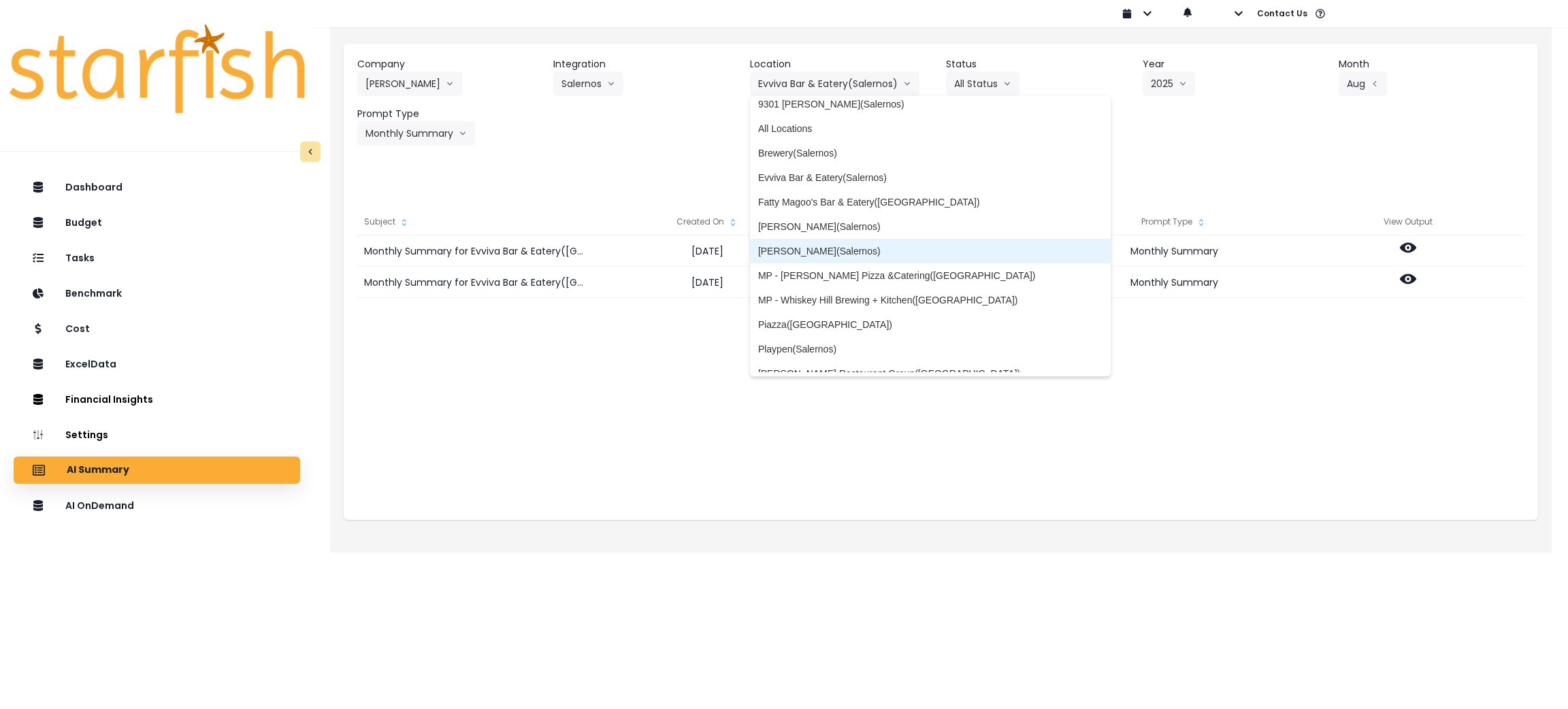
click at [820, 245] on span "McHenry(Salernos)" at bounding box center [931, 252] width 345 height 14
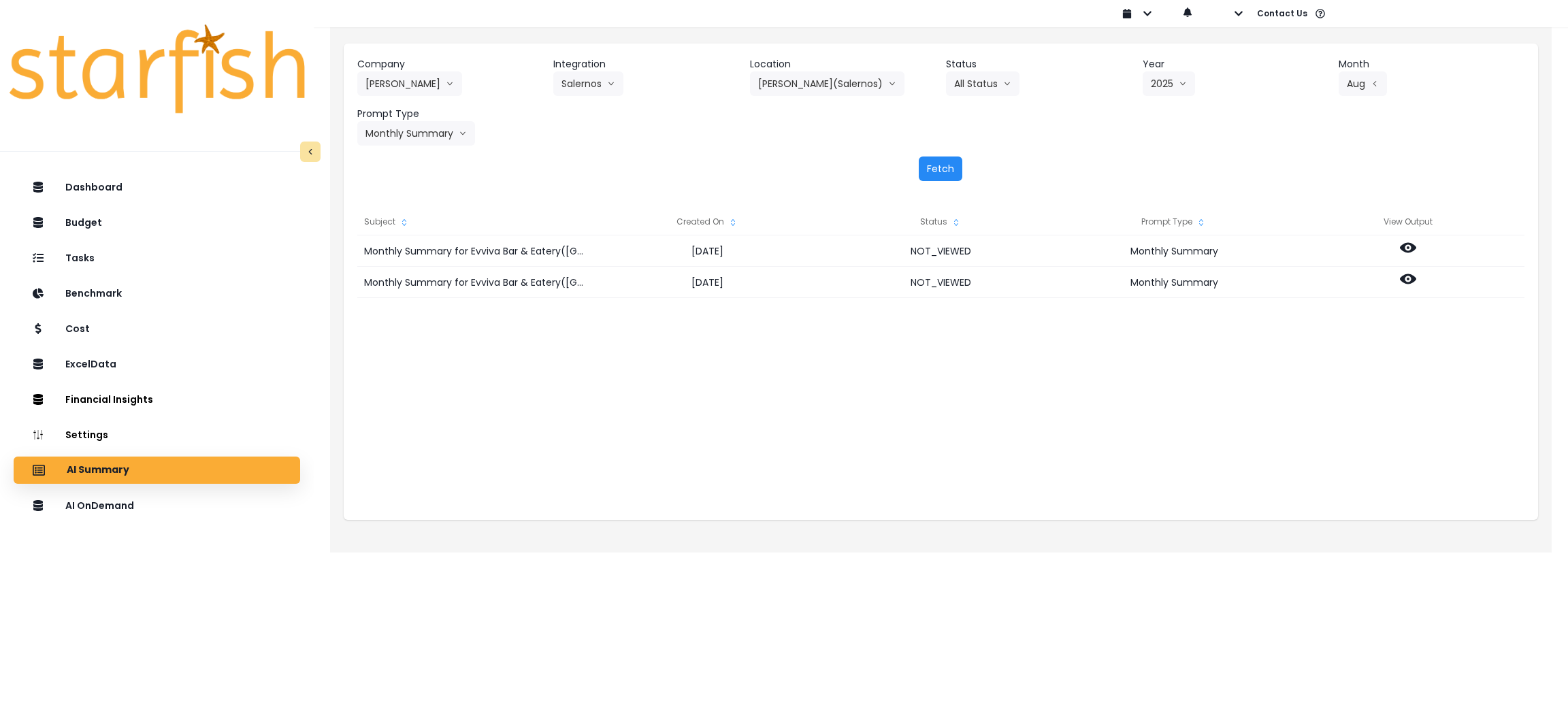
click at [945, 177] on button "Fetch" at bounding box center [940, 169] width 43 height 25
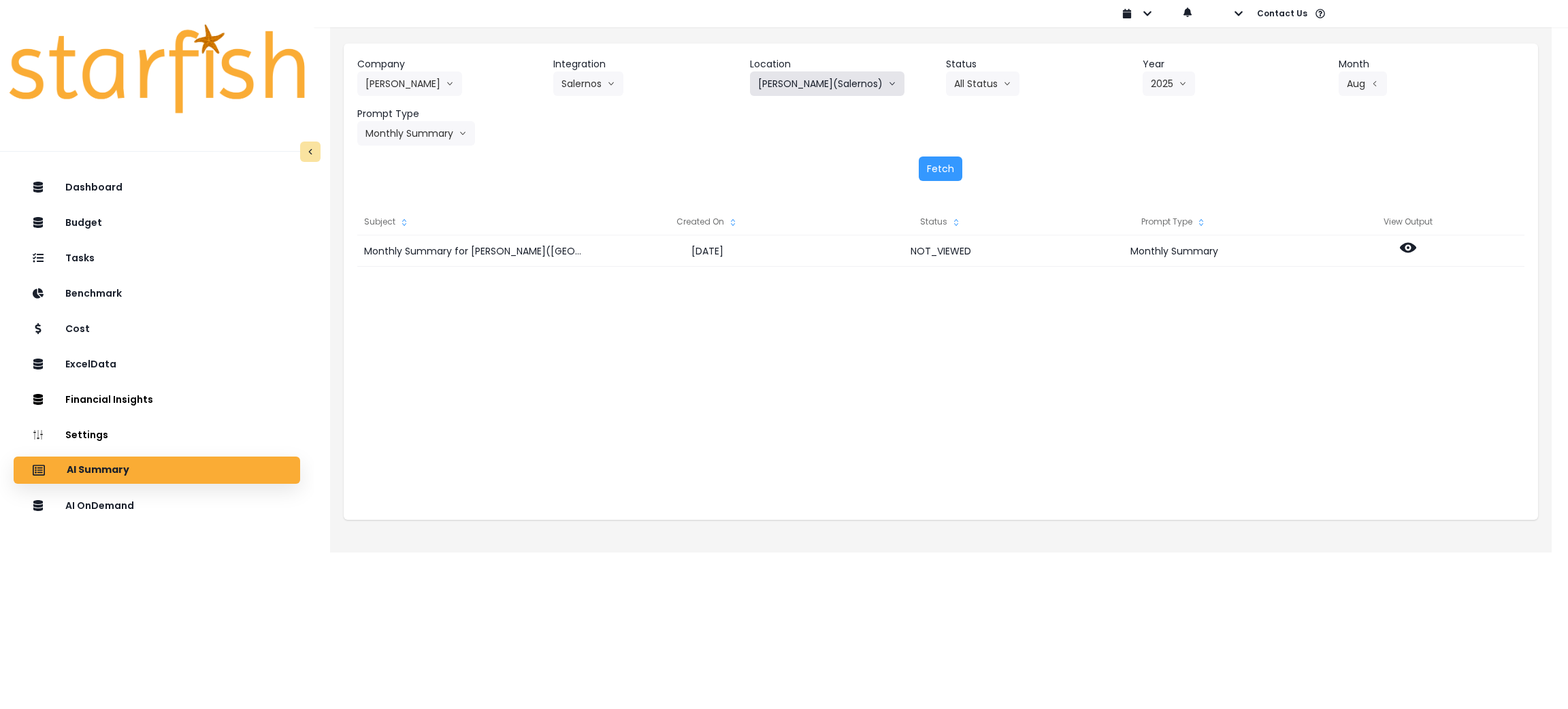
click at [852, 83] on button "McHenry(Salernos)" at bounding box center [827, 83] width 155 height 25
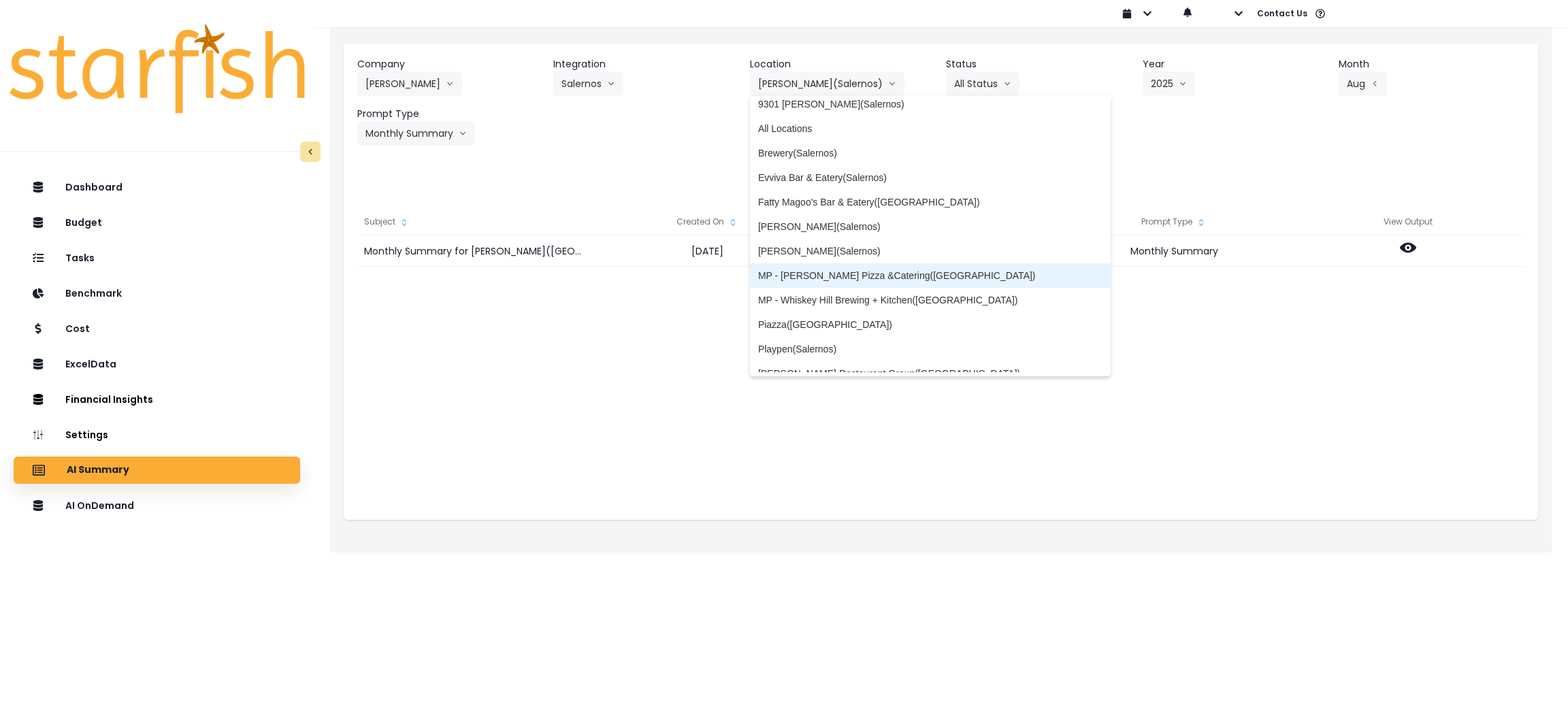
click at [860, 266] on li "MP - Salerno Pizza &Catering(Salernos)" at bounding box center [931, 276] width 361 height 25
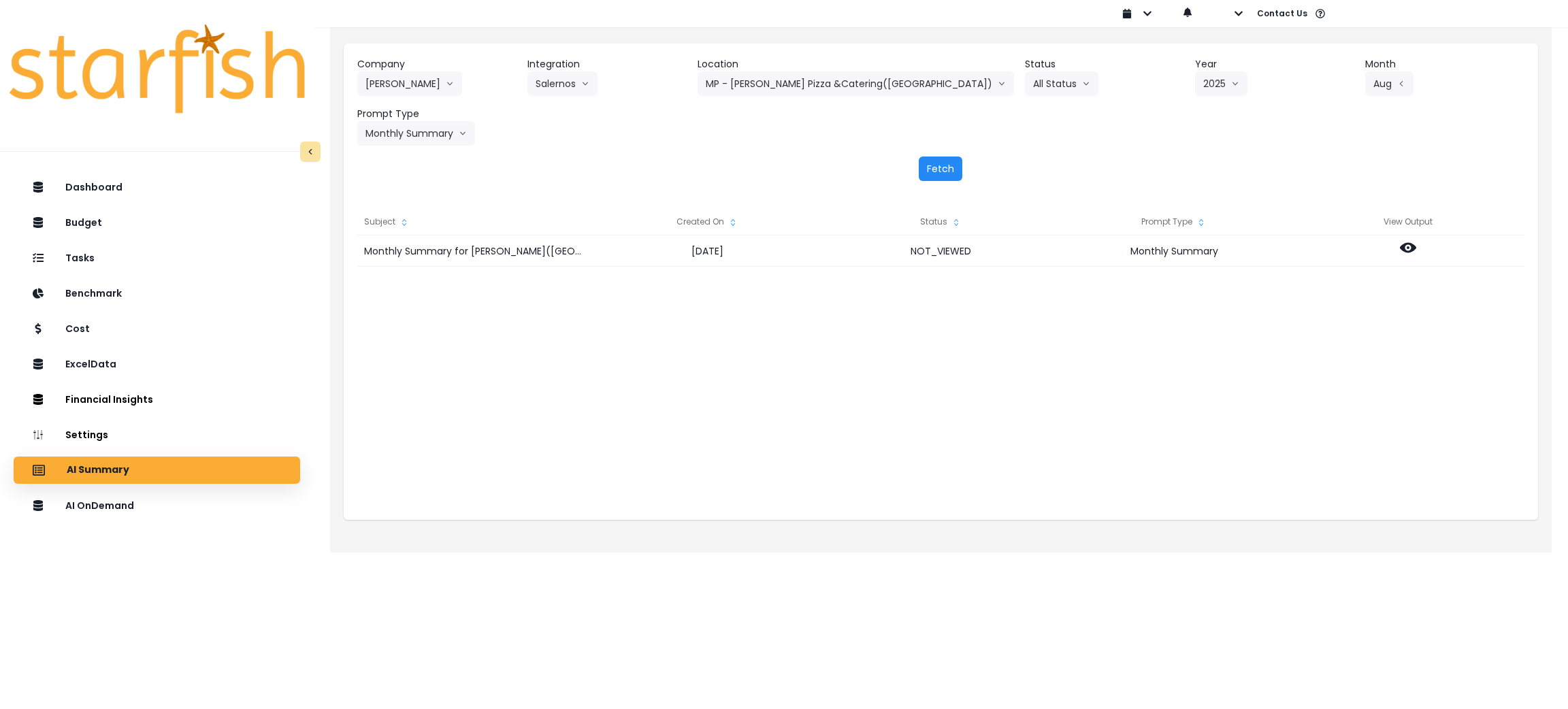
click at [943, 173] on button "Fetch" at bounding box center [940, 169] width 43 height 25
click at [875, 85] on button "MP - Salerno Pizza &Catering(Salernos)" at bounding box center [856, 83] width 317 height 25
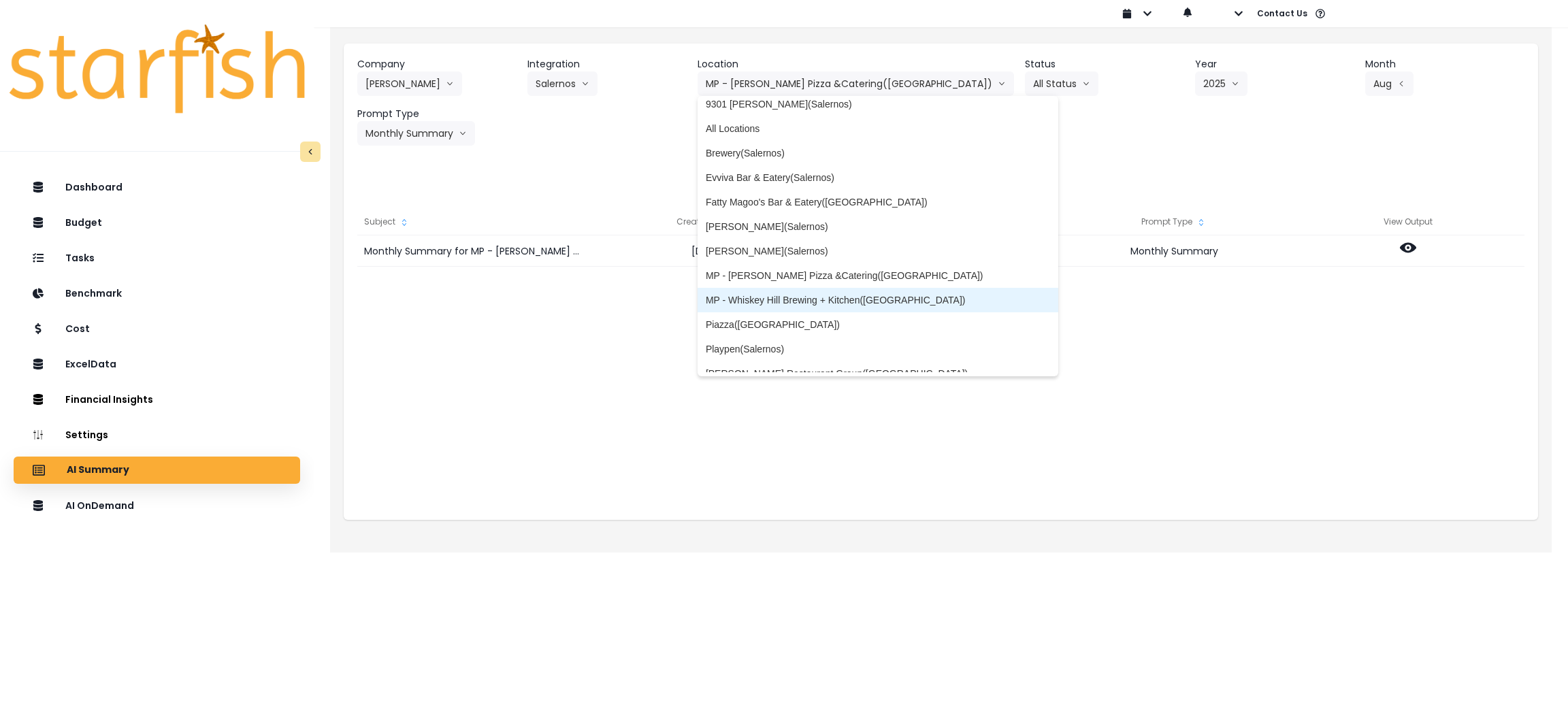
click at [867, 293] on span "MP - Whiskey Hill Brewing + Kitchen(Salernos)" at bounding box center [878, 300] width 345 height 14
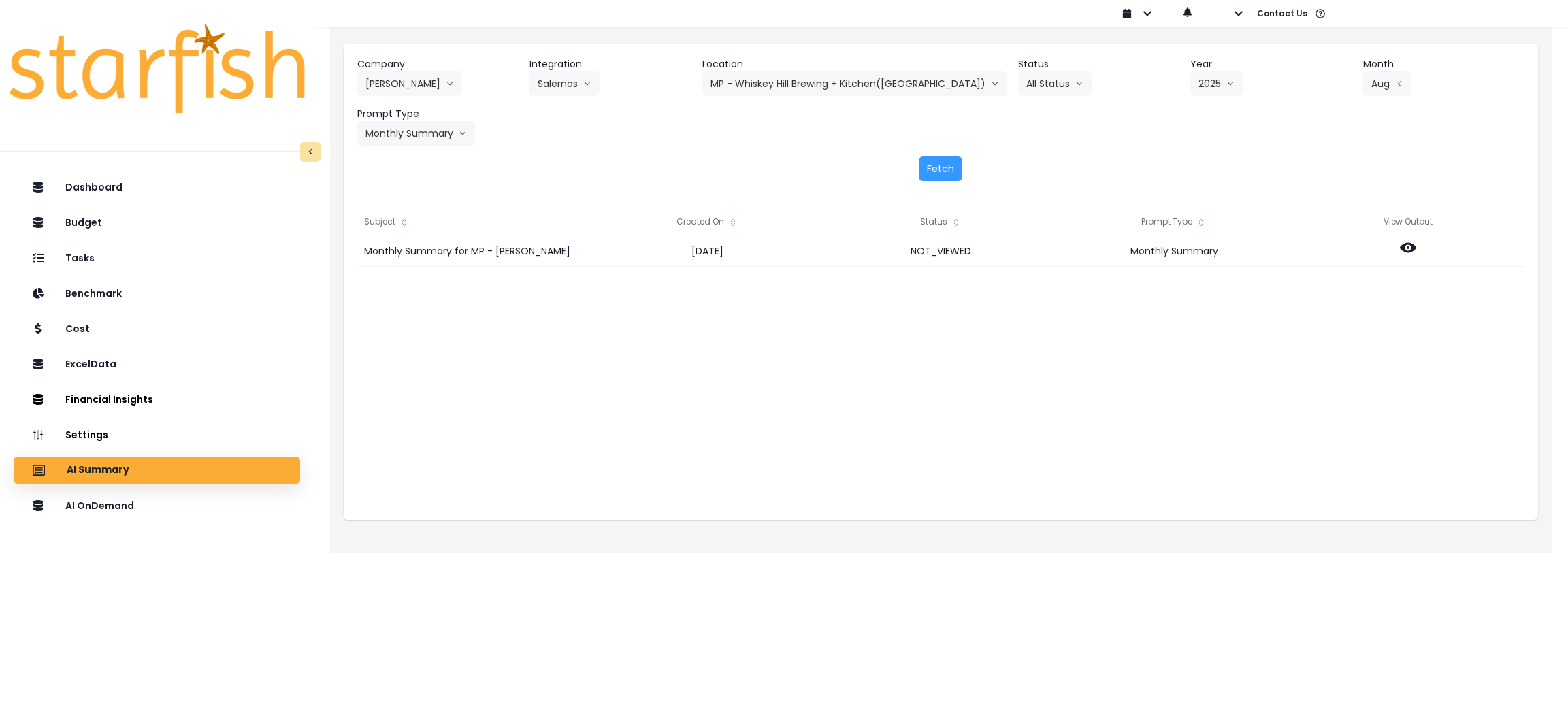
click at [931, 184] on div "Company Salerno's 86 Costs Asti Bagel Cafe Balance Grille Bald Ginger Bar Busin…" at bounding box center [940, 118] width 1194 height 151
click at [936, 168] on button "Fetch" at bounding box center [940, 169] width 43 height 25
click at [849, 72] on button "MP - Whiskey Hill Brewing + Kitchen(Salernos)" at bounding box center [855, 83] width 305 height 25
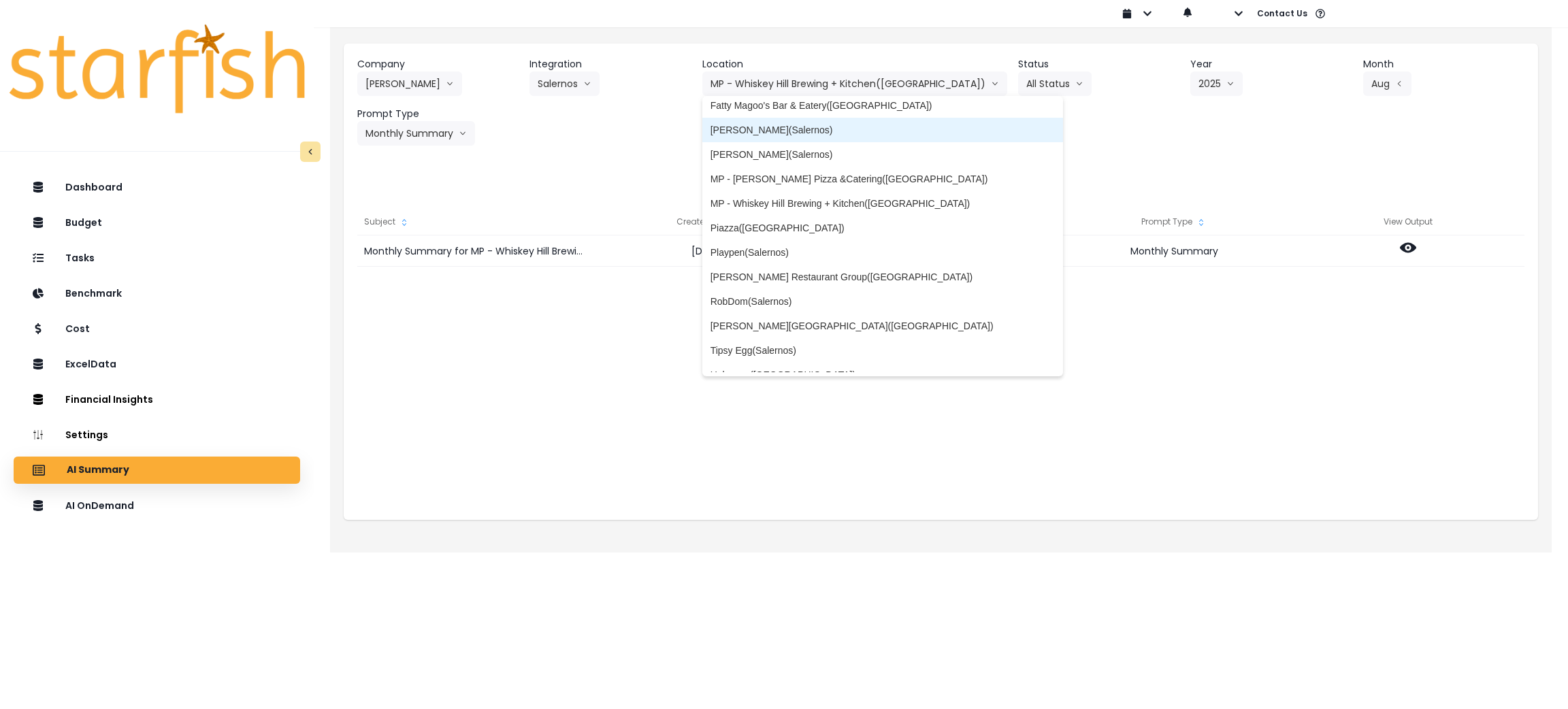
scroll to position [306, 0]
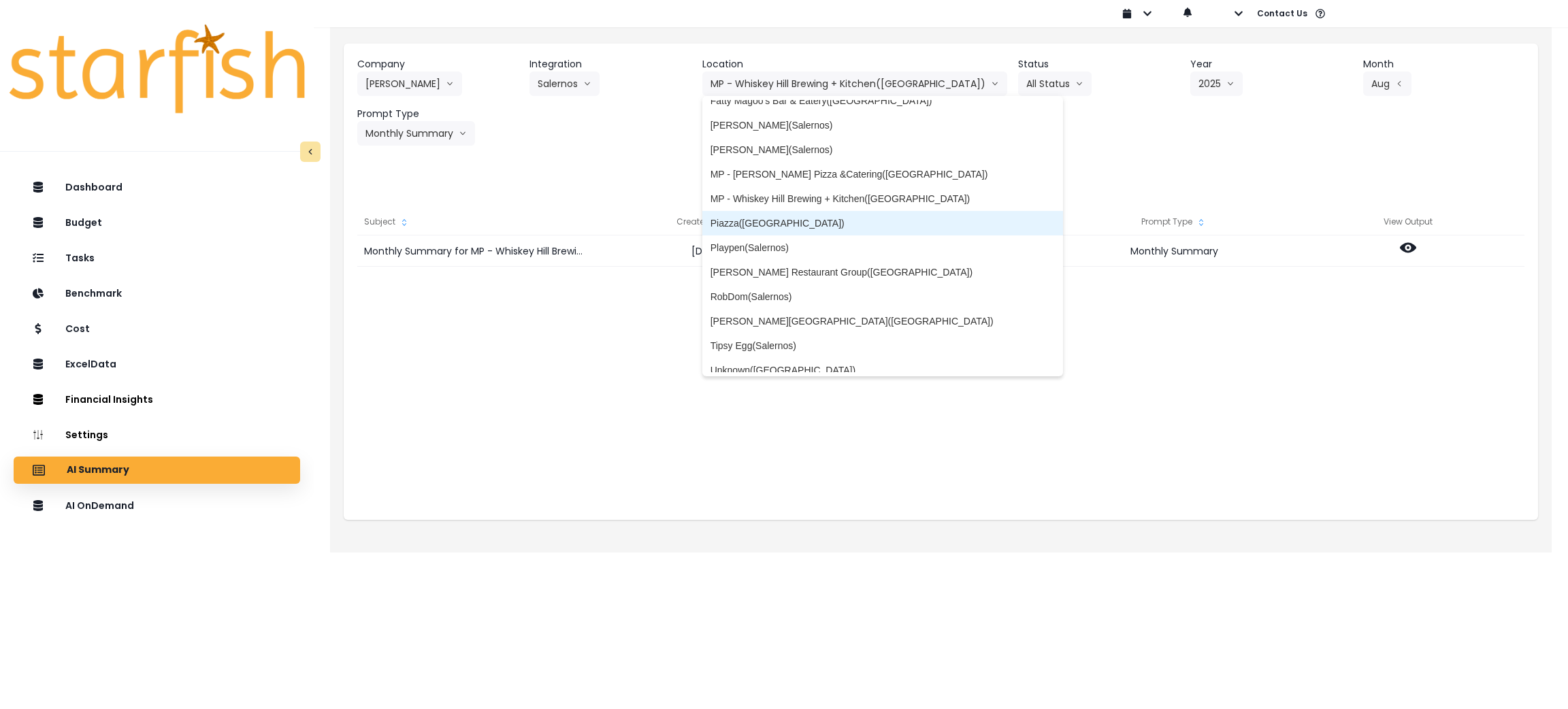
click at [816, 220] on span "Piazza(Salernos)" at bounding box center [883, 223] width 345 height 14
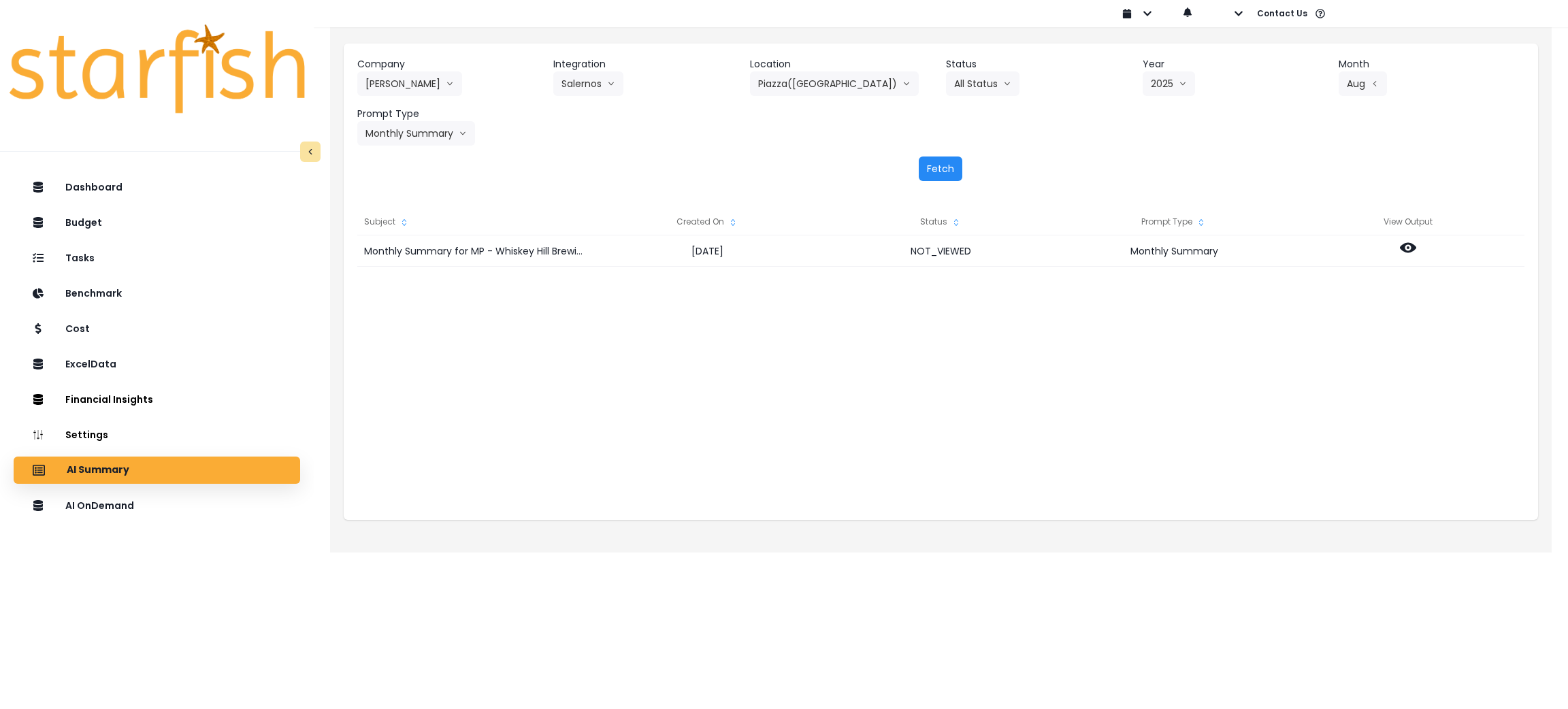
click at [929, 176] on button "Fetch" at bounding box center [940, 169] width 43 height 25
click at [803, 71] on button "Piazza(Salernos)" at bounding box center [834, 83] width 169 height 25
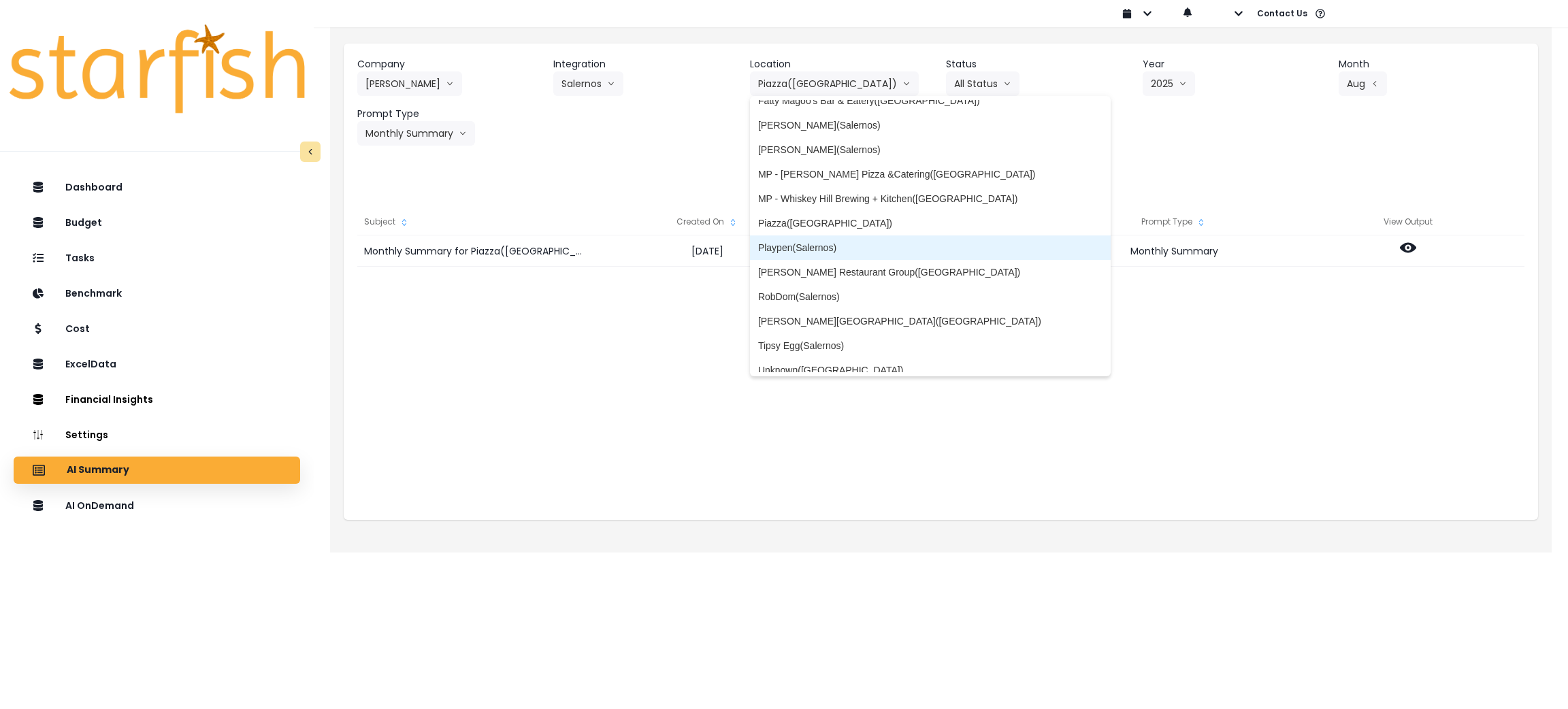
click at [828, 247] on span "Playpen(Salernos)" at bounding box center [931, 248] width 345 height 14
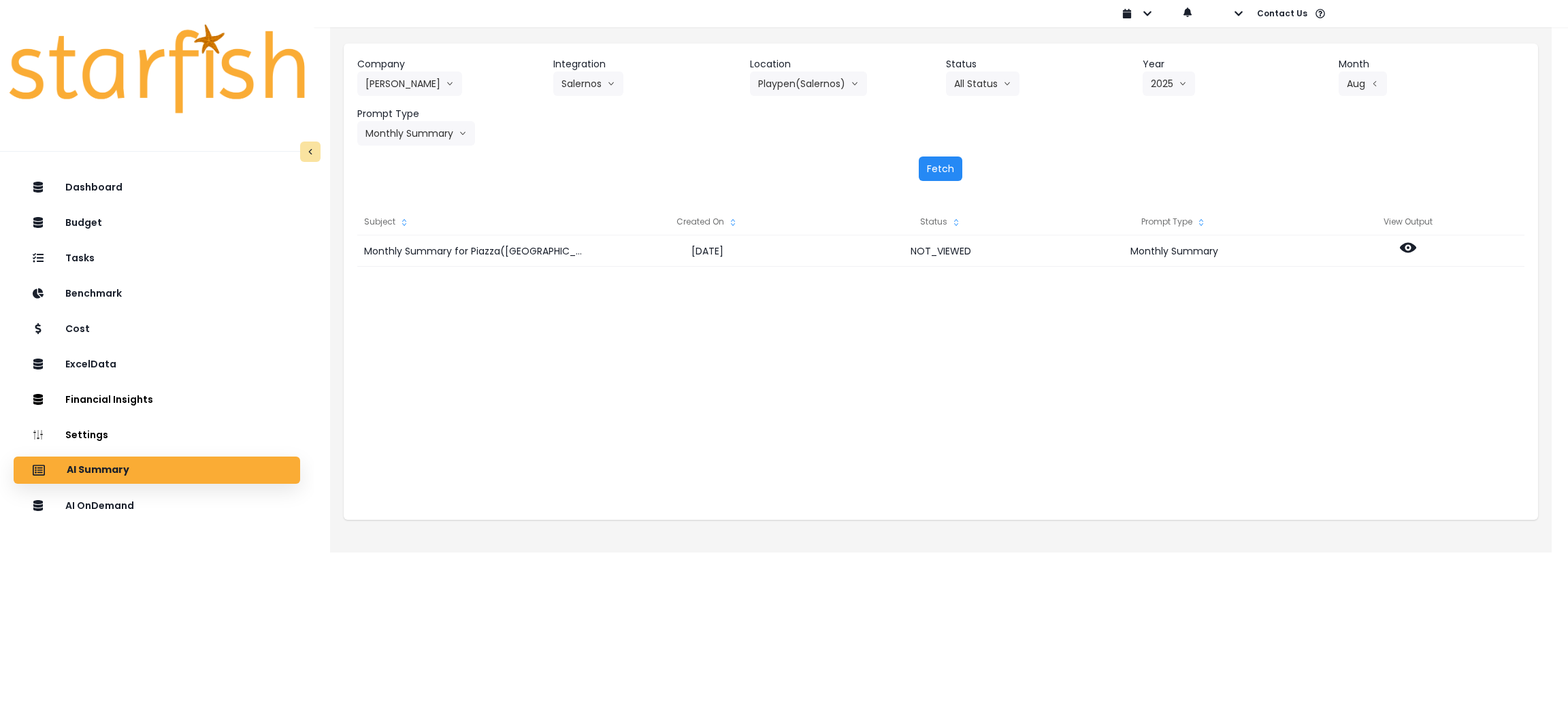
click at [939, 170] on button "Fetch" at bounding box center [940, 169] width 43 height 25
click at [803, 76] on button "Playpen(Salernos)" at bounding box center [808, 83] width 117 height 25
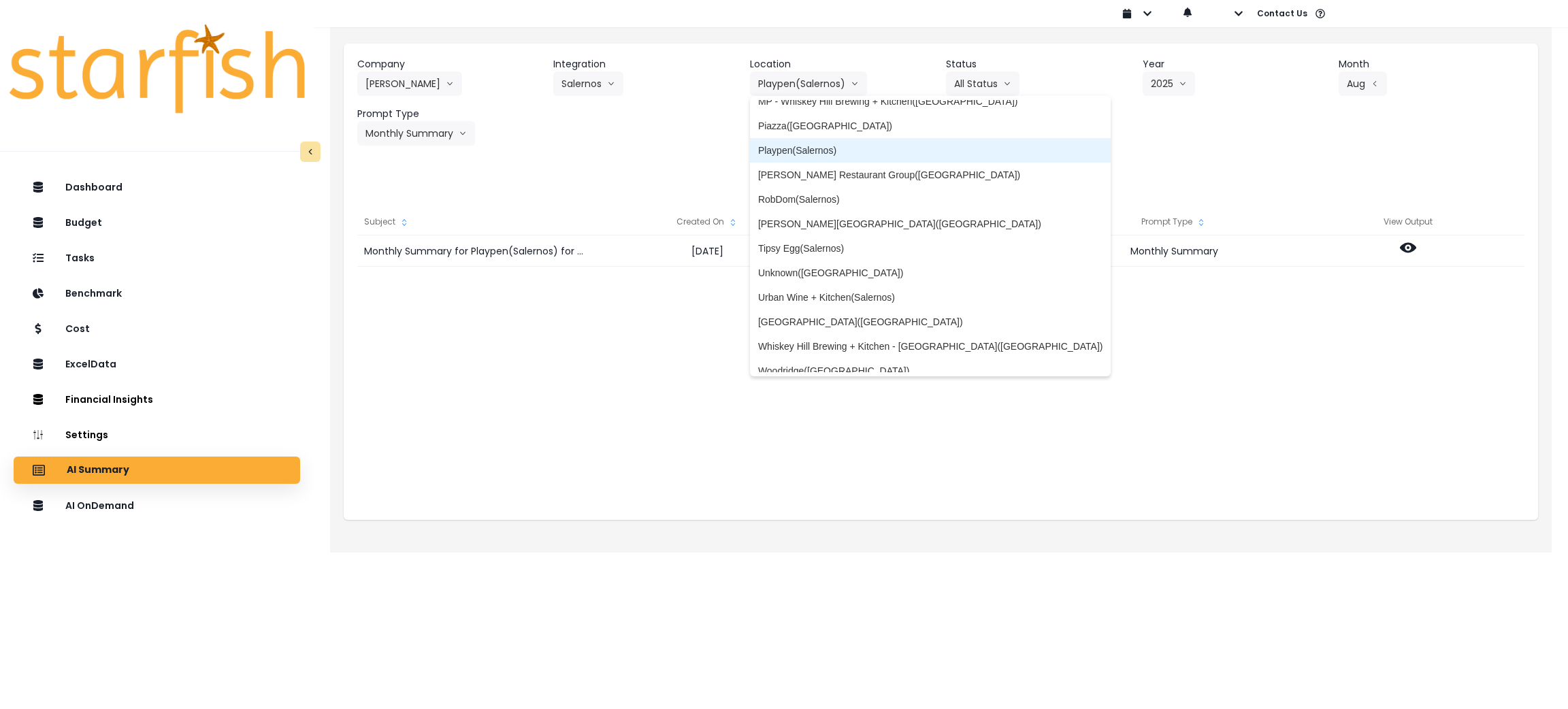
scroll to position [409, 0]
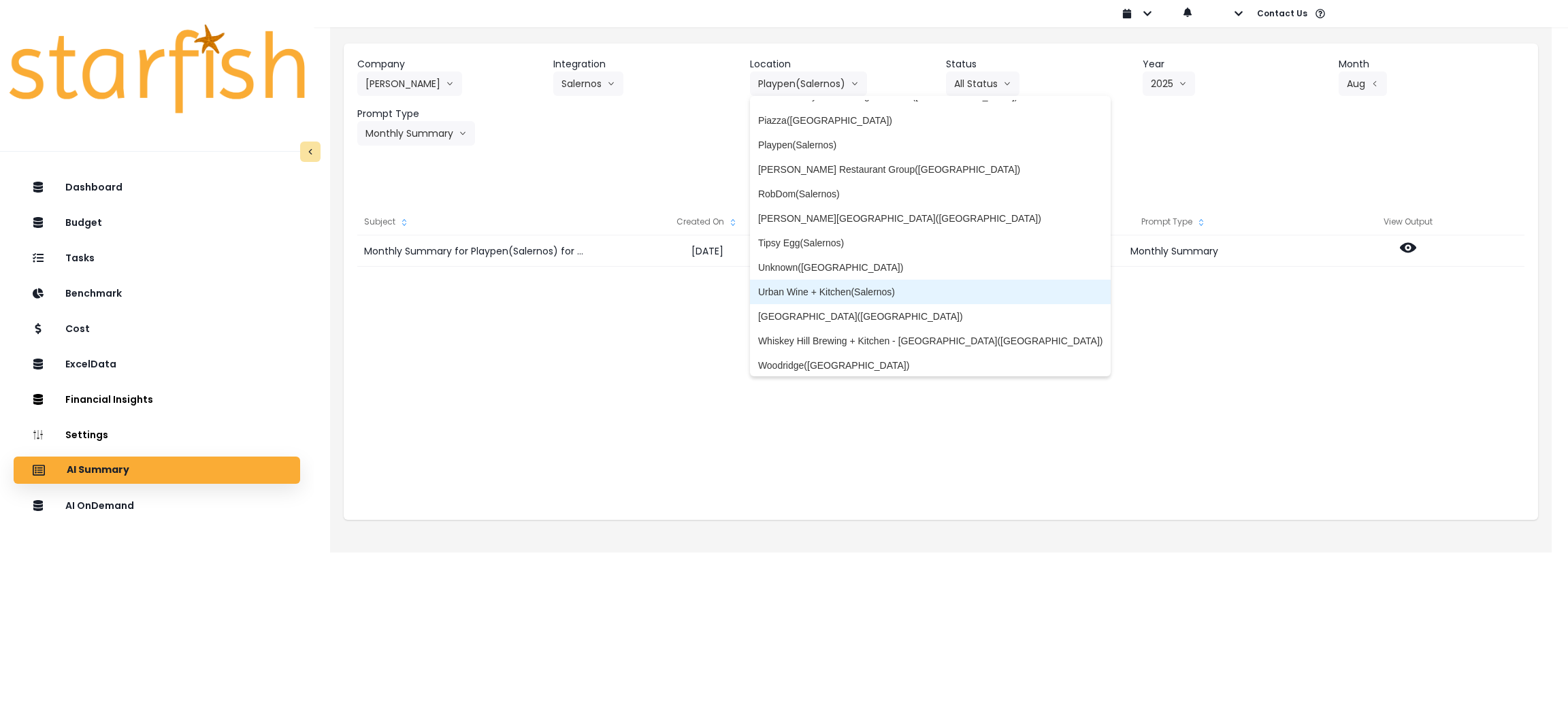
click at [855, 288] on span "Urban Wine + Kitchen(Salernos)" at bounding box center [931, 292] width 345 height 14
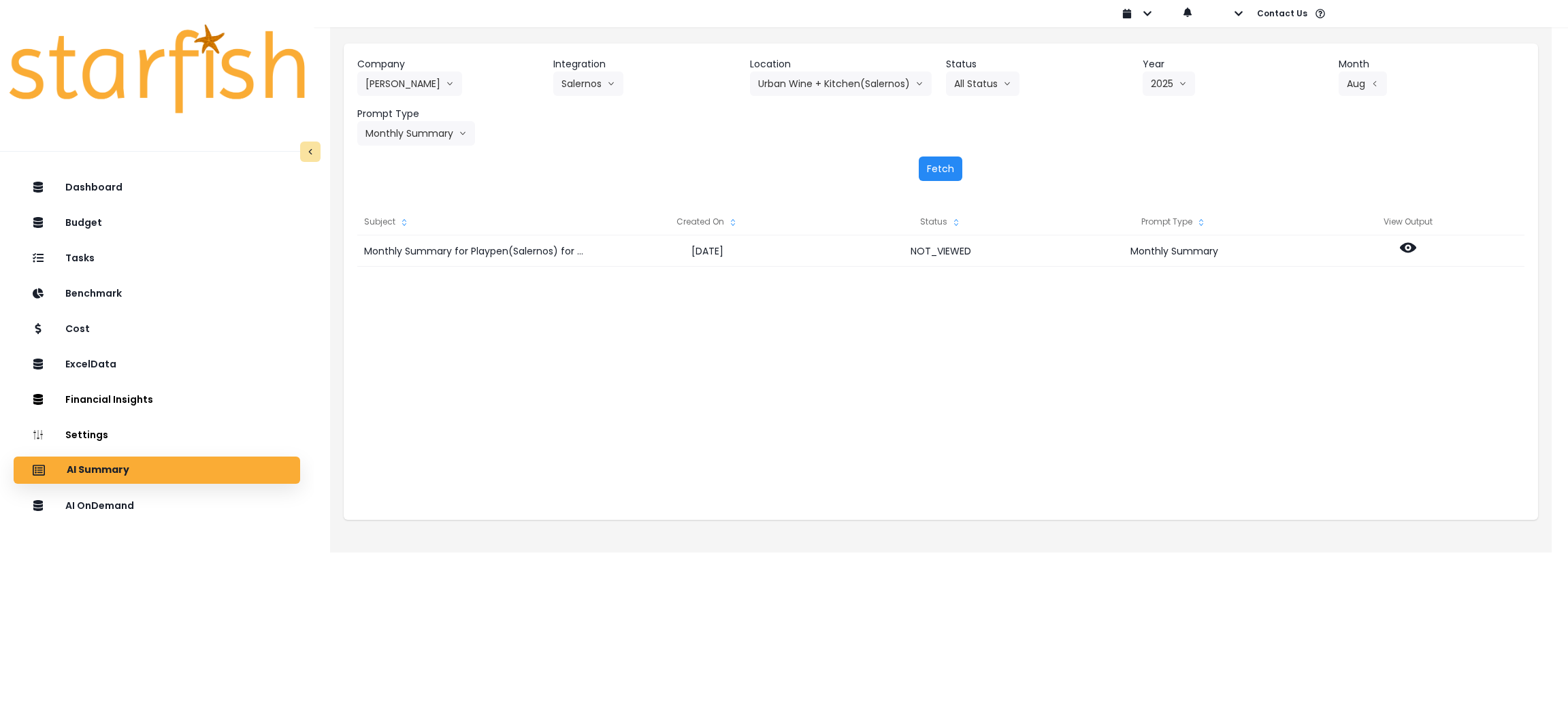
click at [940, 172] on button "Fetch" at bounding box center [940, 169] width 43 height 25
click at [785, 84] on button "Urban Wine + Kitchen(Salernos)" at bounding box center [841, 83] width 182 height 25
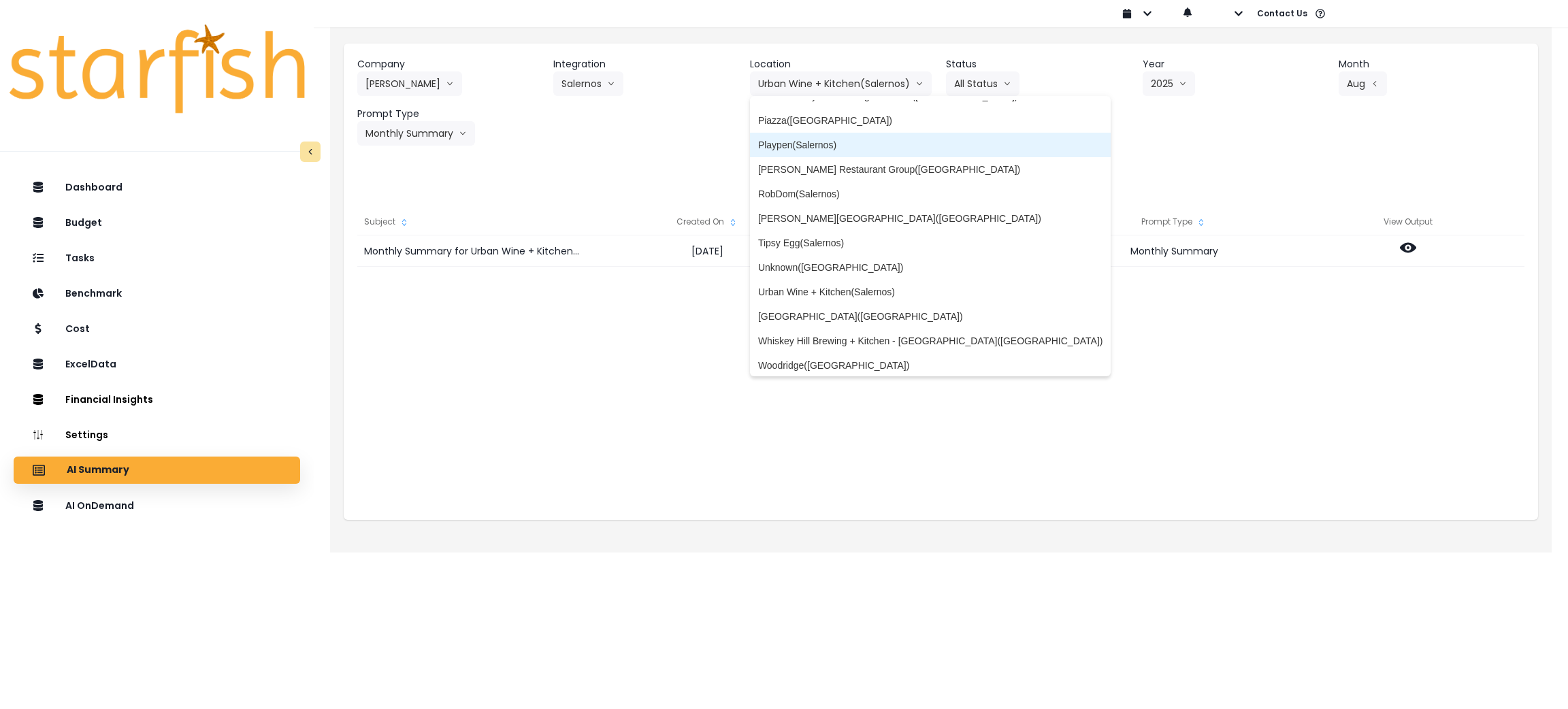
scroll to position [0, 0]
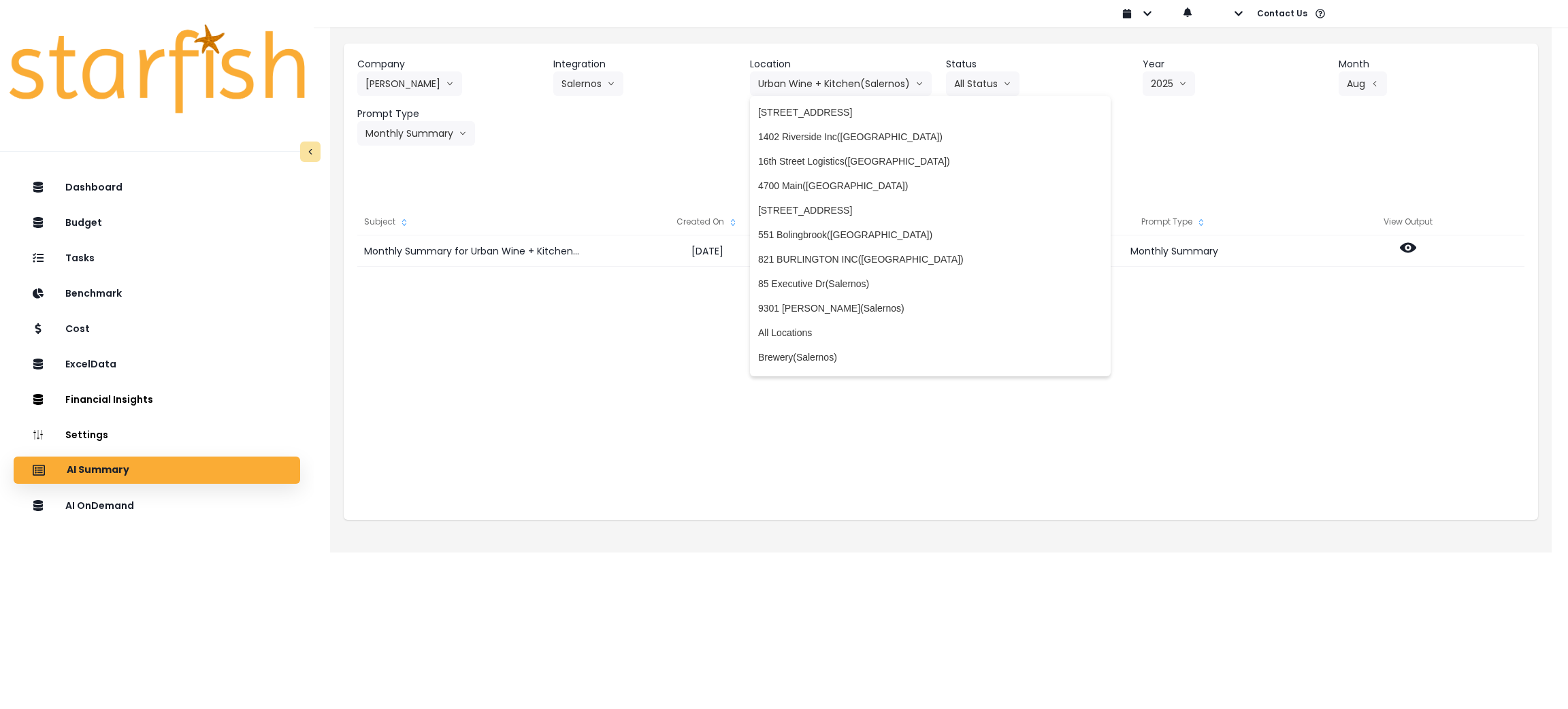
click at [545, 177] on div "Fetch" at bounding box center [940, 169] width 1167 height 25
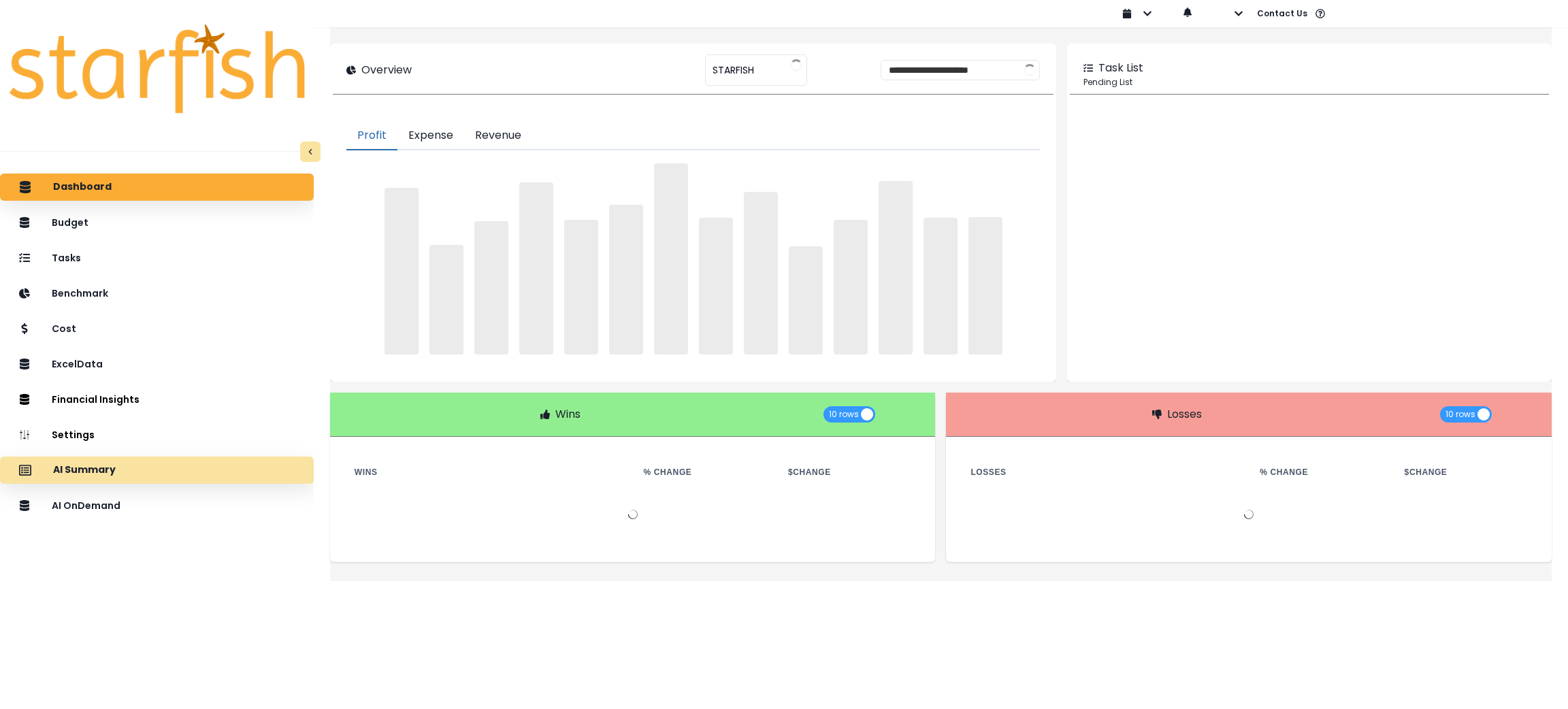
click at [213, 468] on div "AI Summary" at bounding box center [157, 470] width 292 height 29
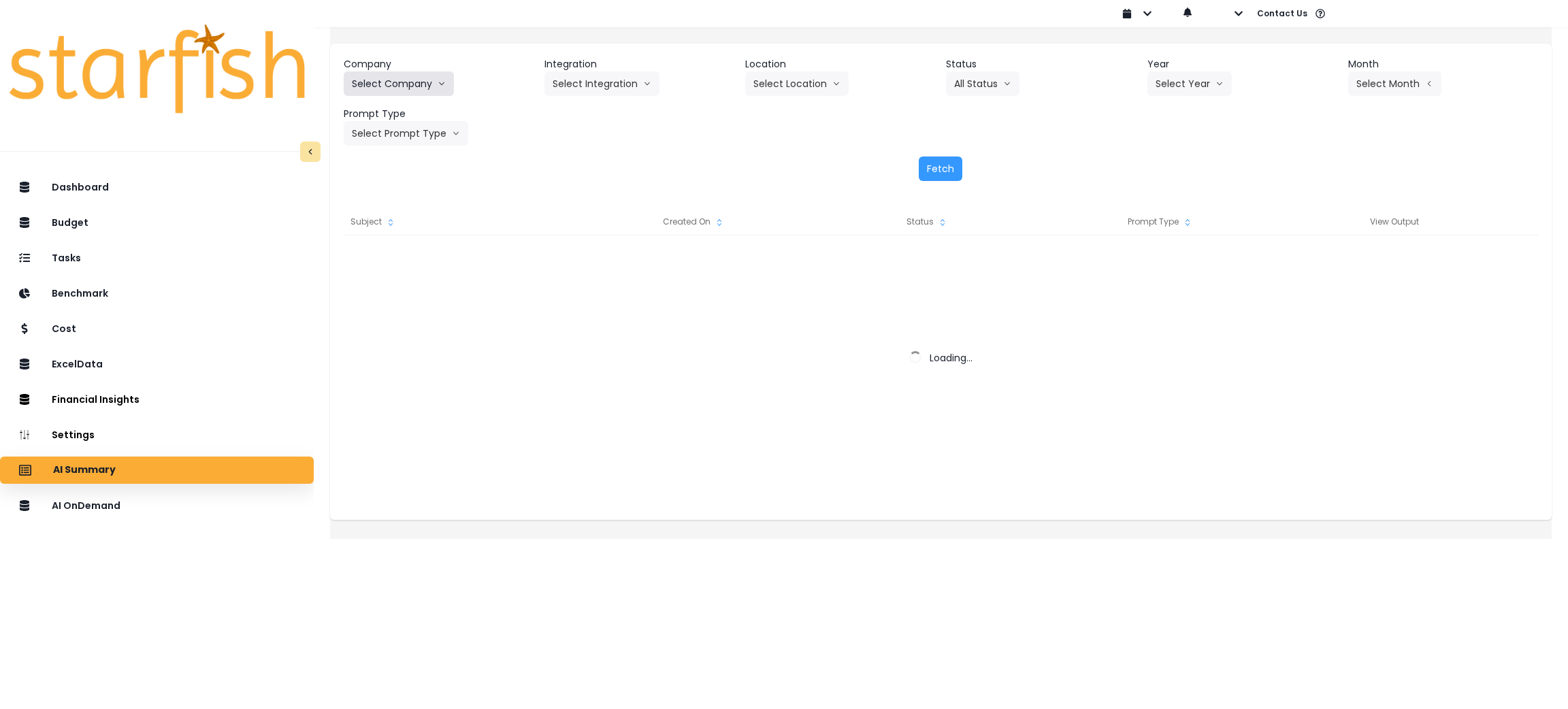
click at [433, 82] on button "Select Company" at bounding box center [399, 83] width 111 height 25
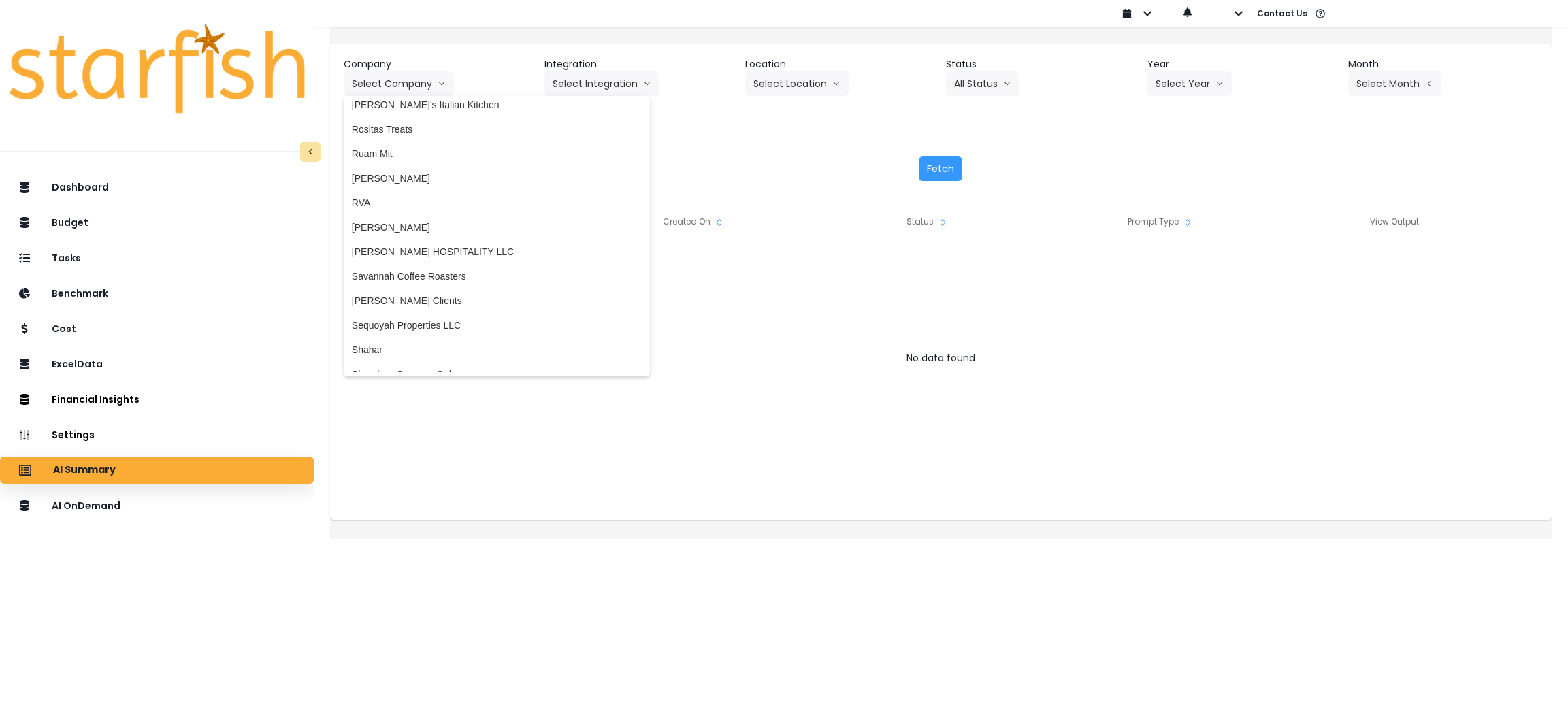
scroll to position [2757, 0]
click at [417, 224] on span "Salerno's" at bounding box center [496, 223] width 290 height 14
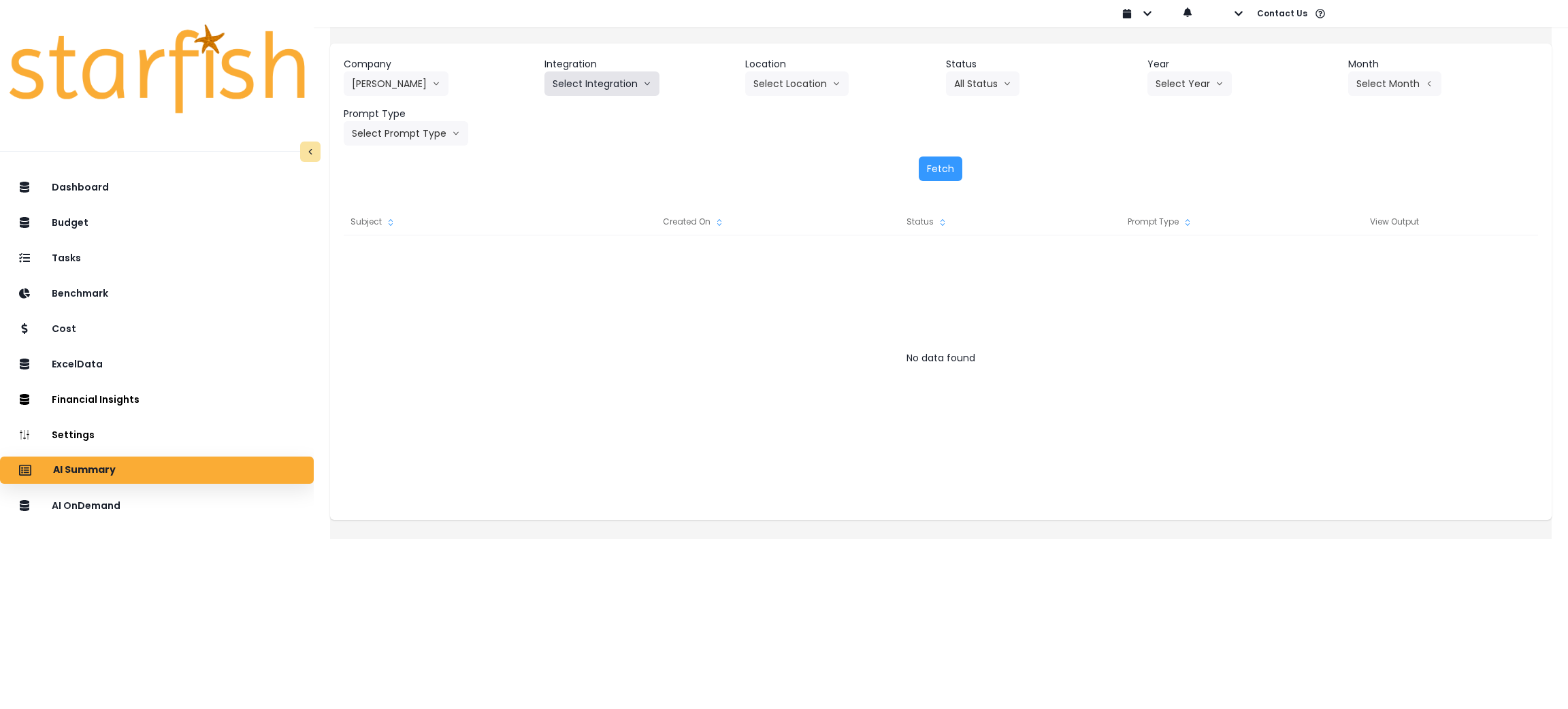
click at [626, 91] on button "Select Integration" at bounding box center [602, 83] width 115 height 25
click at [590, 114] on span "Salernos" at bounding box center [571, 113] width 37 height 14
click at [1170, 91] on button "Select Year" at bounding box center [1190, 83] width 85 height 25
click at [1161, 157] on span "2025" at bounding box center [1165, 162] width 21 height 14
click at [1348, 80] on button "Select Month" at bounding box center [1394, 83] width 93 height 25
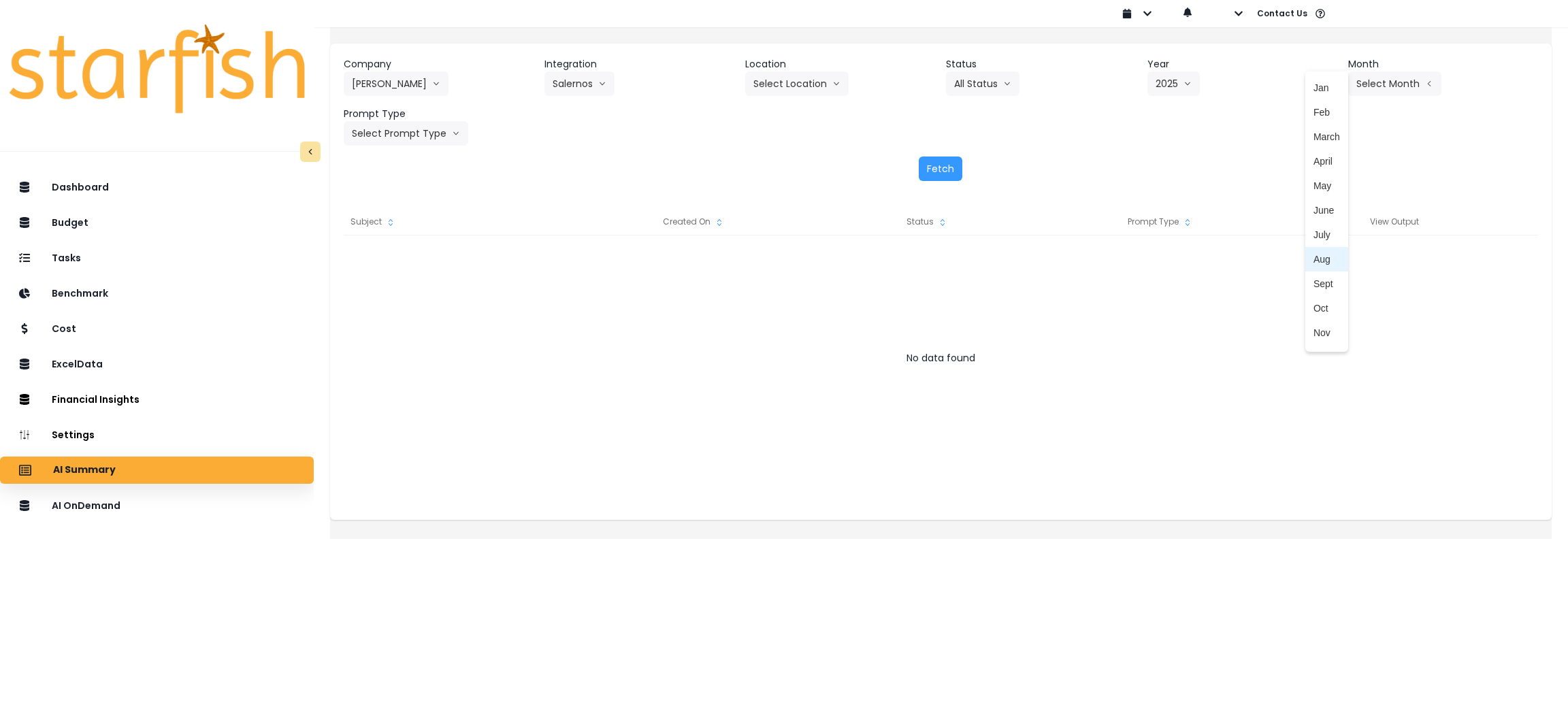
click at [1317, 261] on li "Aug" at bounding box center [1326, 259] width 42 height 25
click at [404, 116] on header "Prompt Type" at bounding box center [438, 114] width 189 height 14
click at [404, 128] on button "Select Prompt Type" at bounding box center [406, 133] width 124 height 25
click at [418, 255] on span "Monthly Summary" at bounding box center [390, 261] width 77 height 14
click at [948, 166] on button "Fetch" at bounding box center [940, 169] width 43 height 25
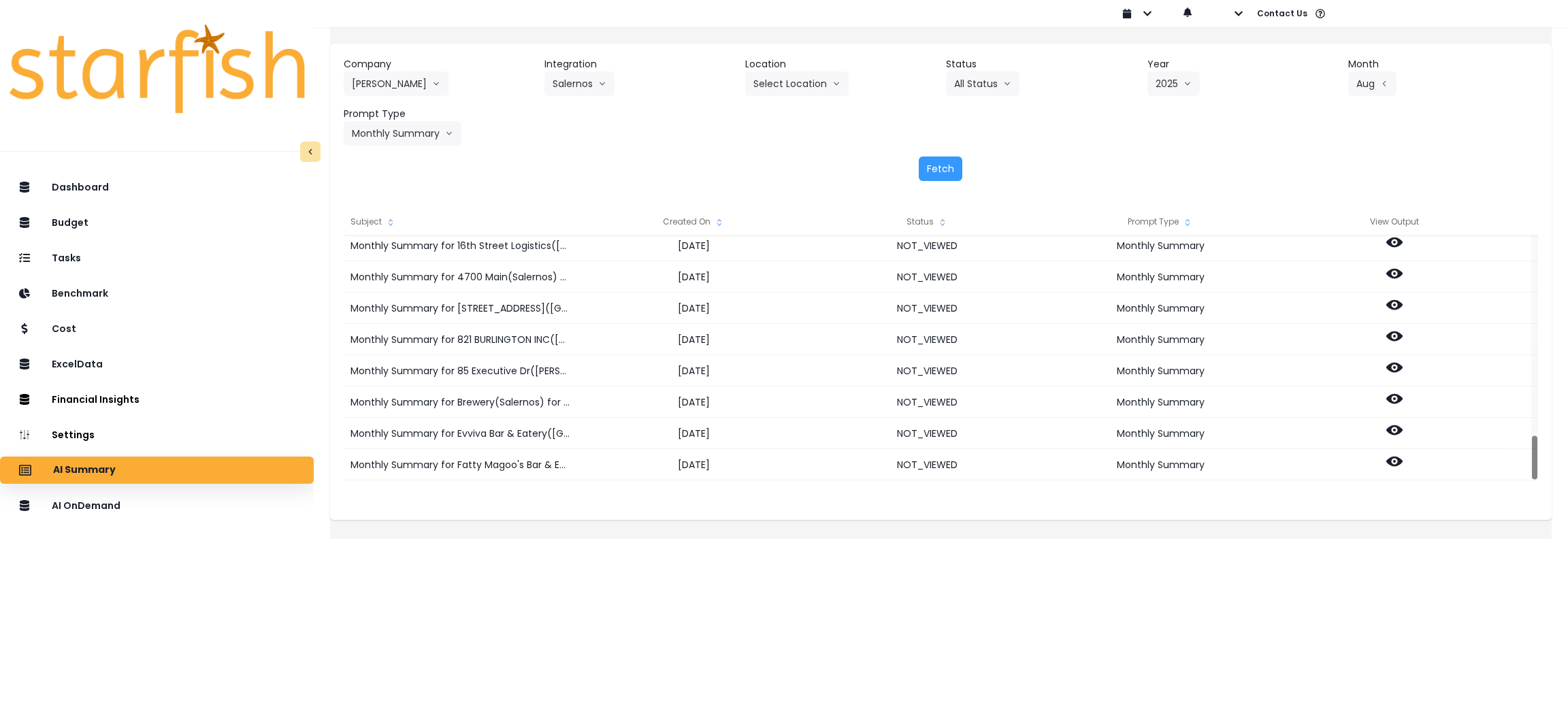
click at [813, 520] on html "Dashboard Budget Tasks Benchmark Cost ExcelData Financial Insights Location Ana…" at bounding box center [784, 260] width 1568 height 520
click at [810, 128] on div "Company Salerno's 86 Costs Asti Bagel Cafe Balance Grille Bald Ginger Bar Busin…" at bounding box center [940, 102] width 1194 height 89
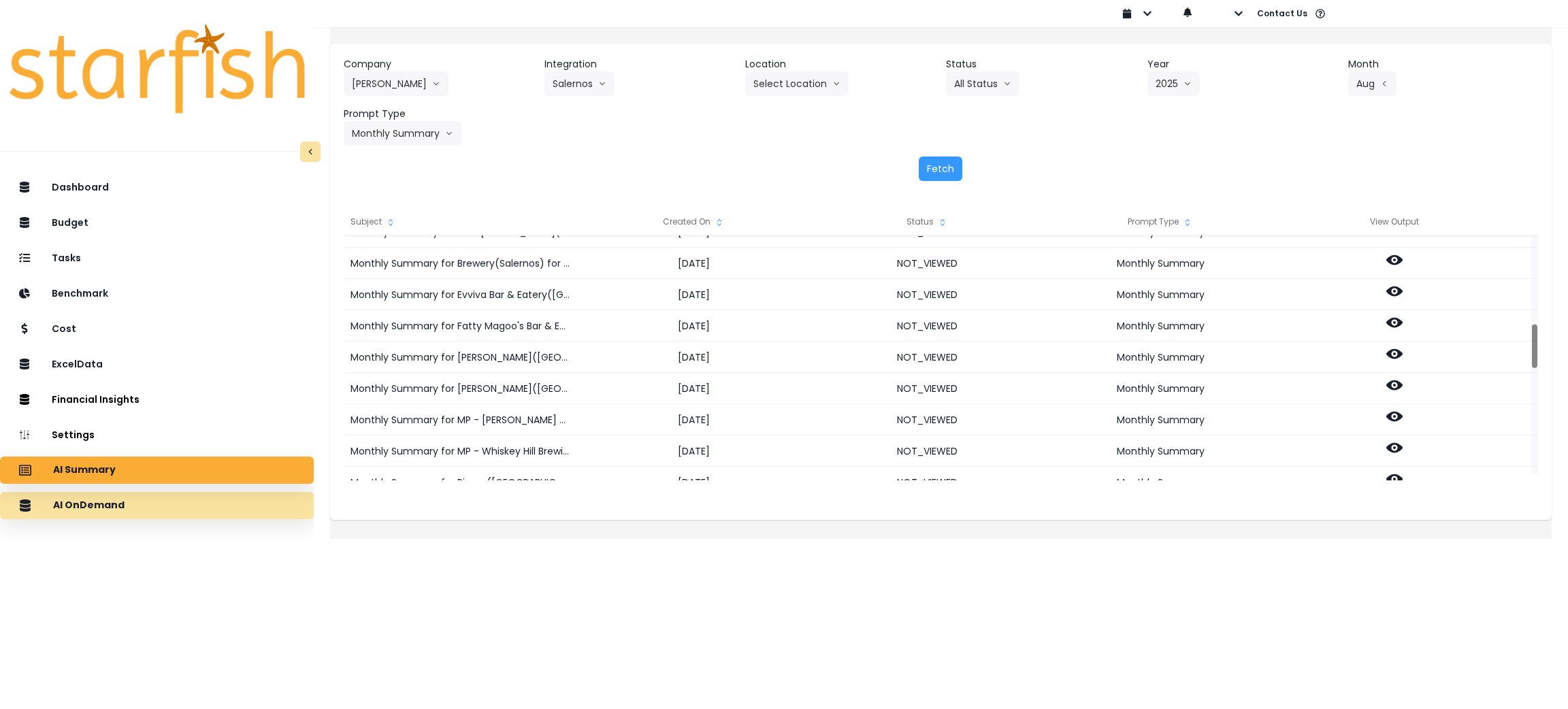
click at [146, 509] on div "AI OnDemand" at bounding box center [157, 506] width 292 height 29
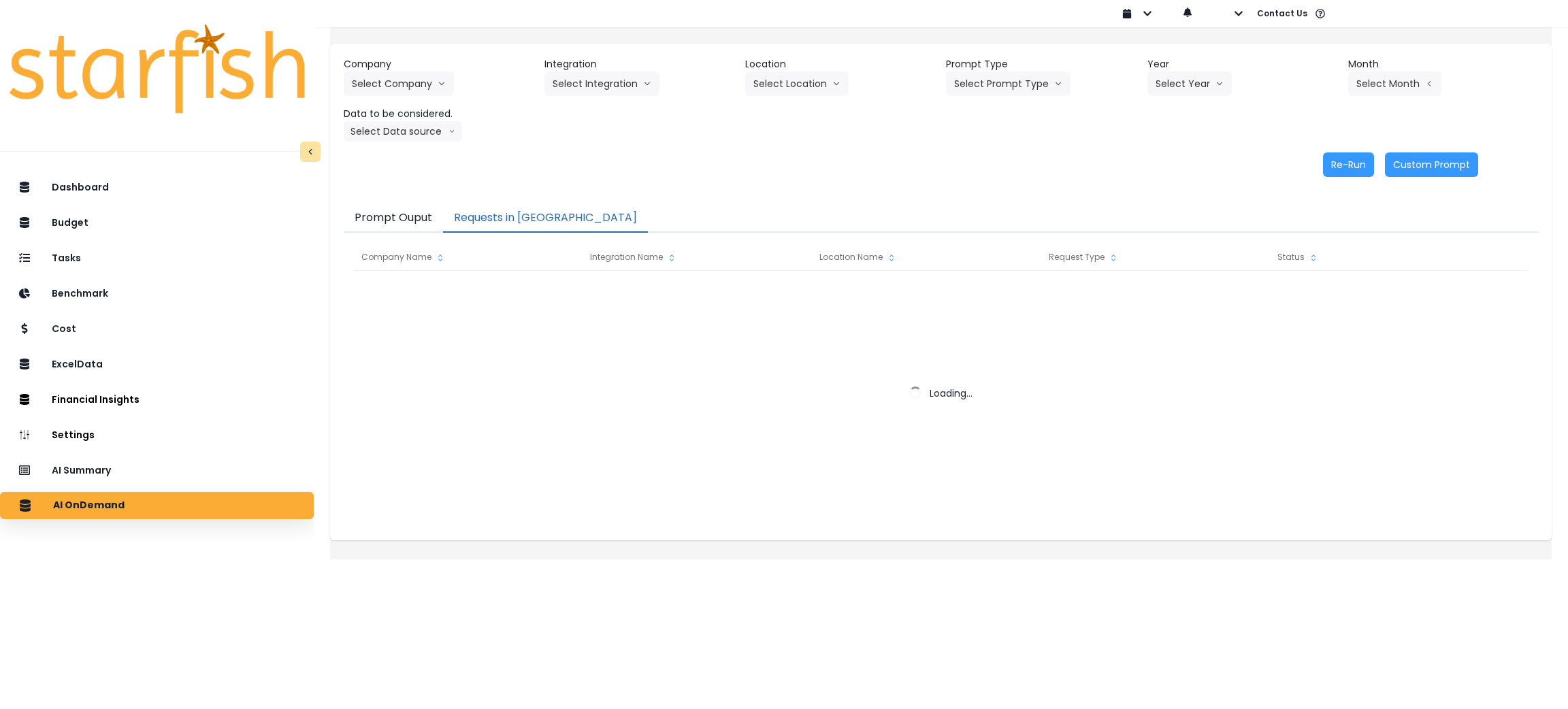
click at [477, 223] on button "Requests in Queue" at bounding box center [546, 218] width 205 height 29
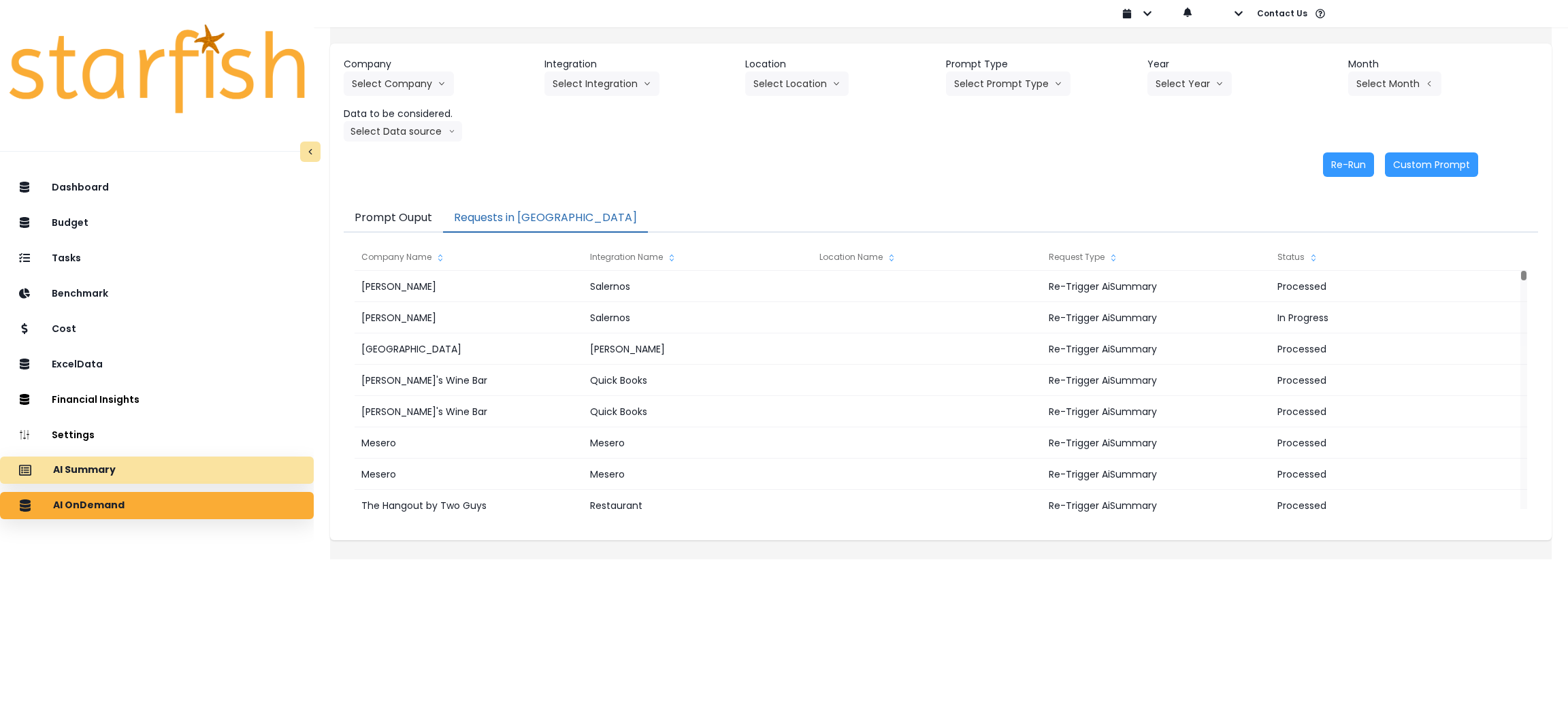
click at [214, 460] on div "AI Summary" at bounding box center [157, 470] width 292 height 29
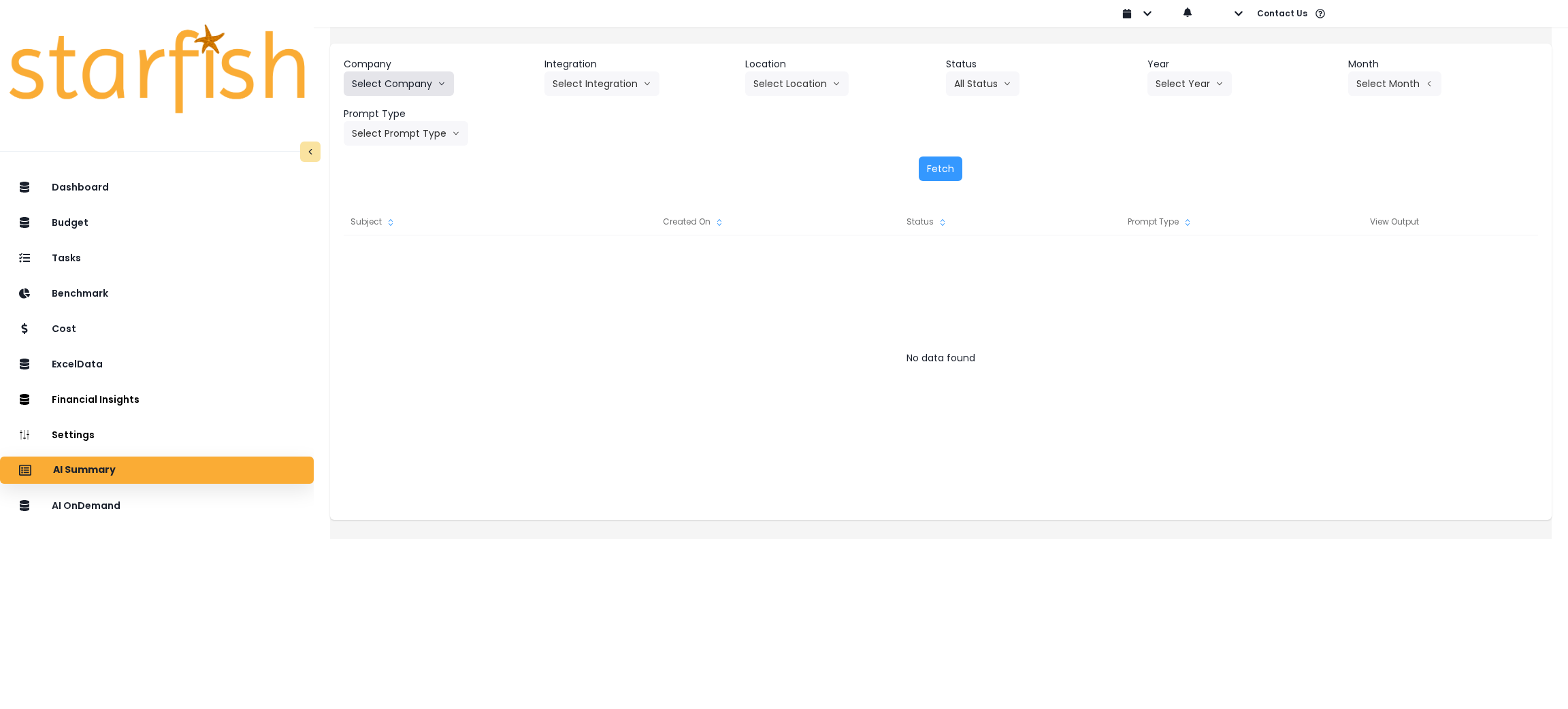
click at [447, 72] on button "Select Company" at bounding box center [399, 83] width 111 height 25
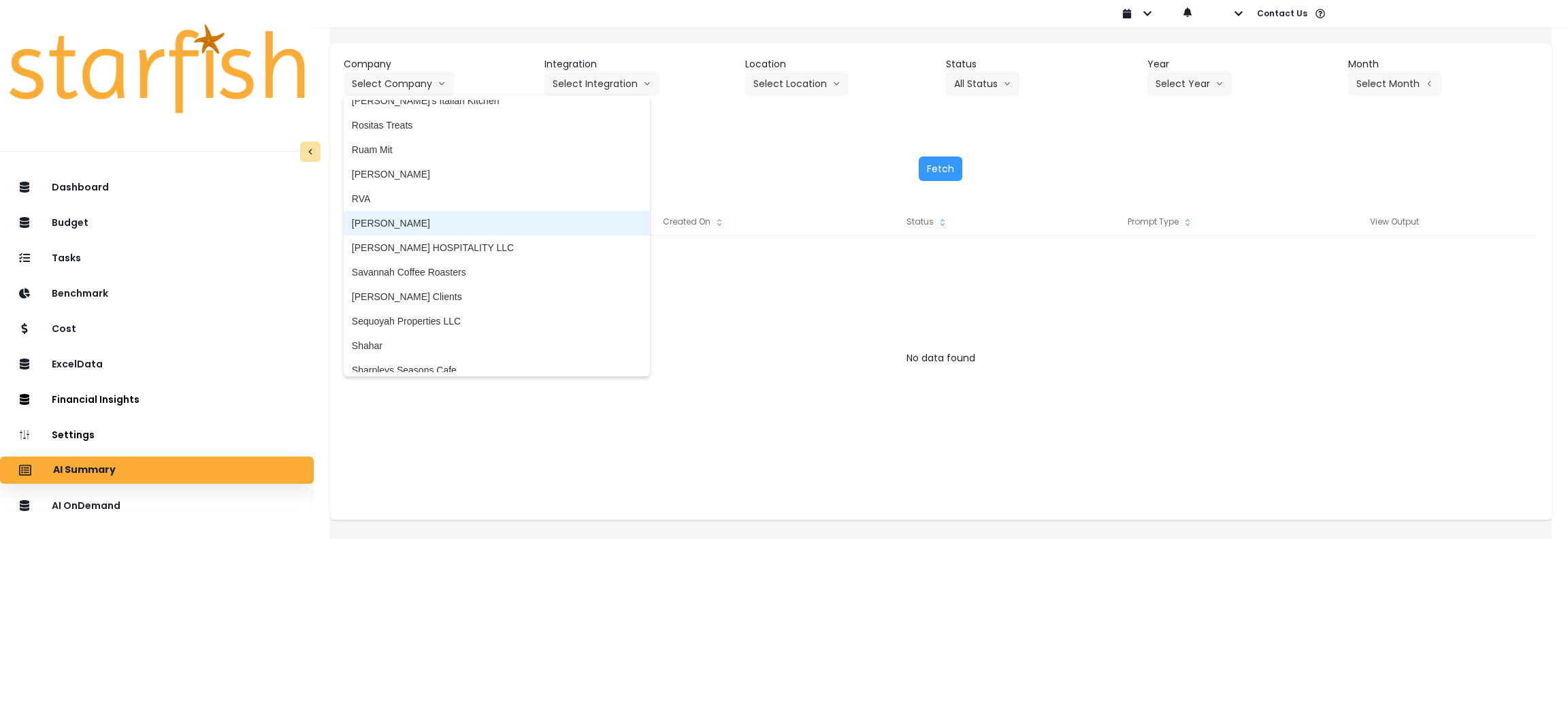
click at [419, 220] on span "Salerno's" at bounding box center [496, 223] width 290 height 14
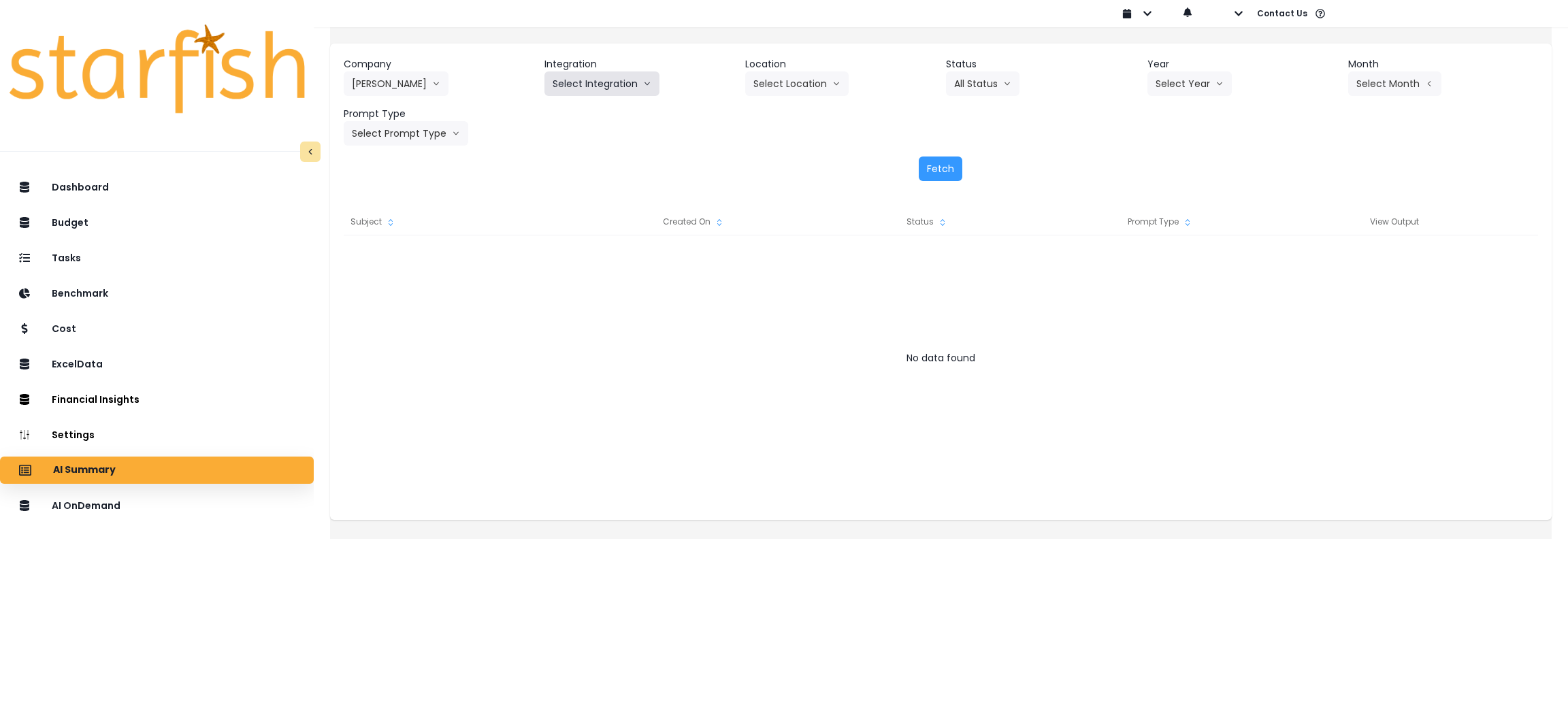
click at [643, 89] on button "Select Integration" at bounding box center [602, 83] width 115 height 25
click at [591, 120] on li "Salernos" at bounding box center [571, 112] width 53 height 25
click at [815, 90] on button "Select Location" at bounding box center [796, 83] width 104 height 25
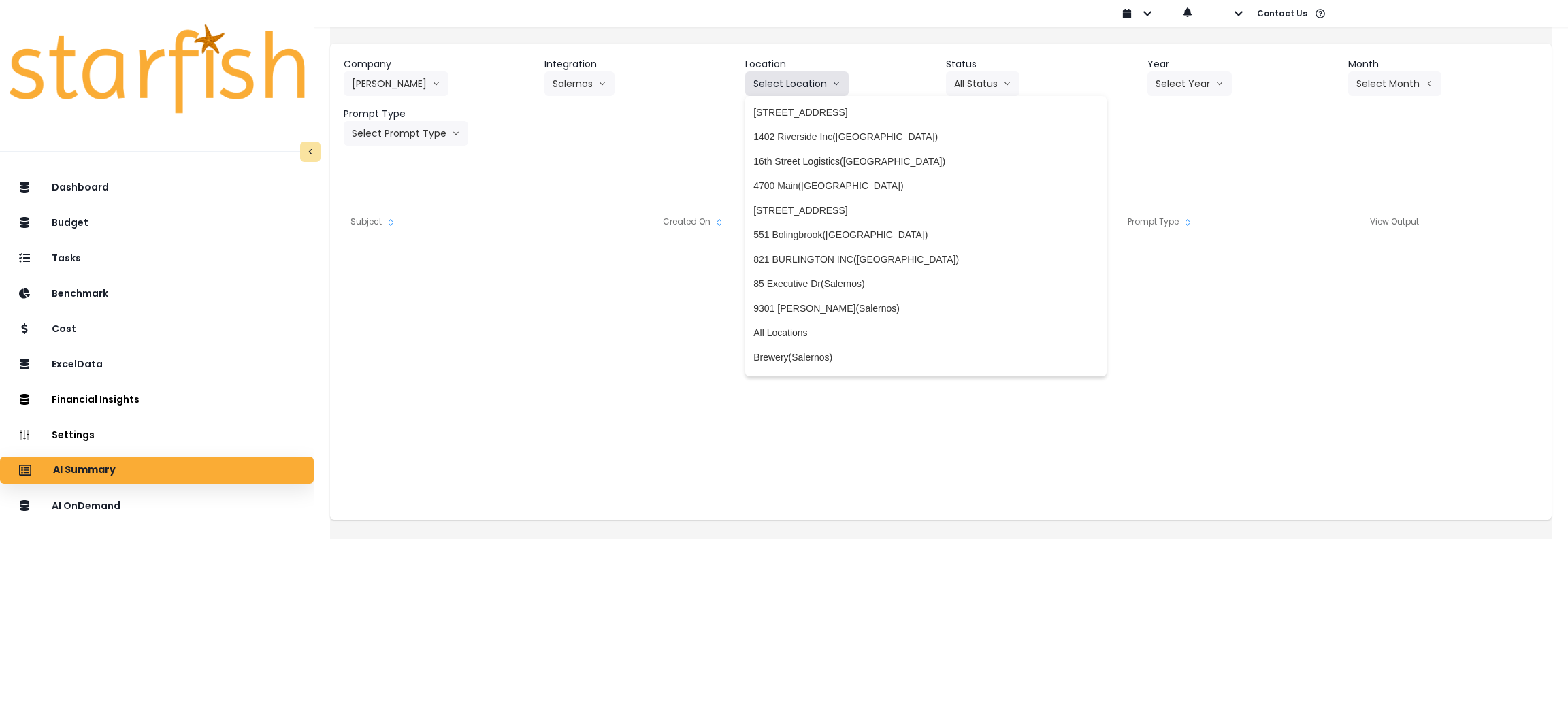
click at [815, 90] on button "Select Location" at bounding box center [796, 83] width 104 height 25
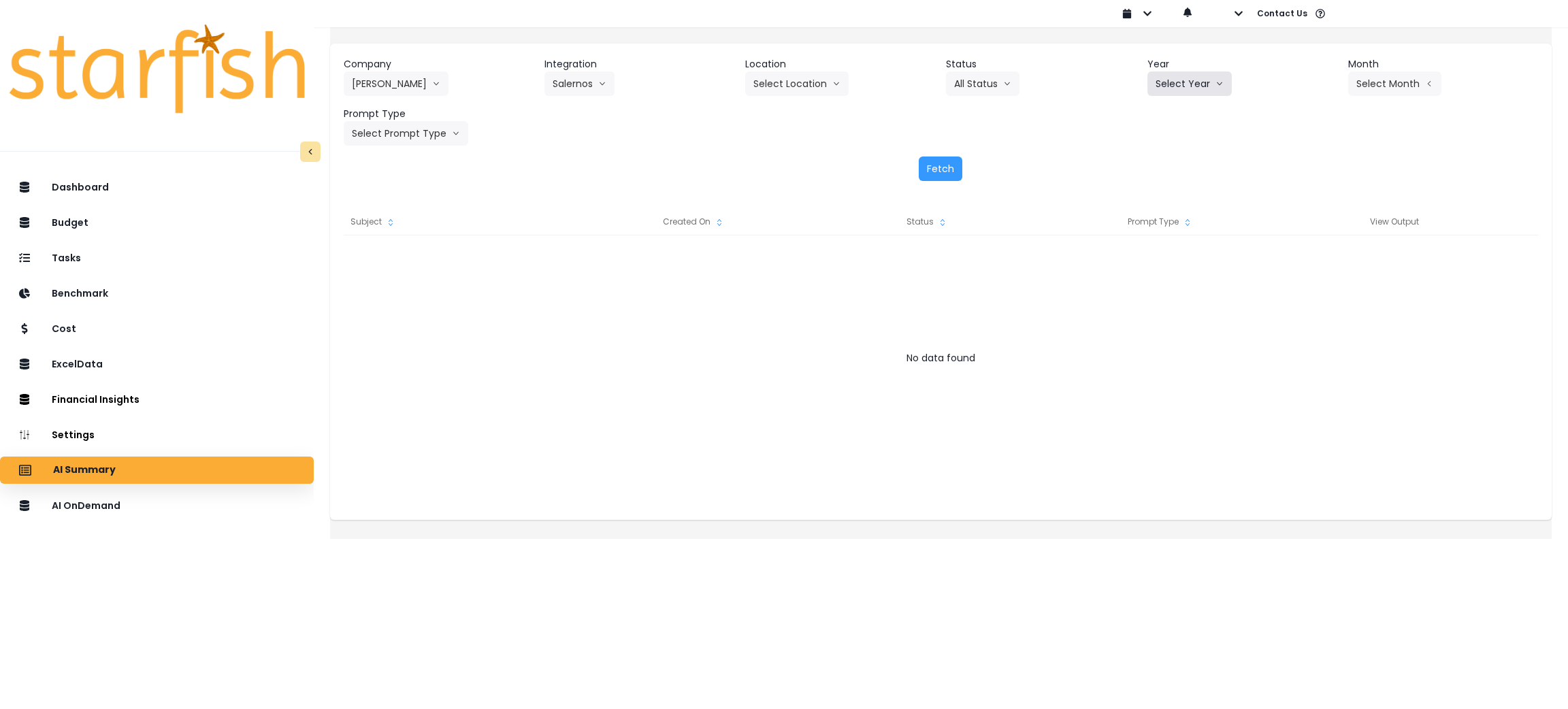
click at [1158, 71] on button "Select Year" at bounding box center [1190, 83] width 85 height 25
click at [1155, 147] on li "2024" at bounding box center [1166, 136] width 37 height 25
click at [1173, 83] on button "2024" at bounding box center [1174, 83] width 53 height 25
click at [1160, 155] on span "2025" at bounding box center [1165, 162] width 21 height 14
click at [1373, 85] on button "Select Month" at bounding box center [1394, 83] width 93 height 25
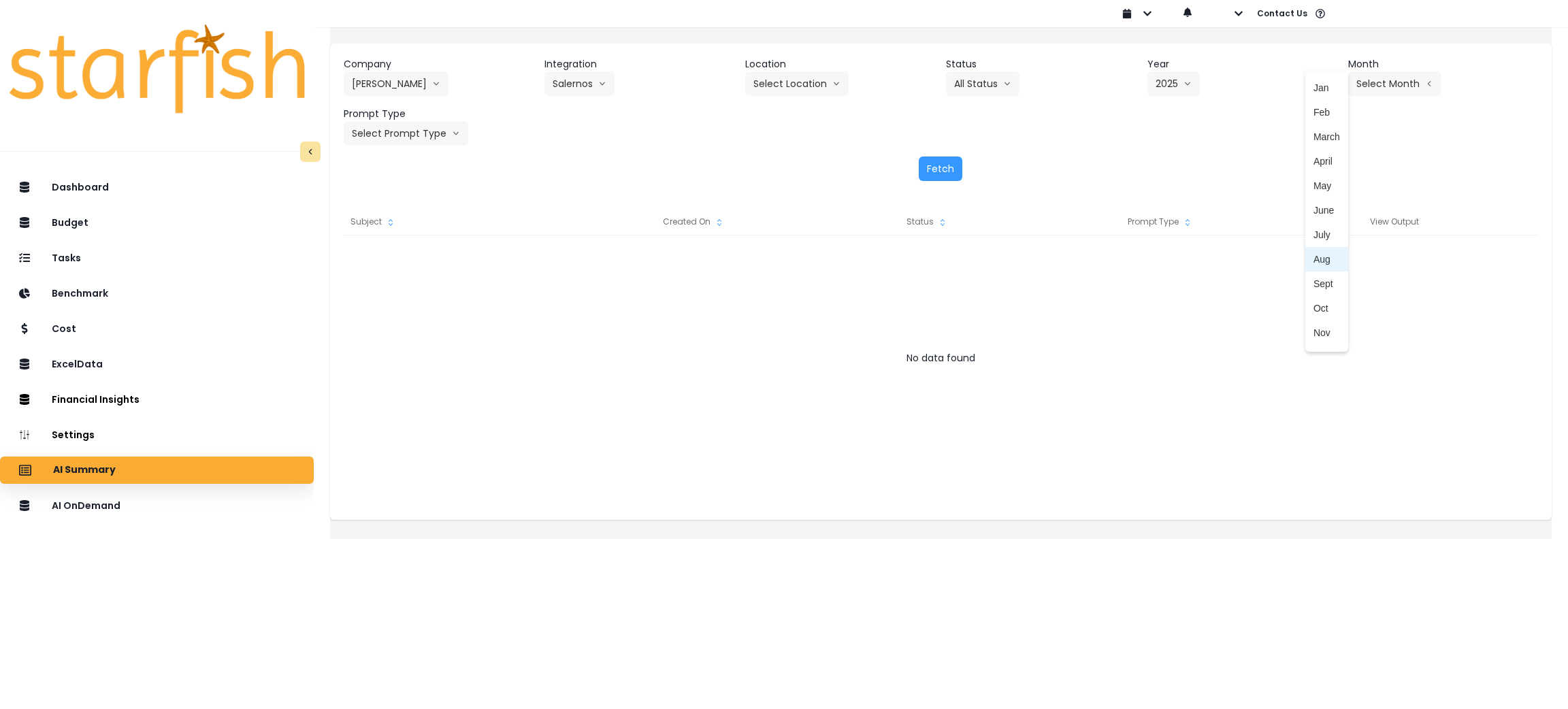
click at [1313, 258] on span "Aug" at bounding box center [1326, 260] width 27 height 14
click at [462, 141] on button "Select Prompt Type" at bounding box center [406, 133] width 124 height 25
click at [382, 271] on li "Monthly Summary" at bounding box center [390, 260] width 93 height 25
click at [952, 180] on button "Fetch" at bounding box center [940, 169] width 43 height 25
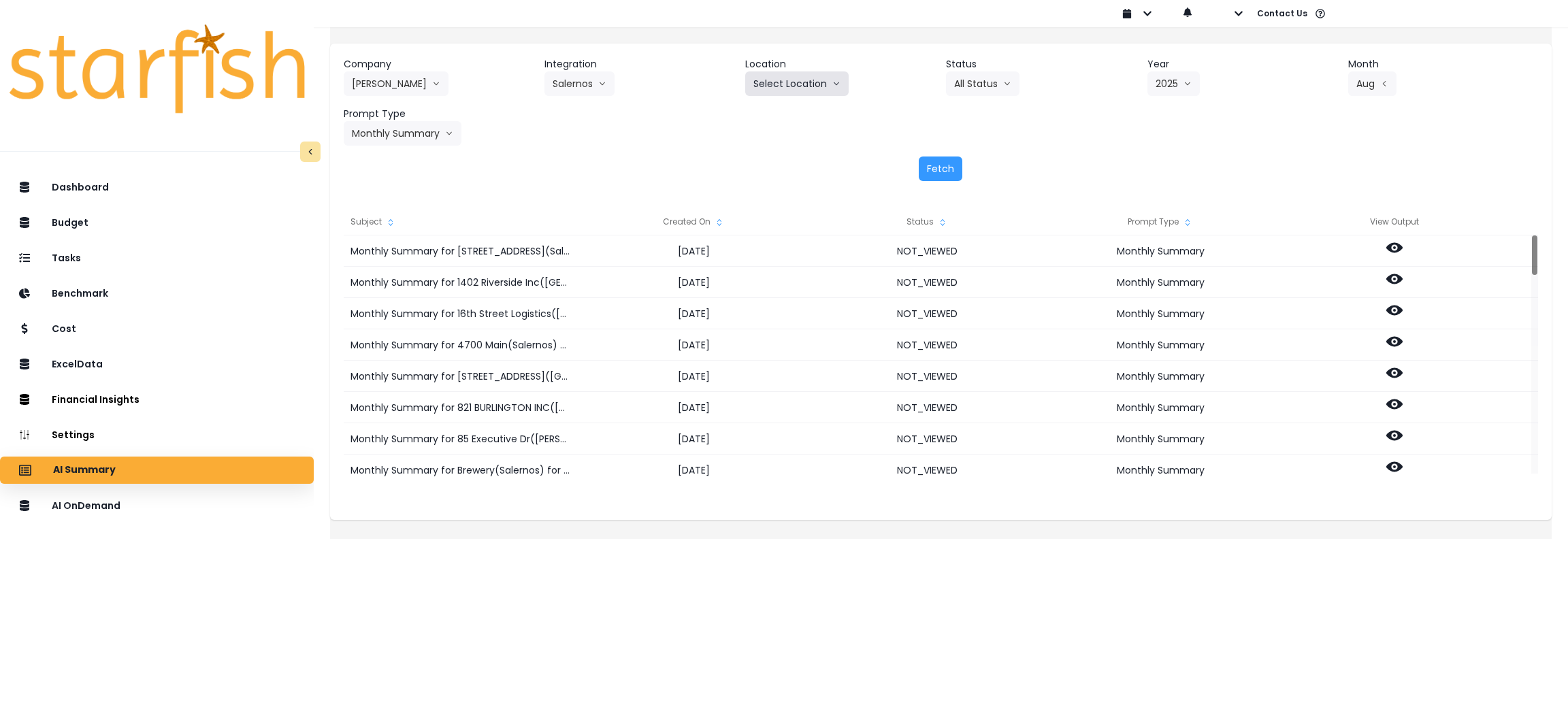
click at [758, 81] on button "Select Location" at bounding box center [796, 83] width 104 height 25
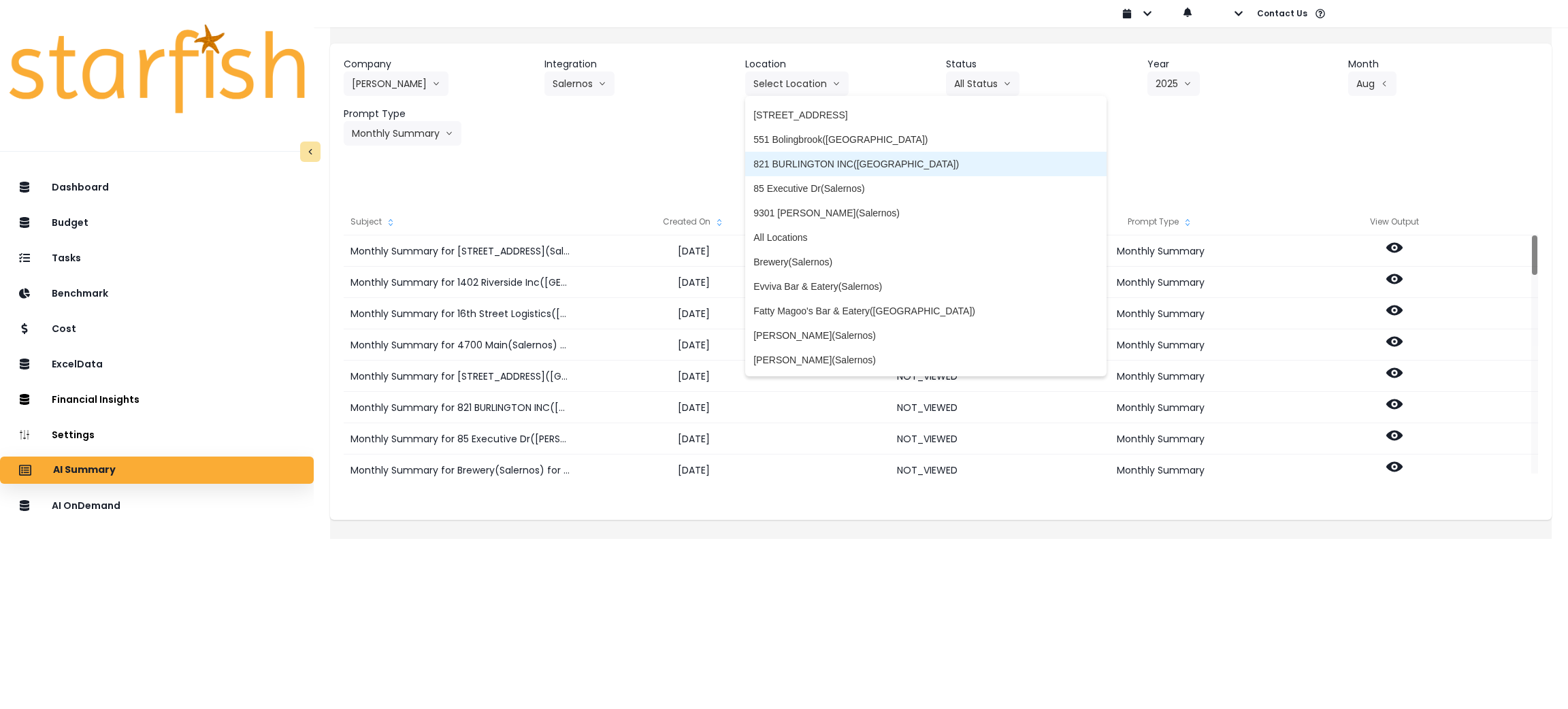
scroll to position [102, 0]
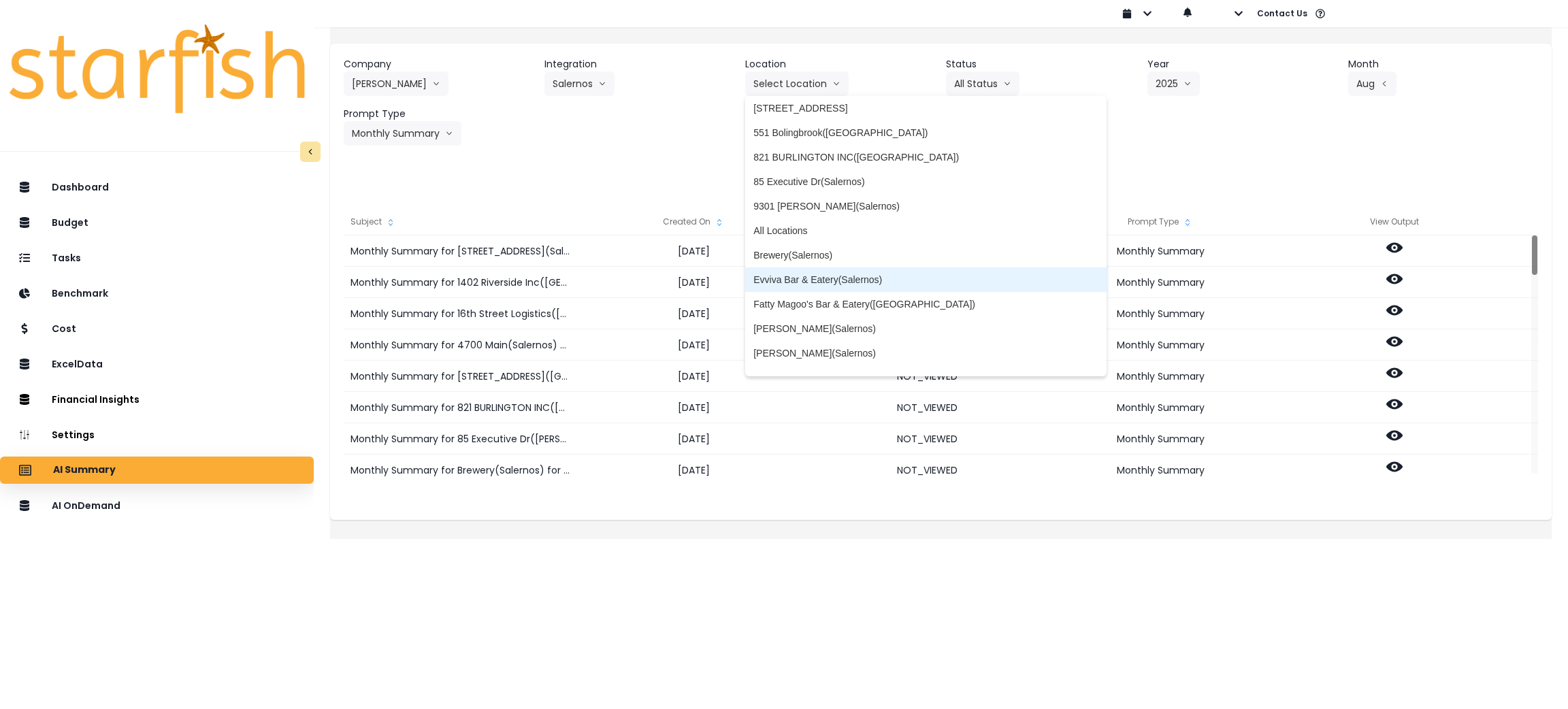
click at [849, 277] on span "Evviva Bar & Eatery(Salernos)" at bounding box center [926, 279] width 345 height 14
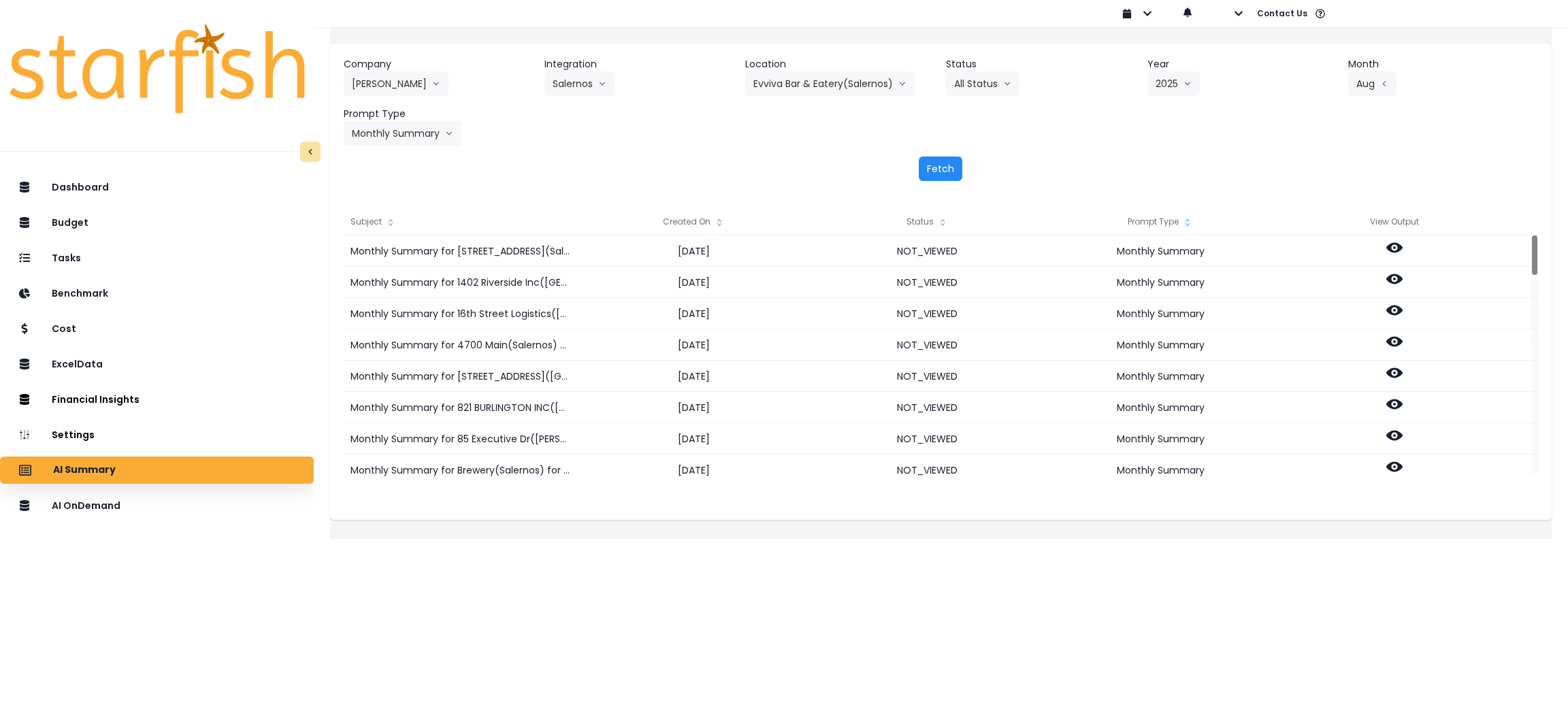
click at [952, 170] on button "Fetch" at bounding box center [940, 169] width 43 height 25
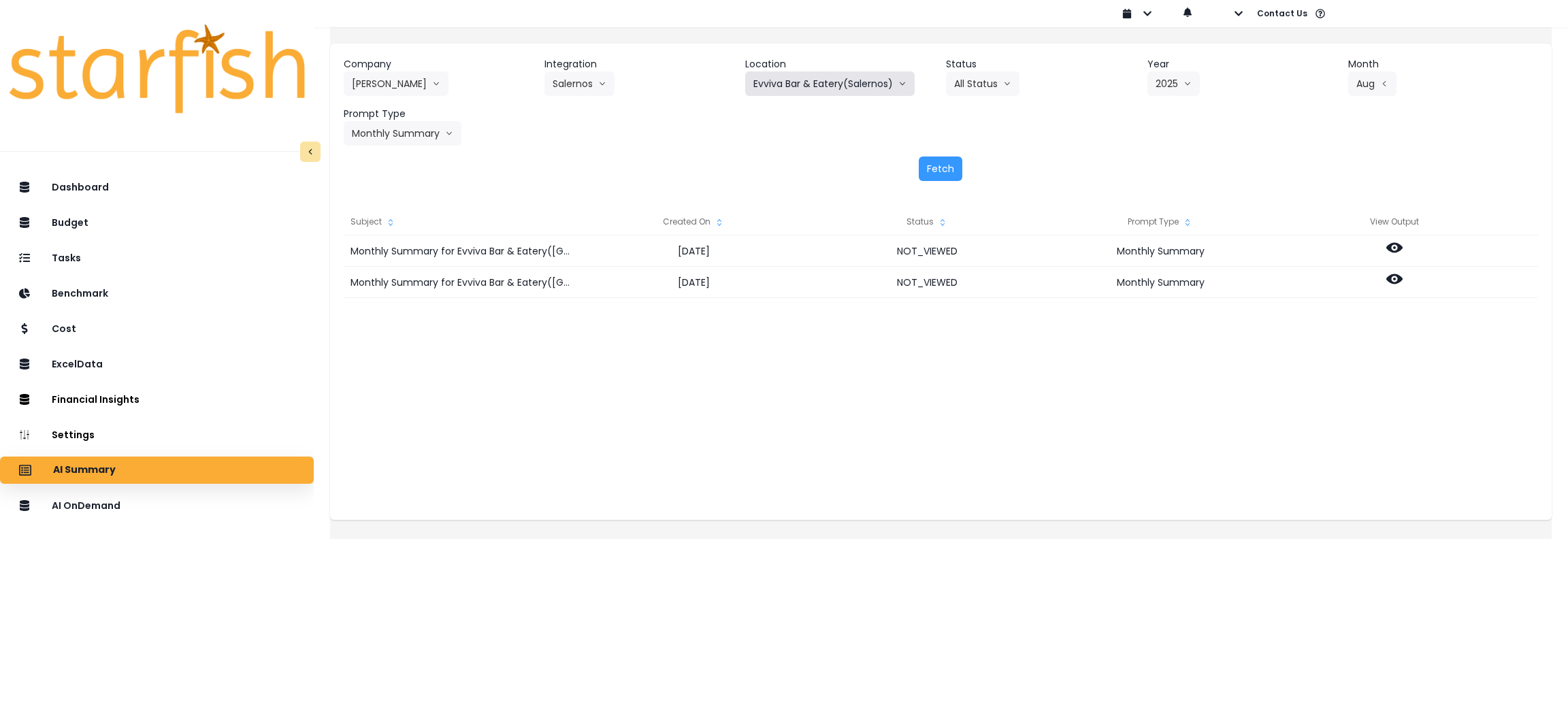
click at [826, 84] on button "Evviva Bar & Eatery(Salernos)" at bounding box center [830, 83] width 170 height 25
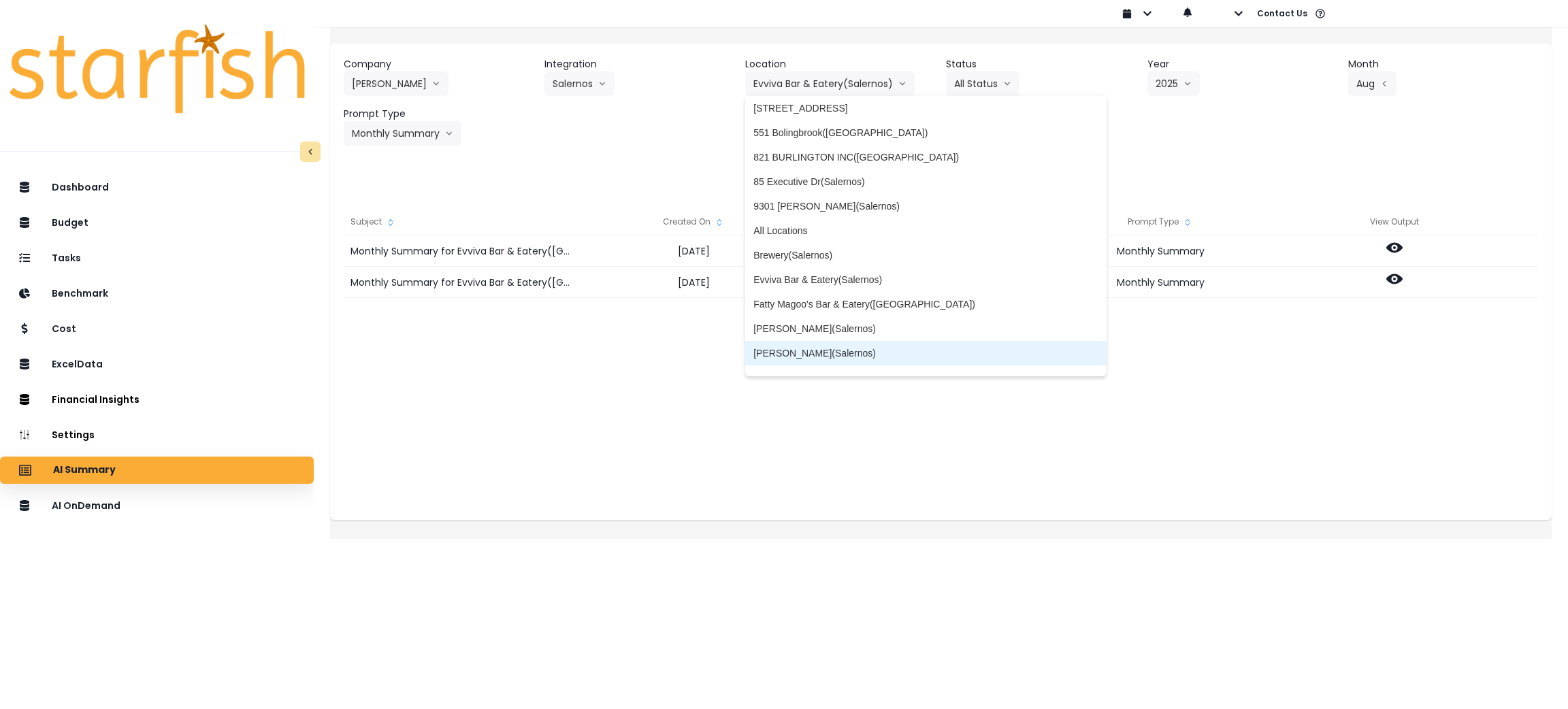
click at [806, 354] on span "McHenry(Salernos)" at bounding box center [926, 354] width 345 height 14
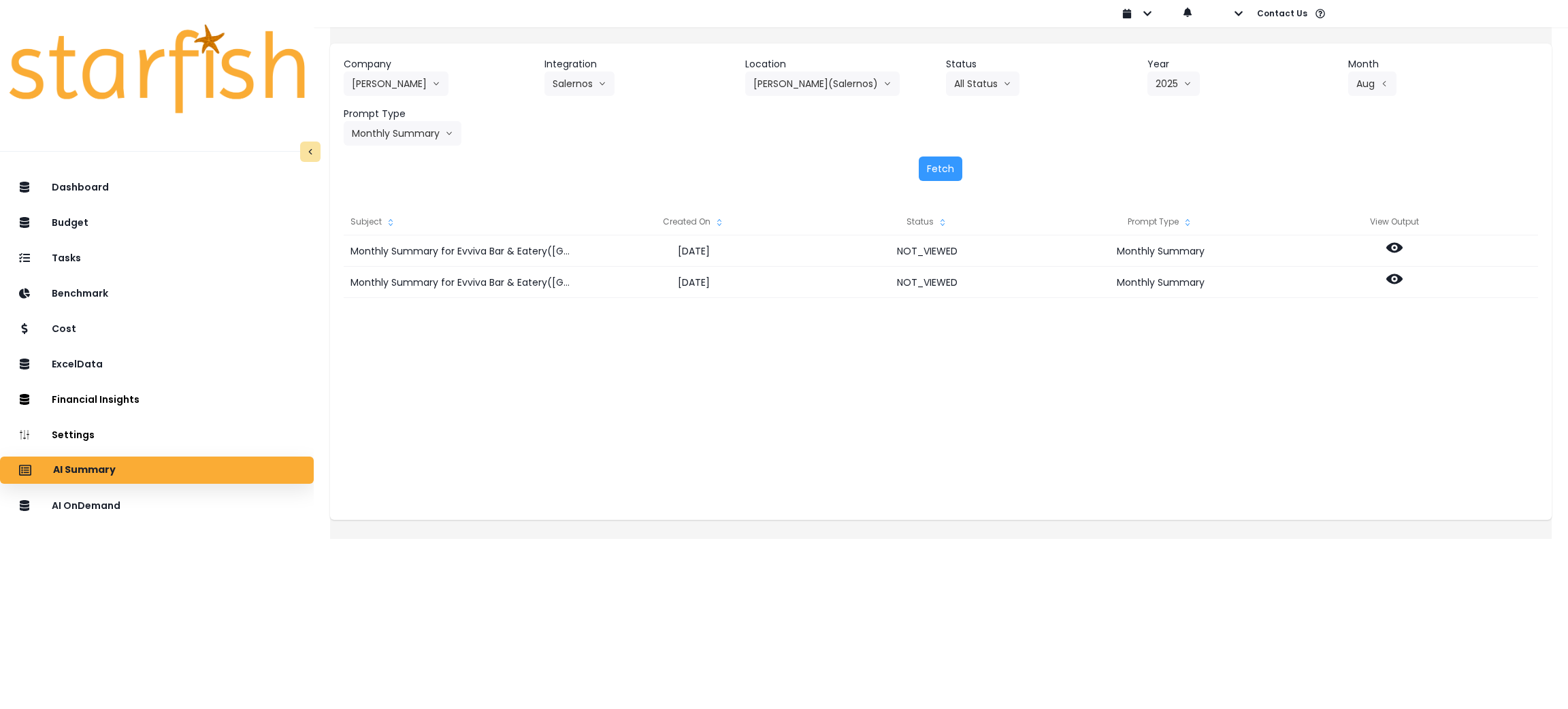
click at [950, 184] on div "Company Salerno's 86 Costs Asti Bagel Cafe Balance Grille Bald Ginger Bar Busin…" at bounding box center [940, 118] width 1222 height 151
click at [945, 163] on button "Fetch" at bounding box center [940, 169] width 43 height 25
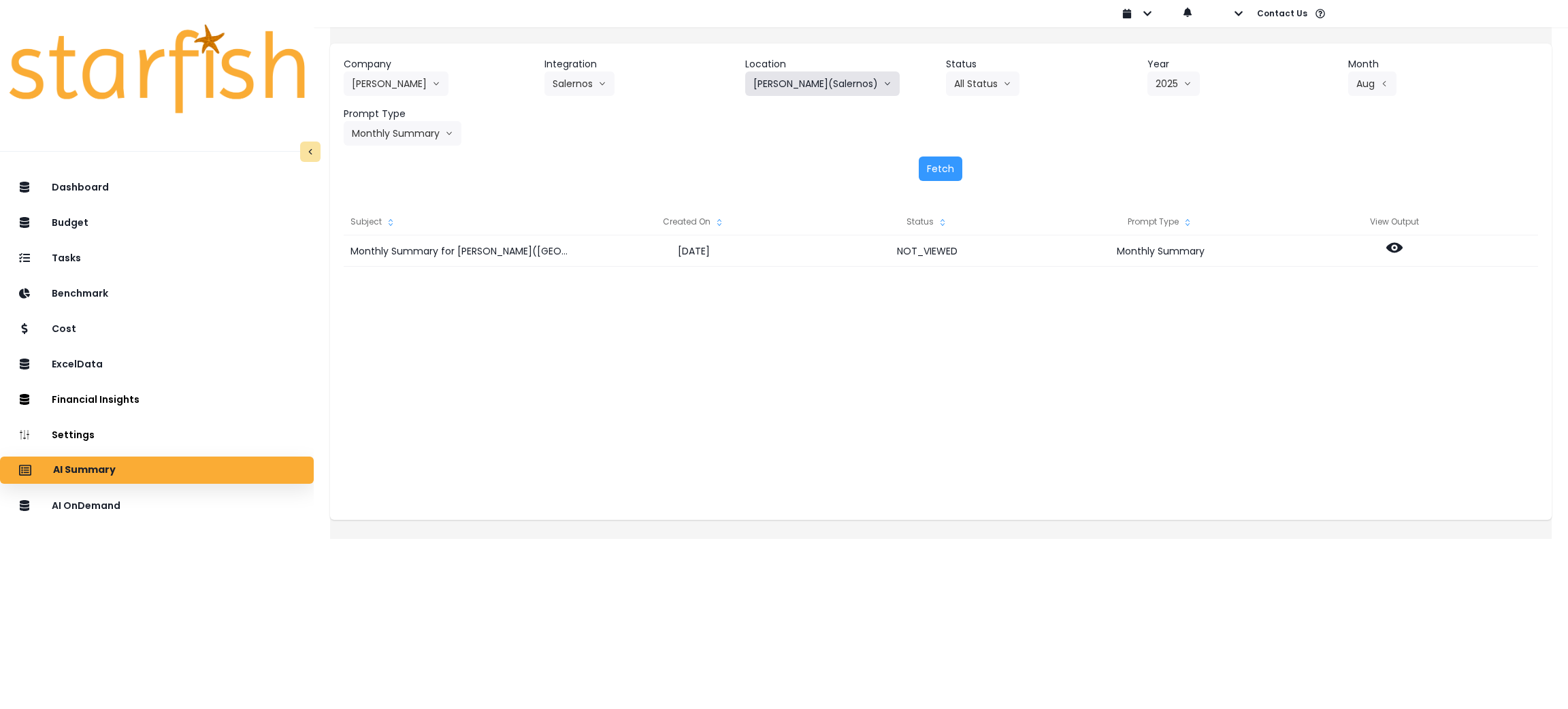
click at [797, 82] on button "McHenry(Salernos)" at bounding box center [822, 83] width 155 height 25
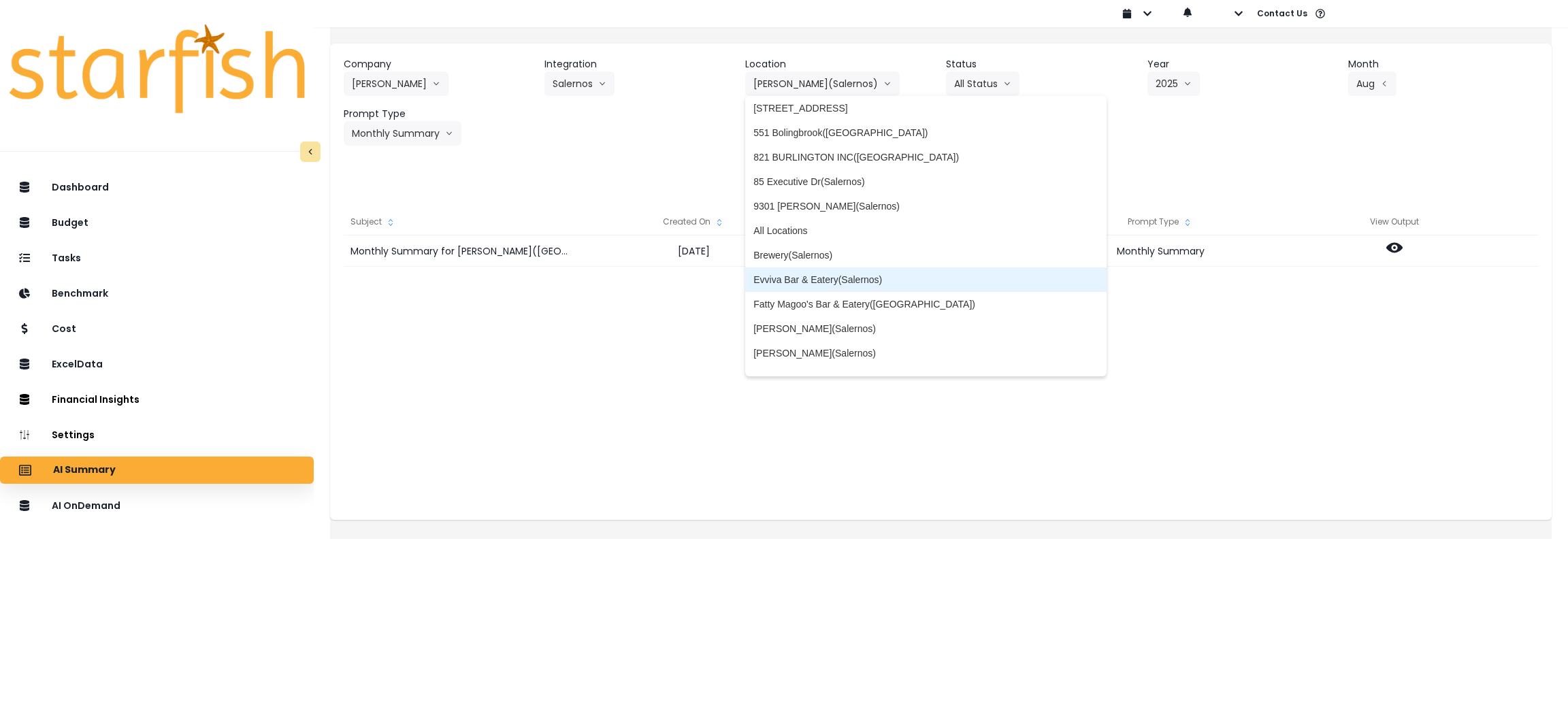
click at [848, 271] on li "Evviva Bar & Eatery(Salernos)" at bounding box center [926, 279] width 361 height 25
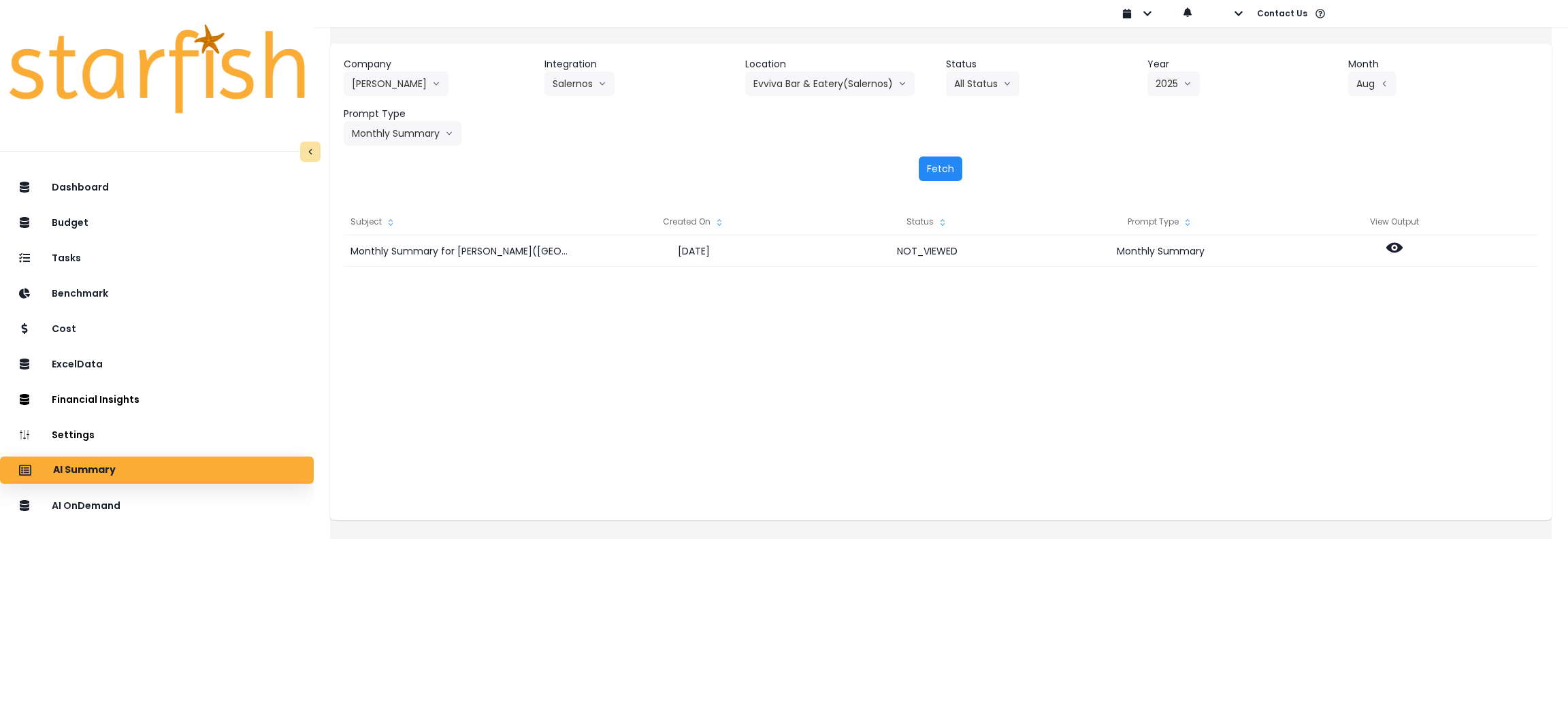
click at [920, 168] on button "Fetch" at bounding box center [940, 169] width 43 height 25
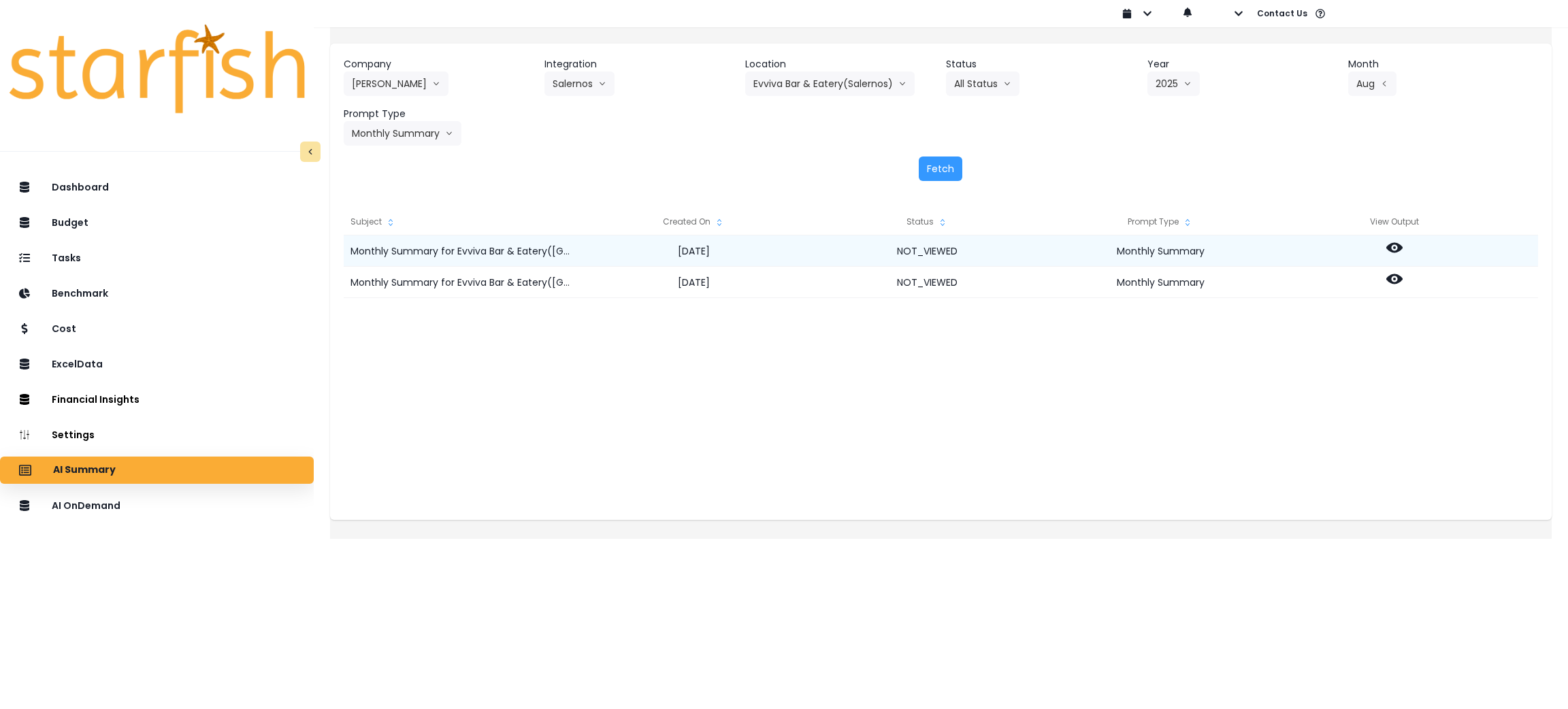
click at [1402, 247] on icon at bounding box center [1394, 248] width 17 height 17
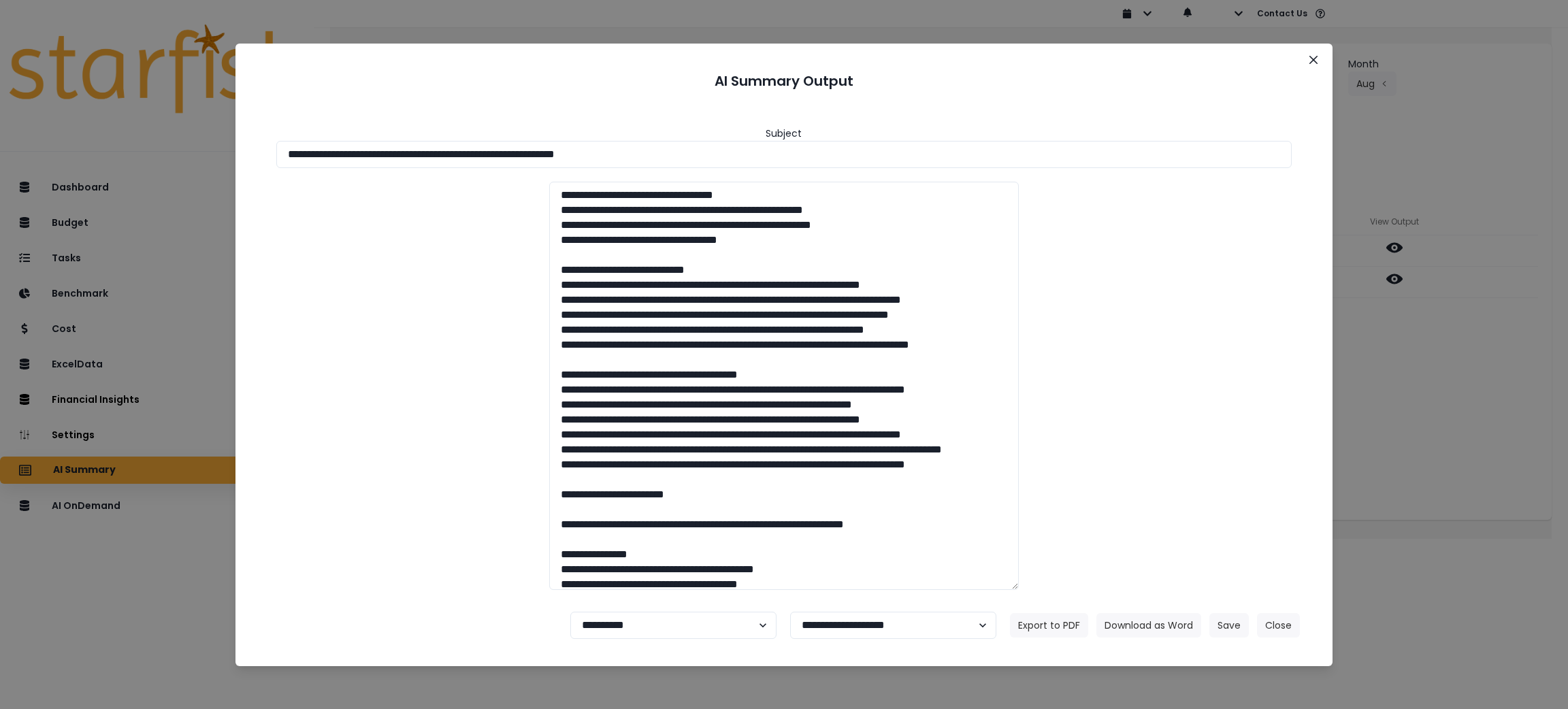
click at [1432, 374] on div "**********" at bounding box center [784, 354] width 1568 height 709
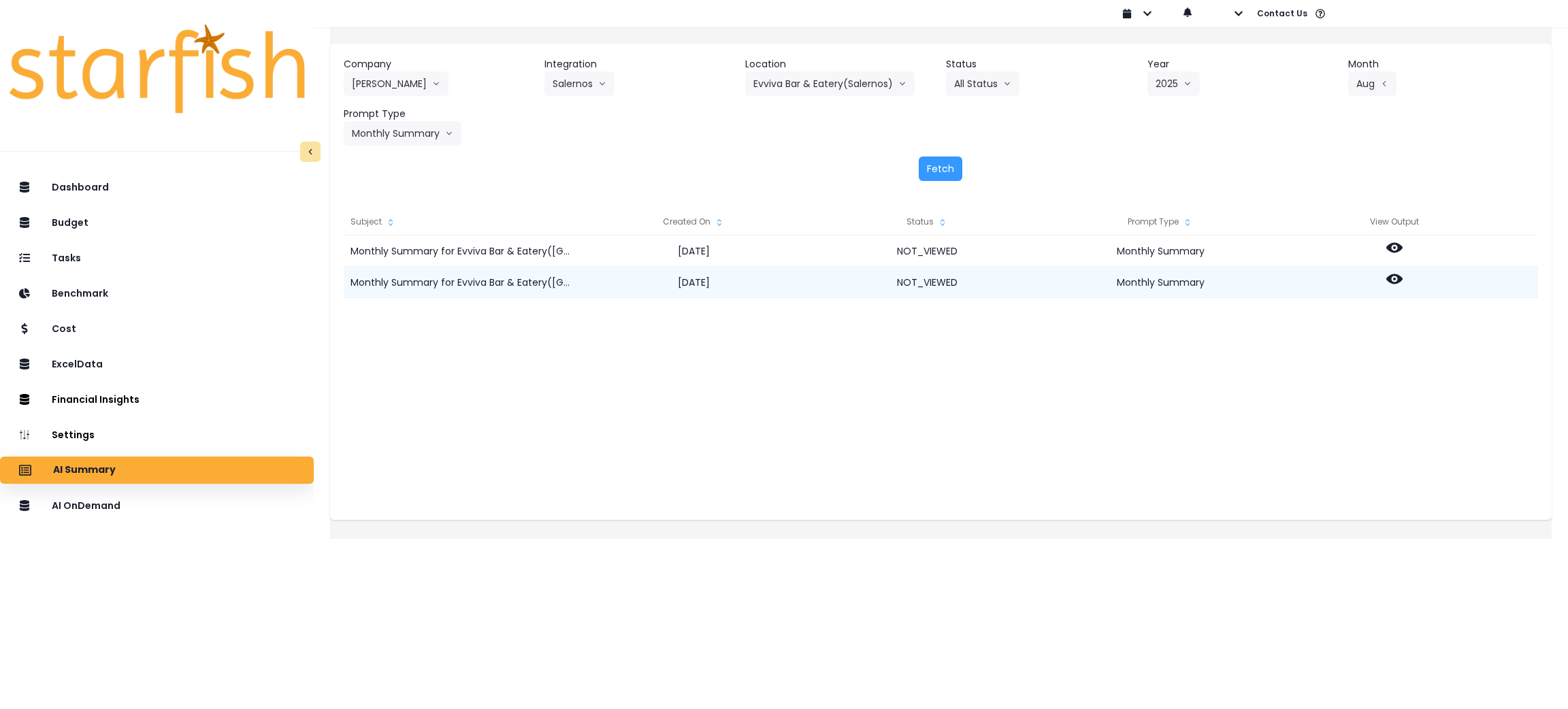
click at [1399, 277] on icon at bounding box center [1394, 279] width 17 height 10
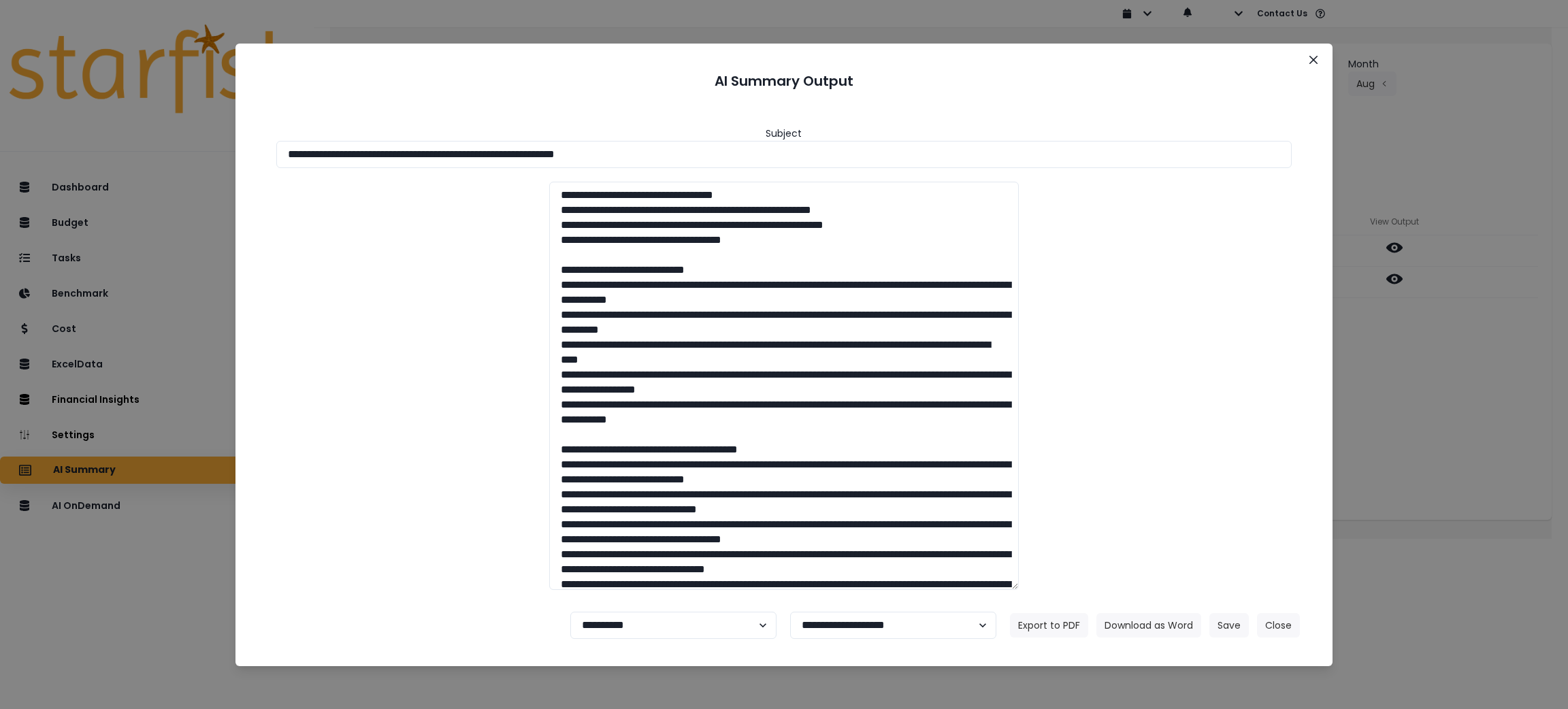
click at [1417, 249] on div "**********" at bounding box center [784, 354] width 1568 height 709
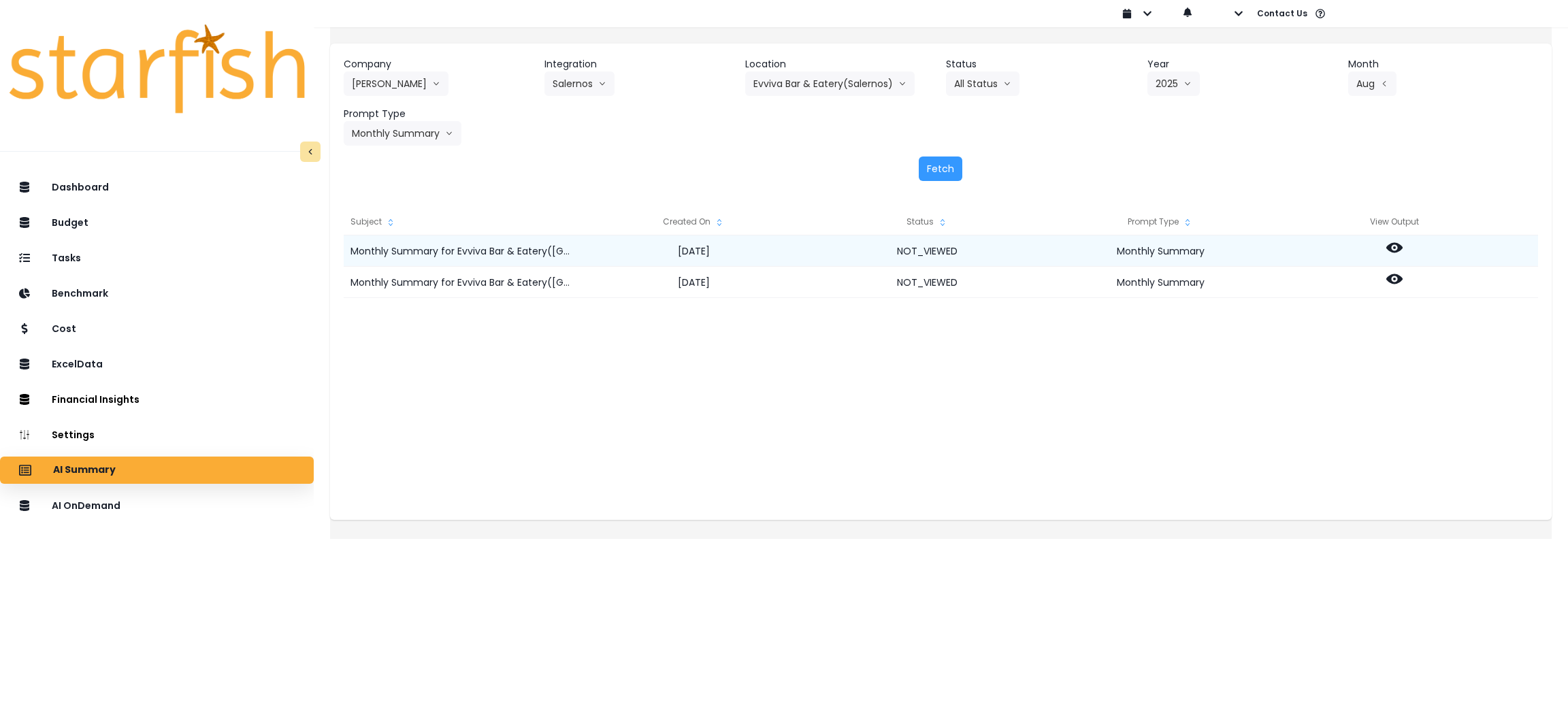
click at [1402, 248] on icon at bounding box center [1394, 248] width 17 height 17
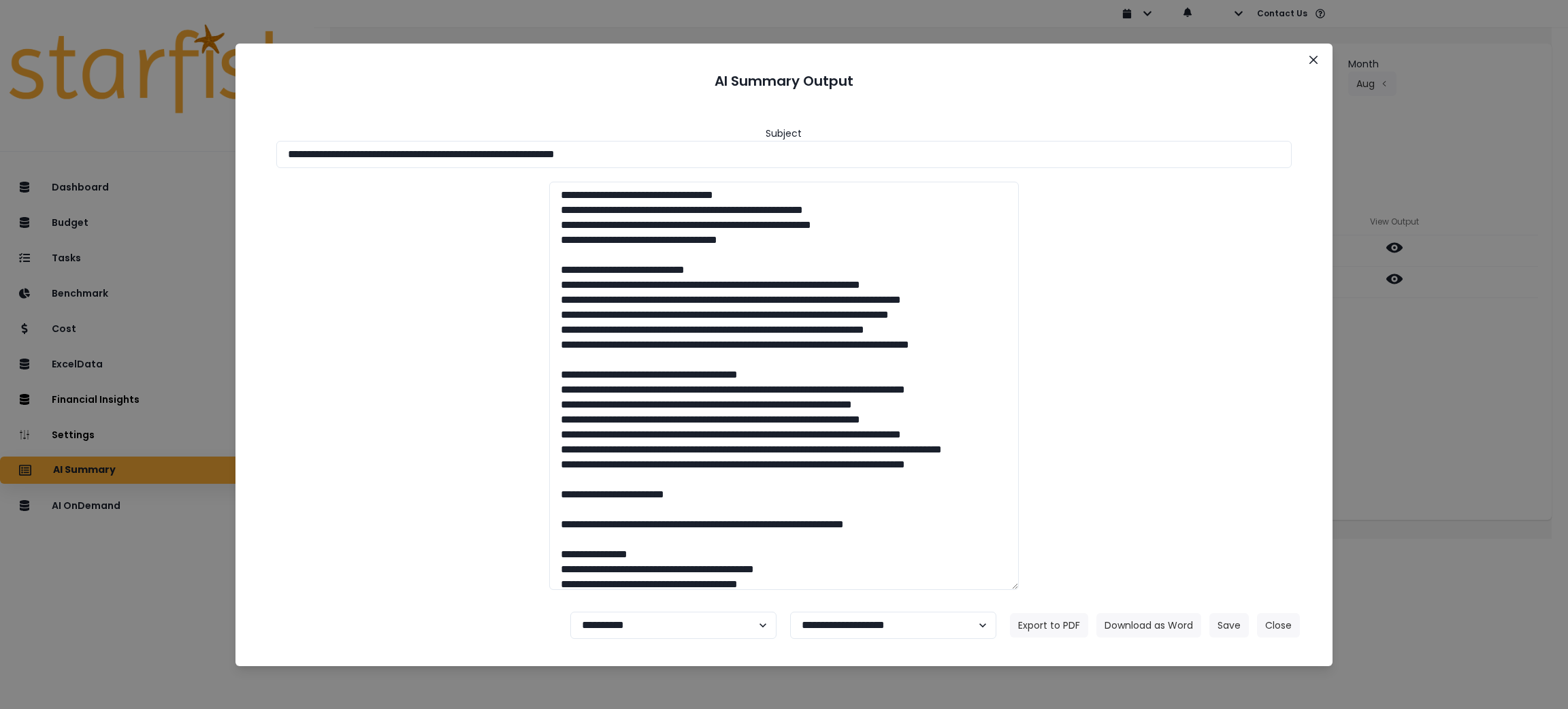
click at [1411, 290] on div "**********" at bounding box center [784, 354] width 1568 height 709
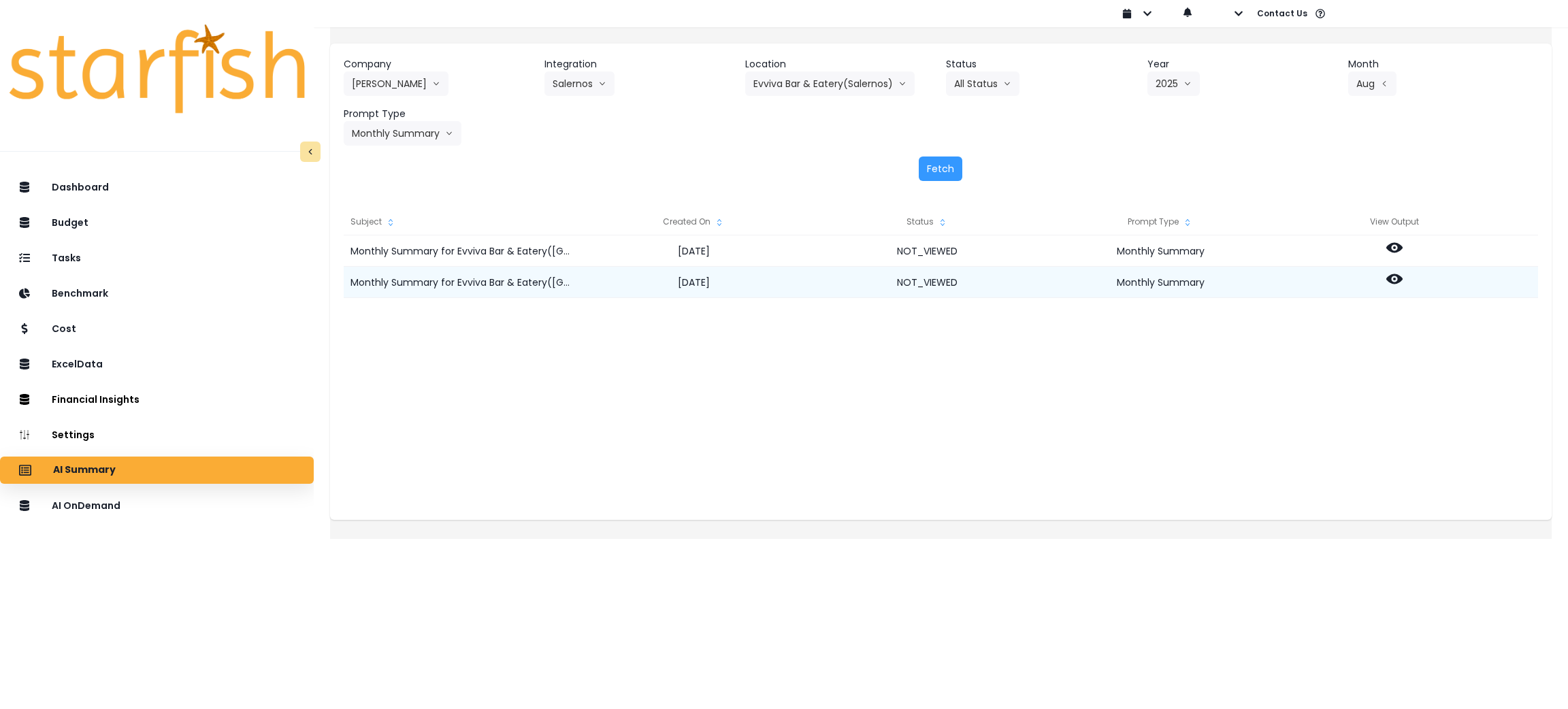
click at [1395, 277] on circle at bounding box center [1393, 278] width 3 height 3
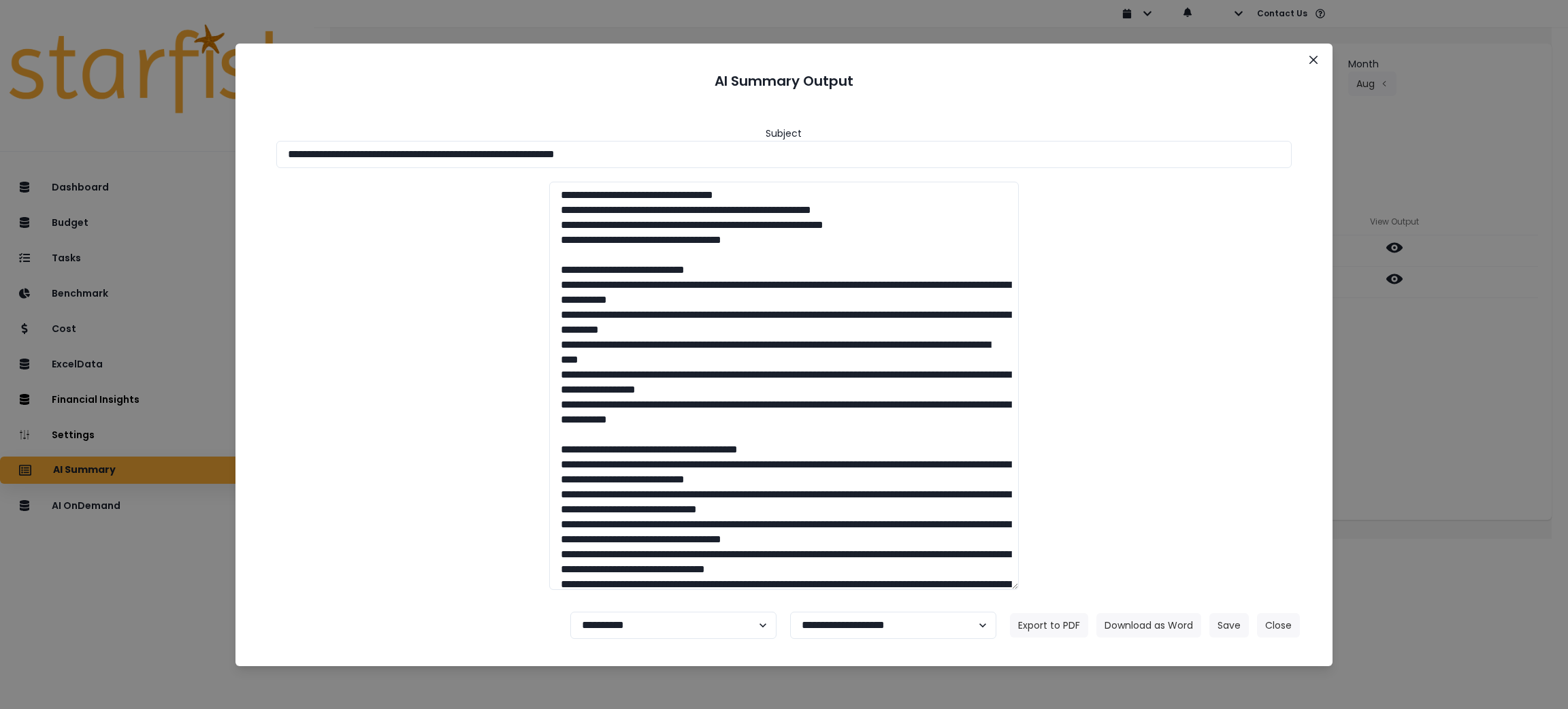
click at [1408, 256] on div "**********" at bounding box center [784, 354] width 1568 height 709
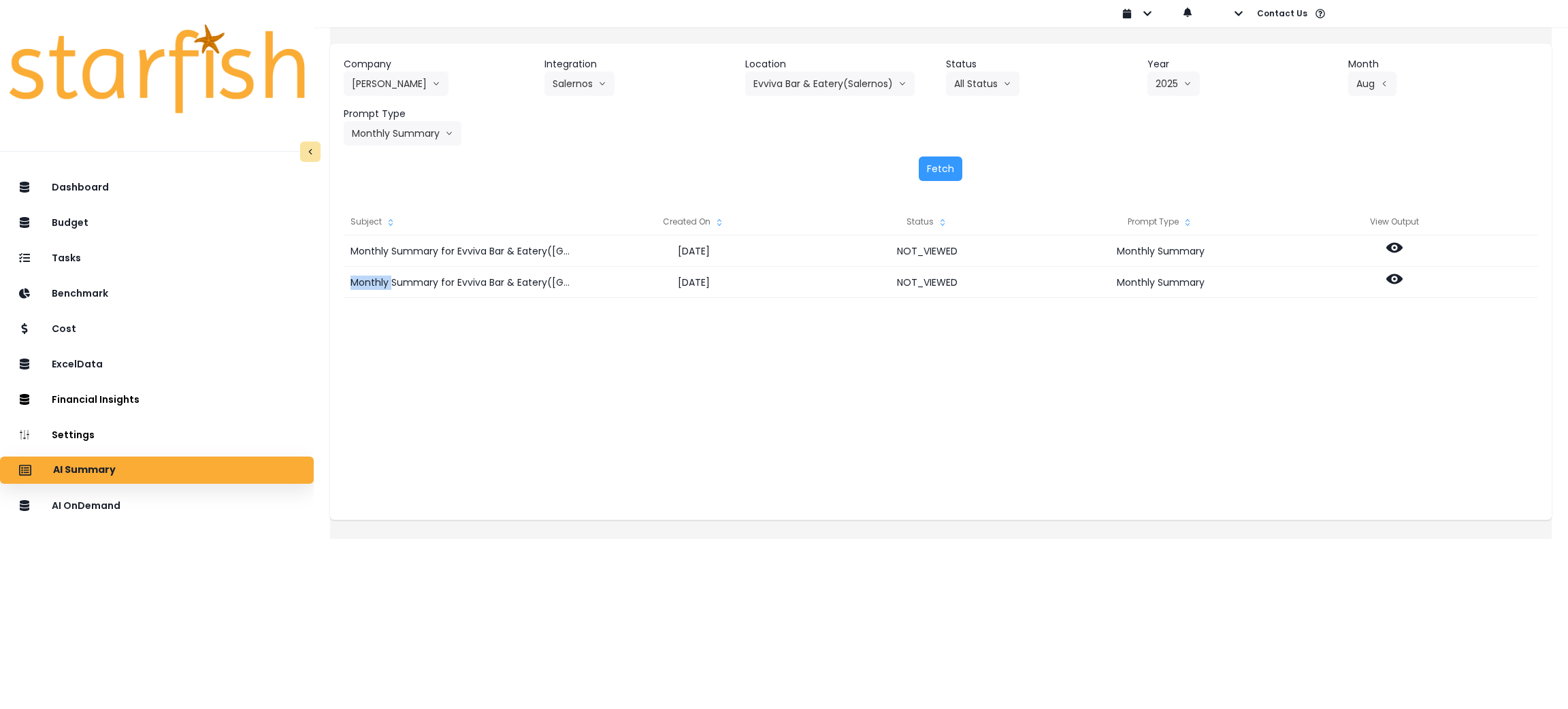
click at [1402, 256] on icon at bounding box center [1394, 248] width 17 height 17
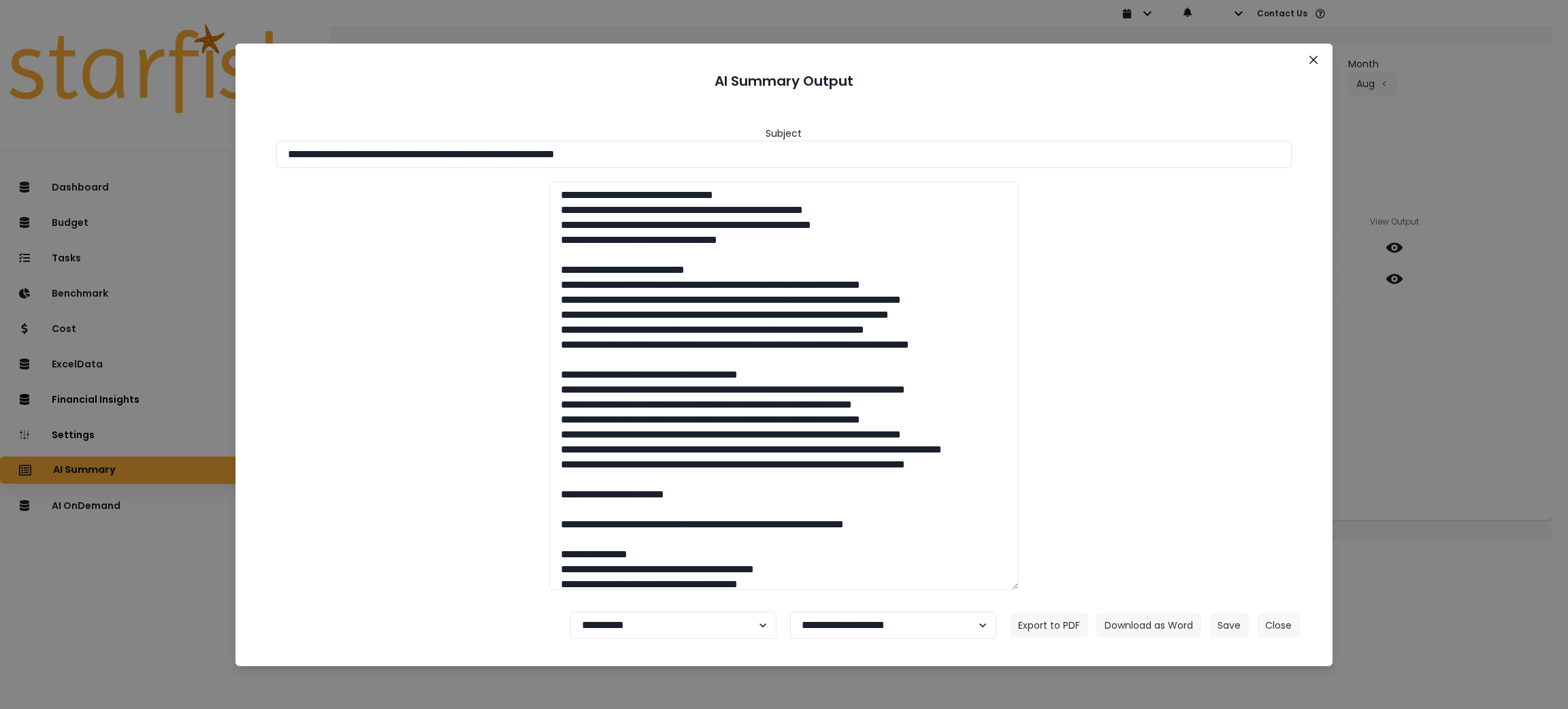
click at [1406, 279] on div "**********" at bounding box center [784, 354] width 1568 height 709
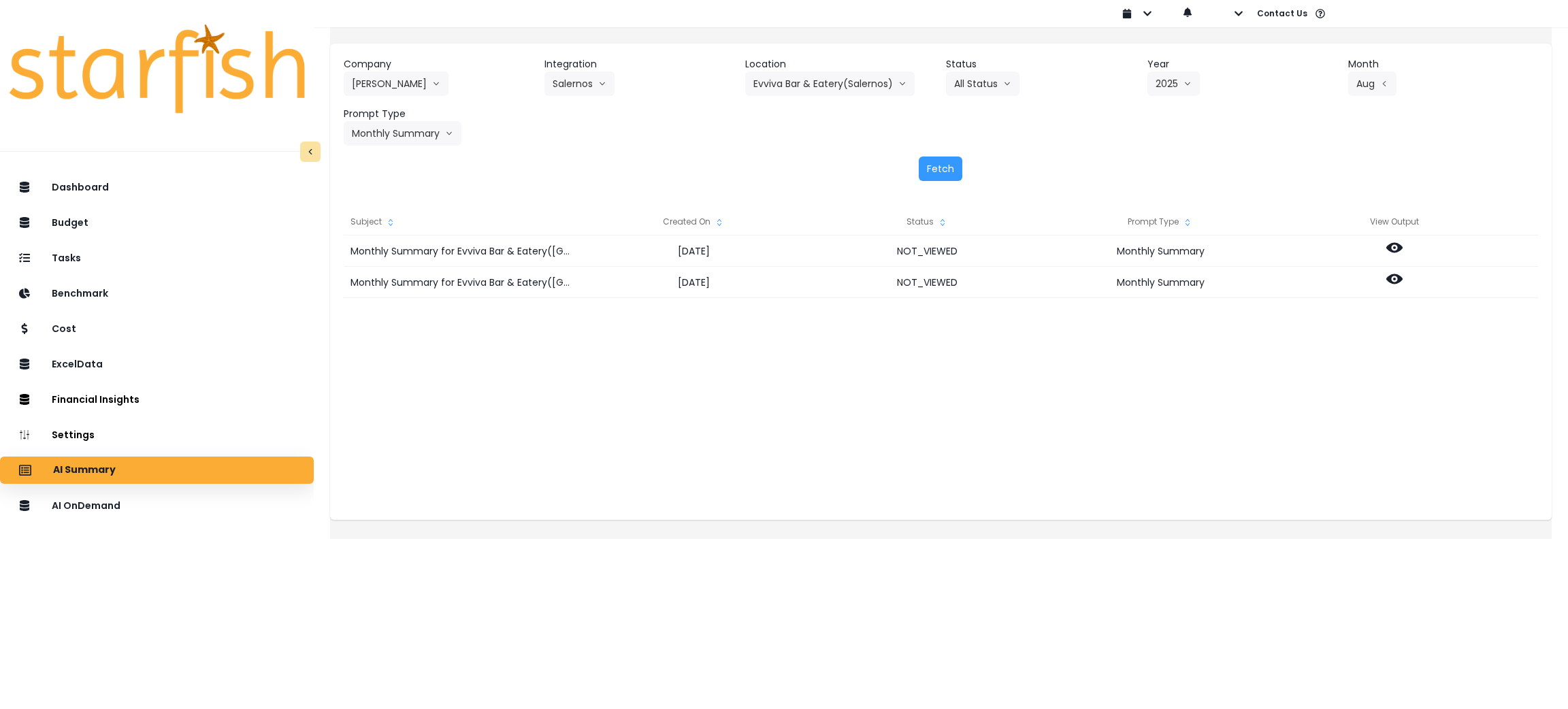
click at [1395, 279] on circle at bounding box center [1393, 278] width 3 height 3
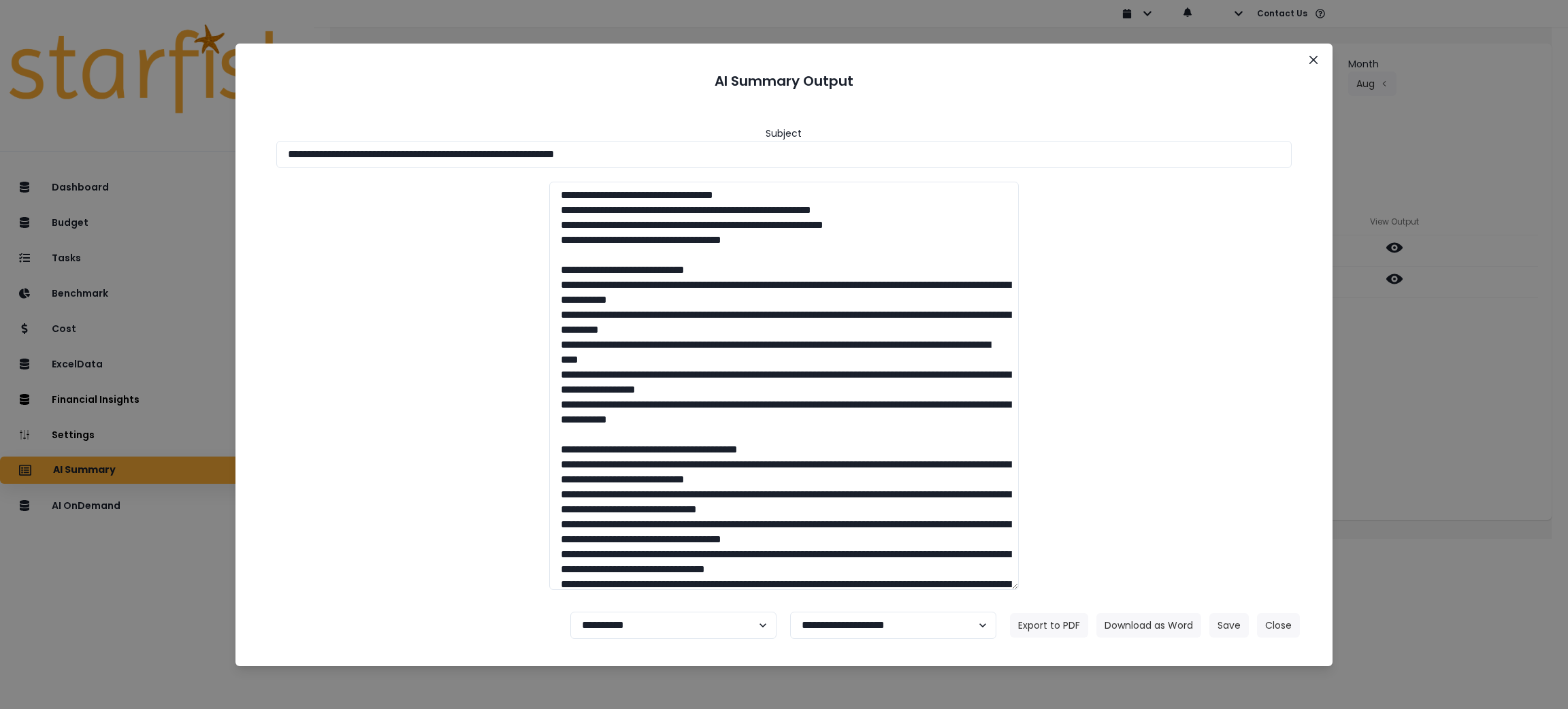
click at [1406, 279] on div "**********" at bounding box center [784, 354] width 1568 height 709
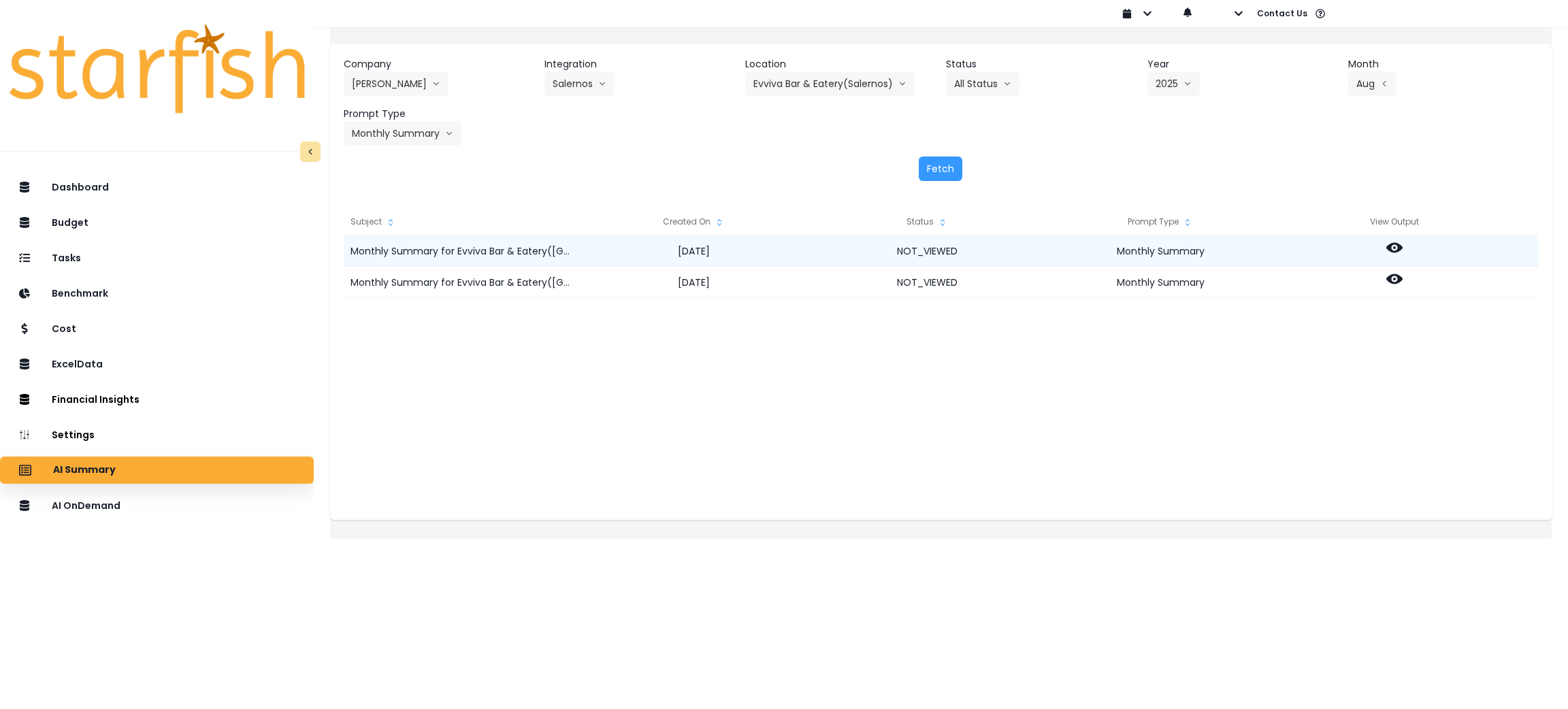
click at [1402, 249] on icon at bounding box center [1394, 248] width 17 height 17
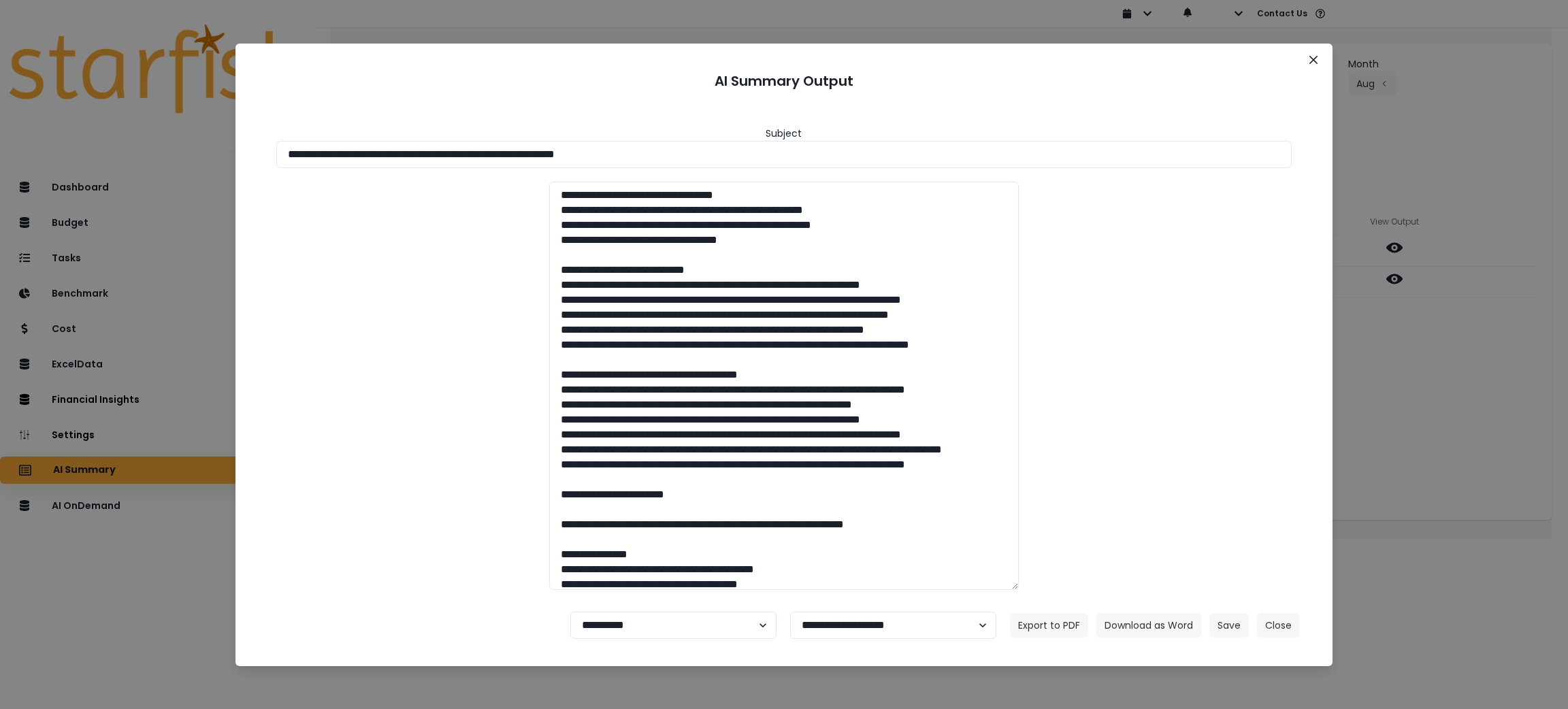
click at [1492, 394] on div "**********" at bounding box center [784, 354] width 1568 height 709
